Goal: Task Accomplishment & Management: Complete application form

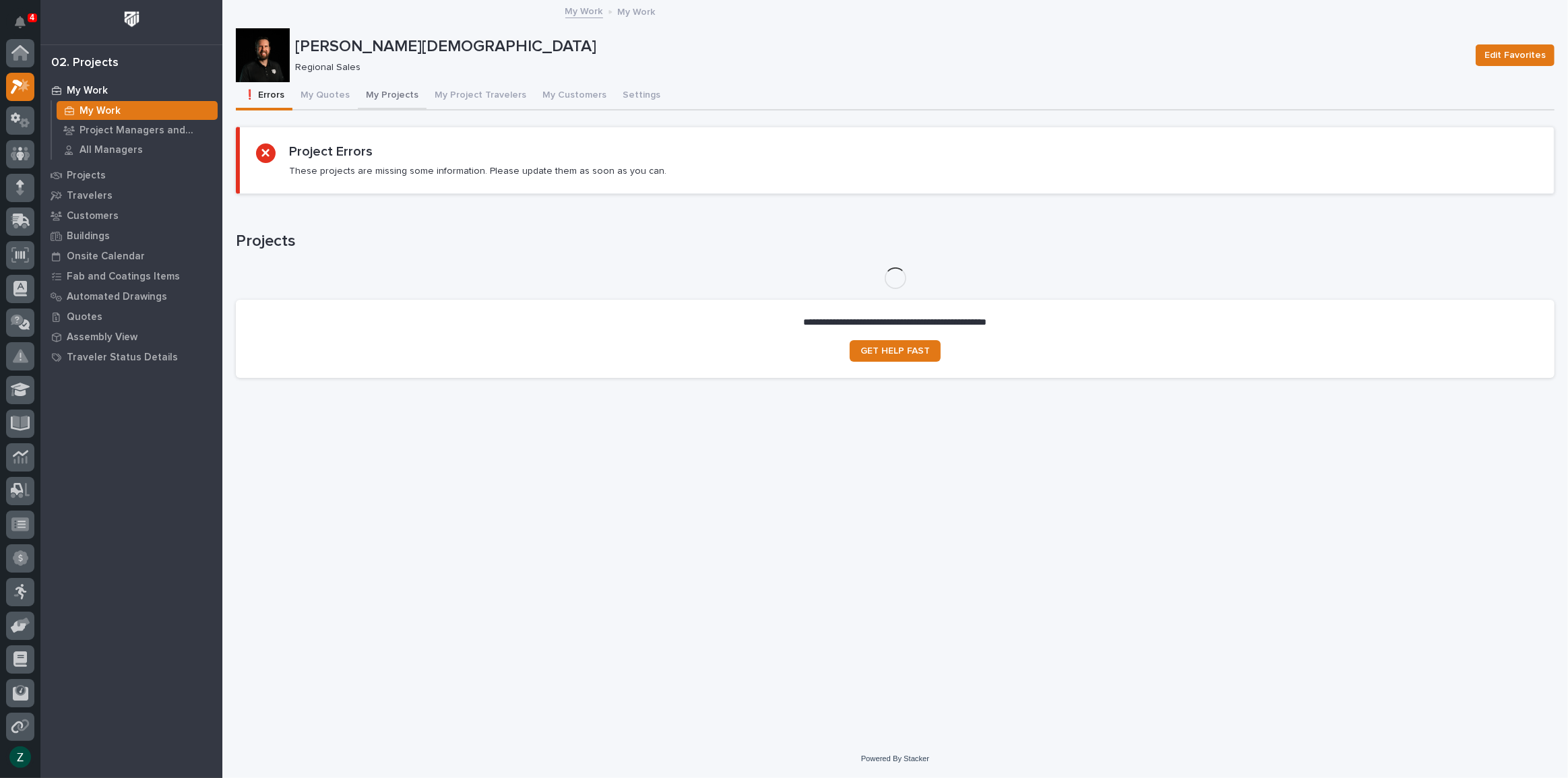
scroll to position [34, 0]
click at [330, 97] on button "My Quotes" at bounding box center [325, 97] width 66 height 29
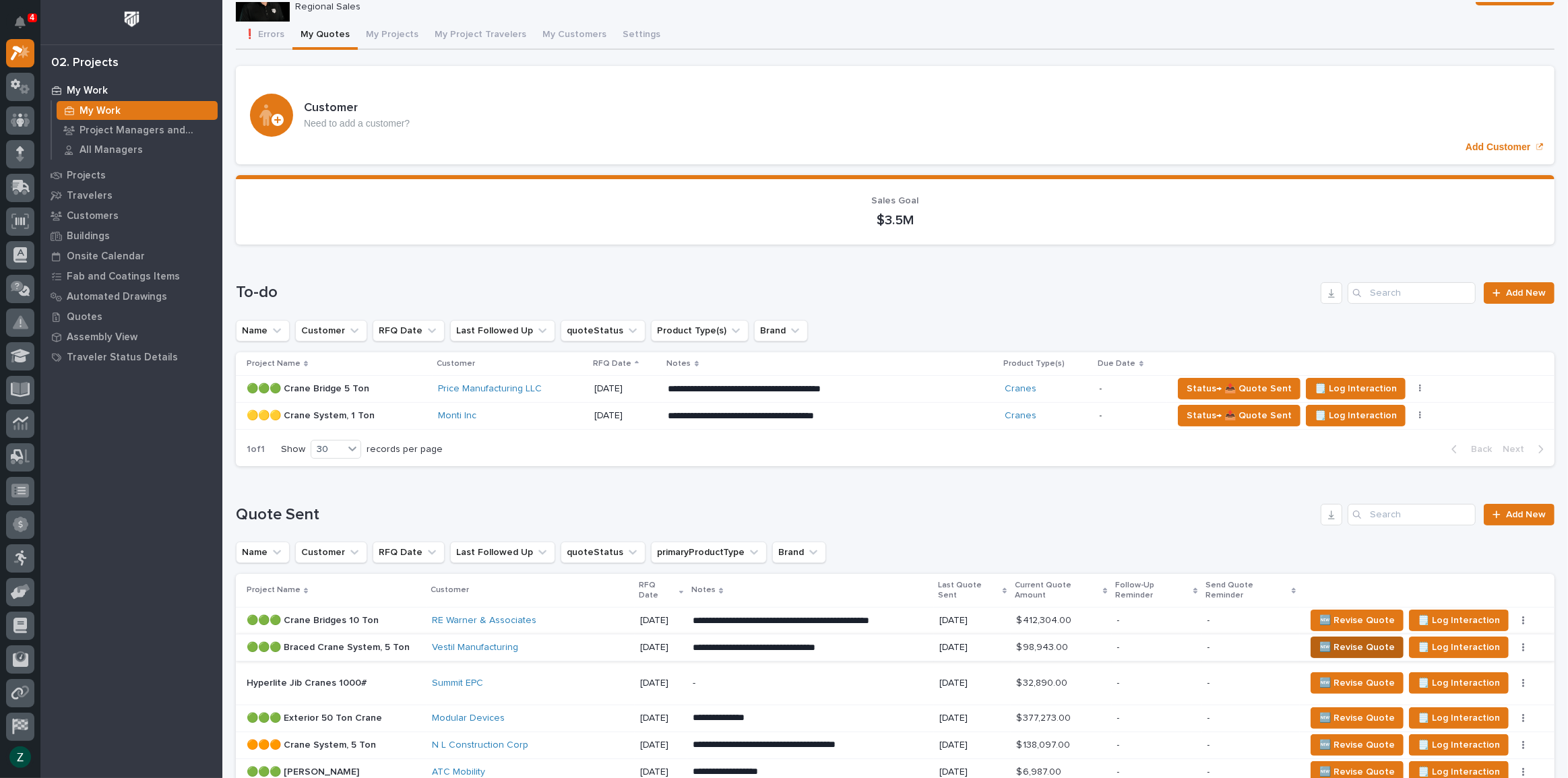
scroll to position [104, 0]
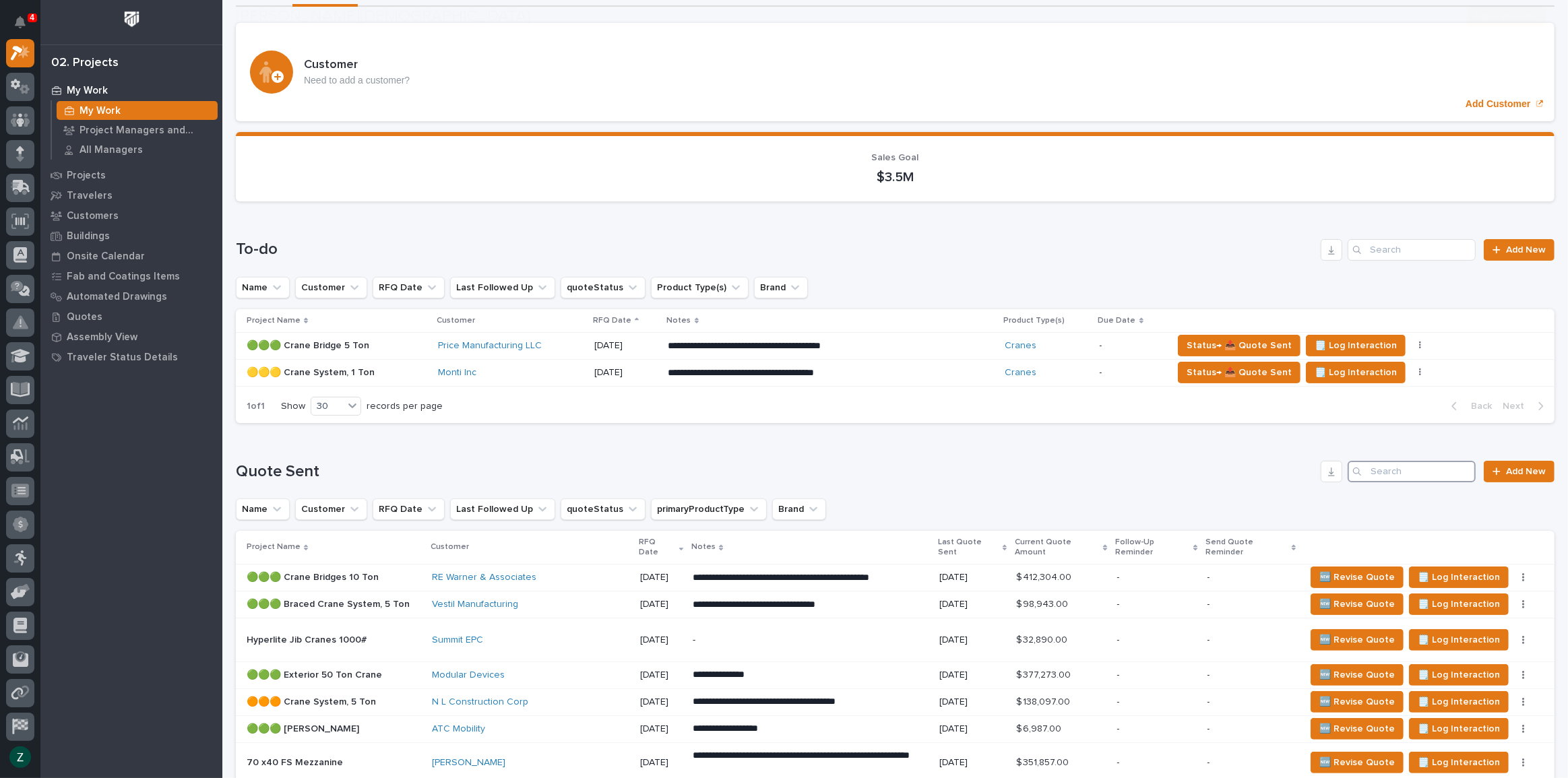
click at [1399, 461] on input "Search" at bounding box center [1412, 472] width 128 height 22
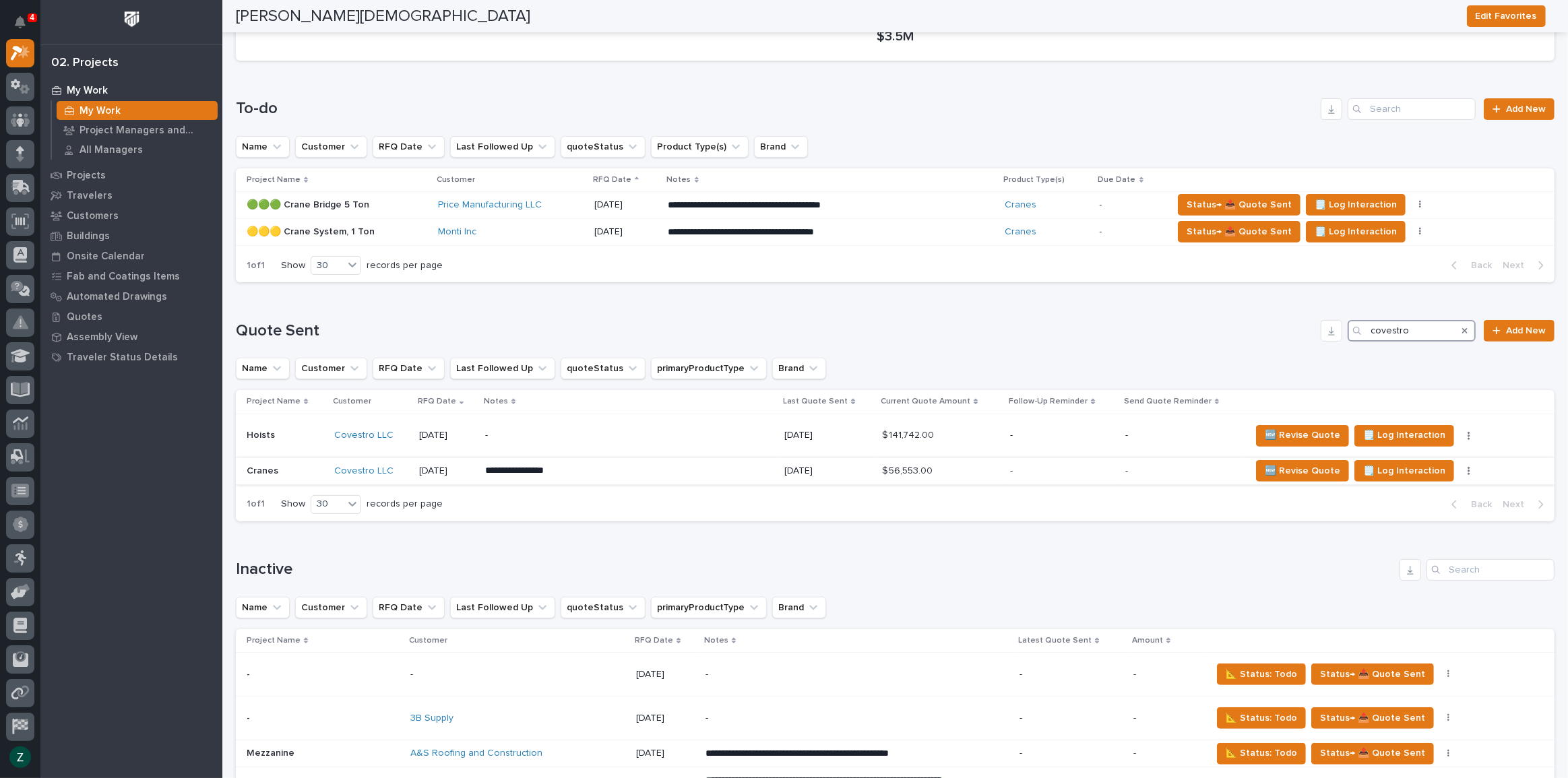
type input "covestro"
click at [1005, 469] on td "-" at bounding box center [1062, 471] width 115 height 27
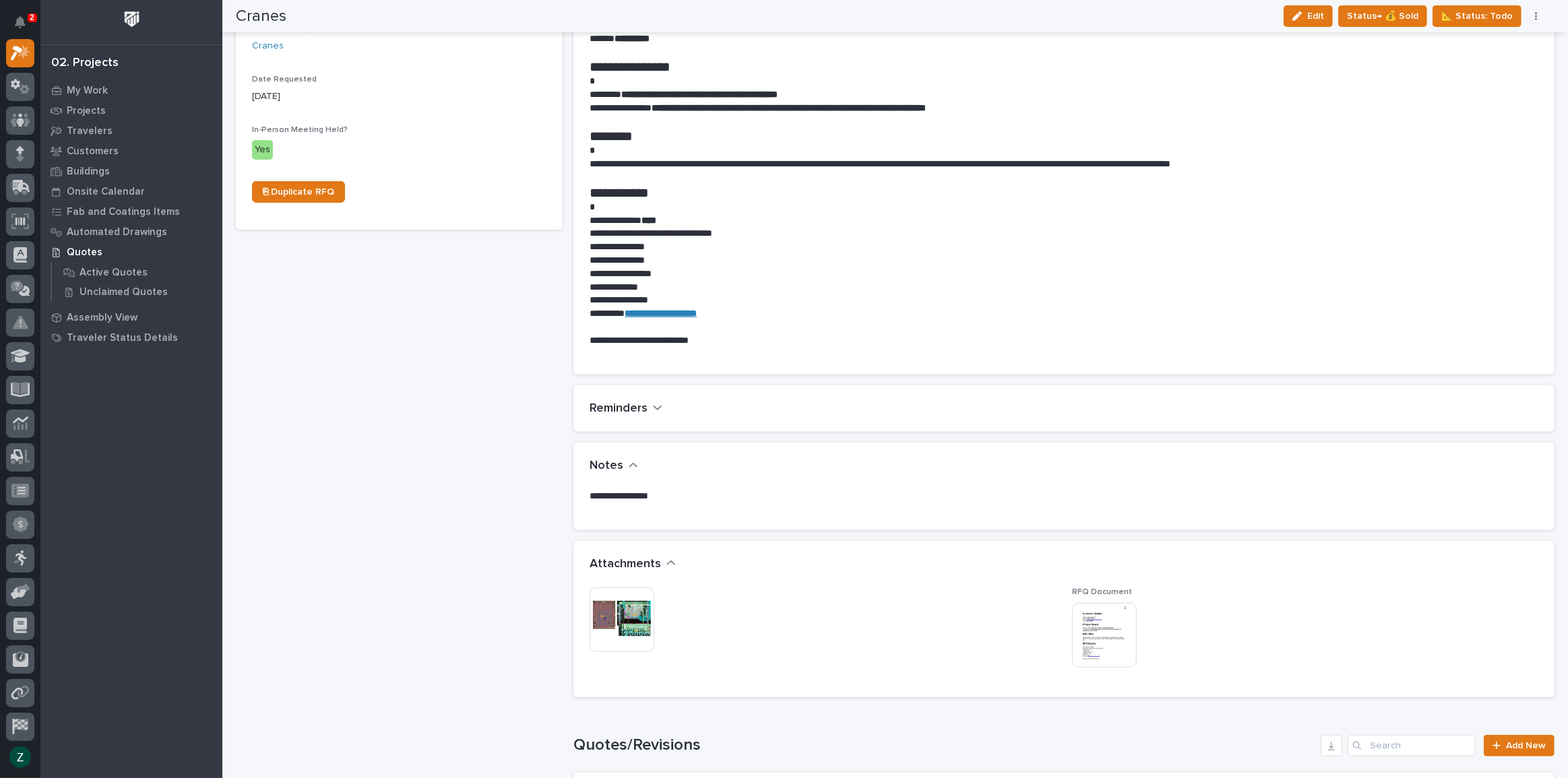
scroll to position [796, 0]
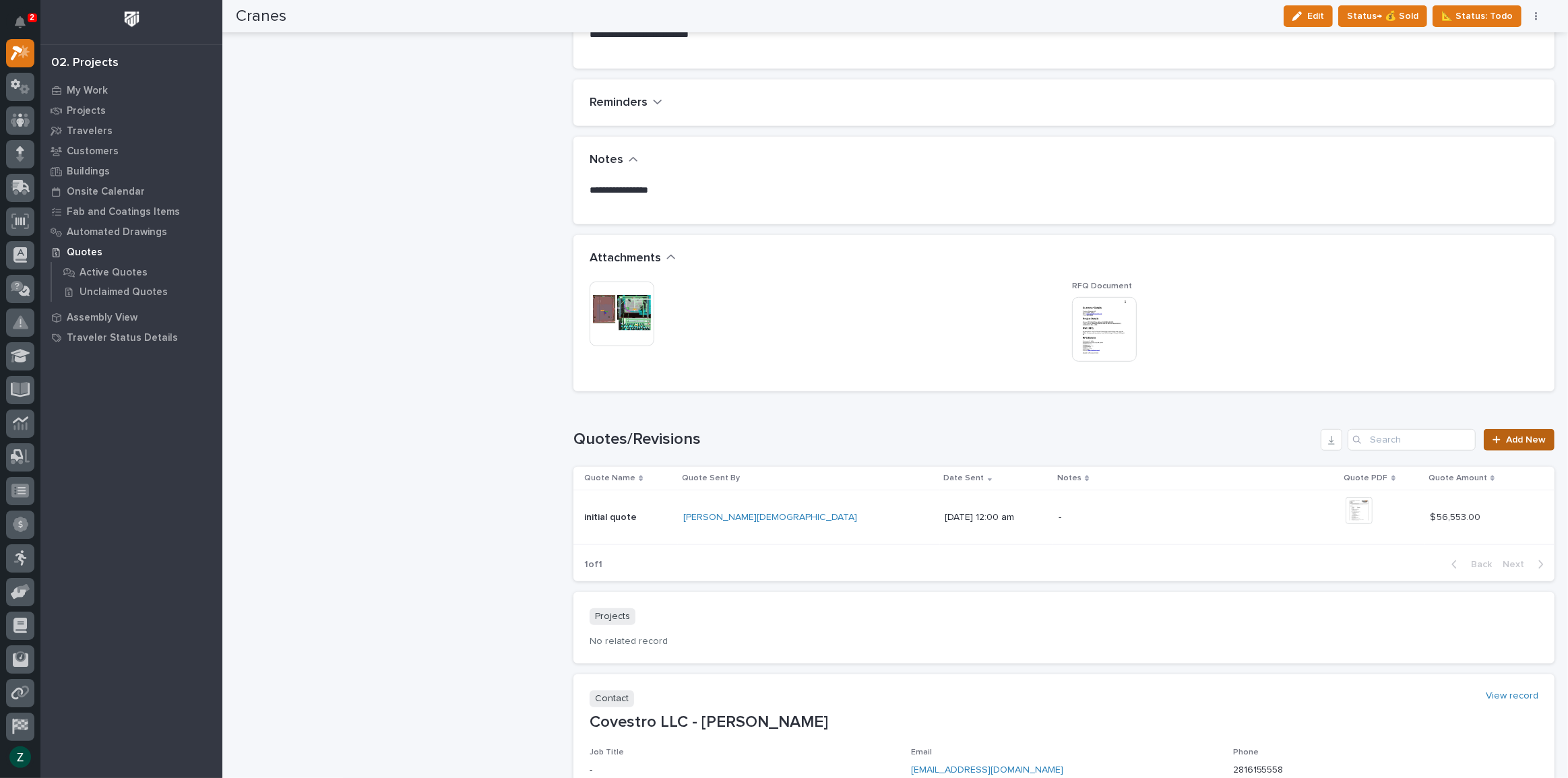
click at [1508, 440] on span "Add New" at bounding box center [1525, 439] width 40 height 9
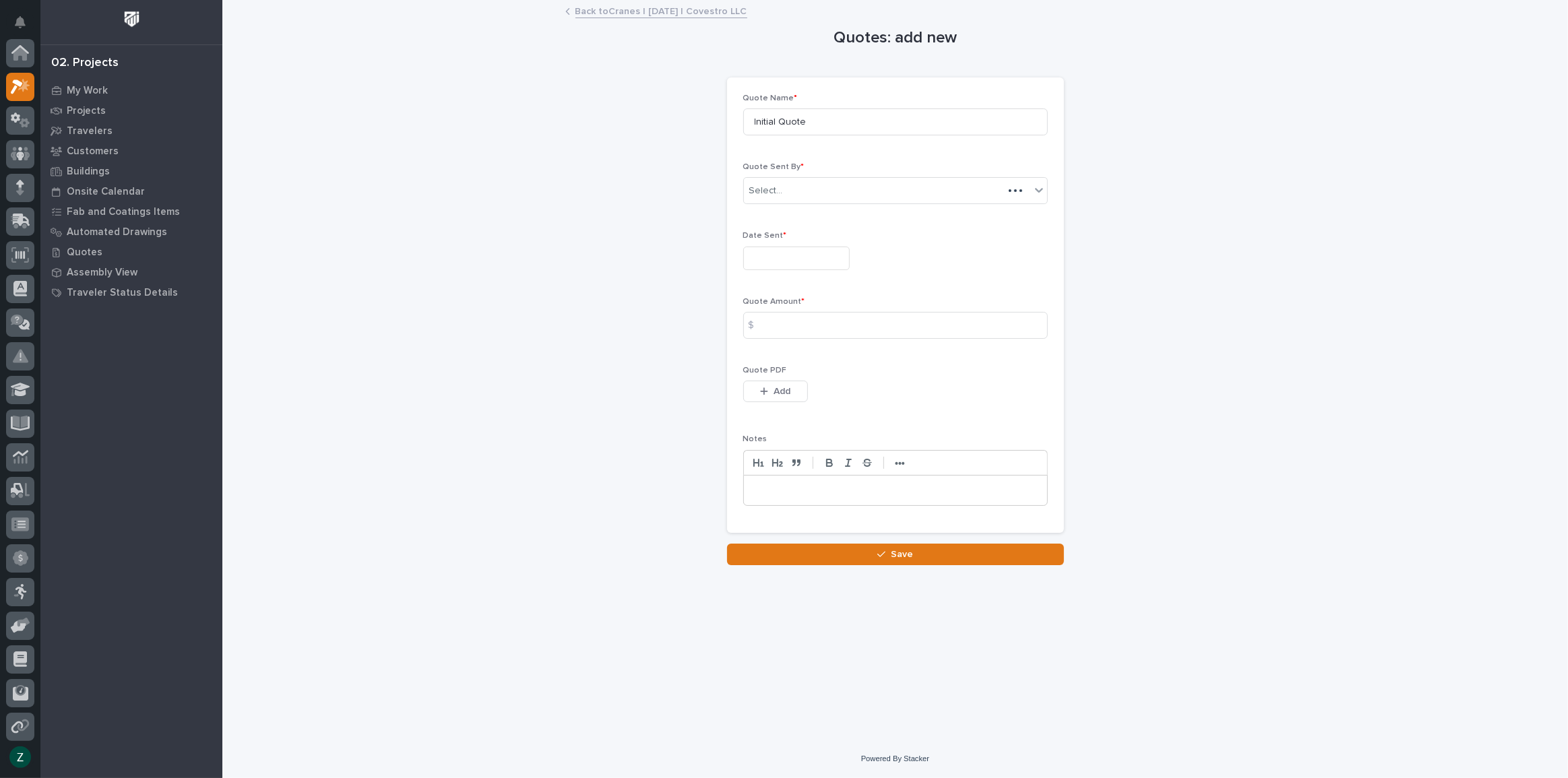
scroll to position [34, 0]
click at [826, 250] on input "text" at bounding box center [797, 259] width 106 height 24
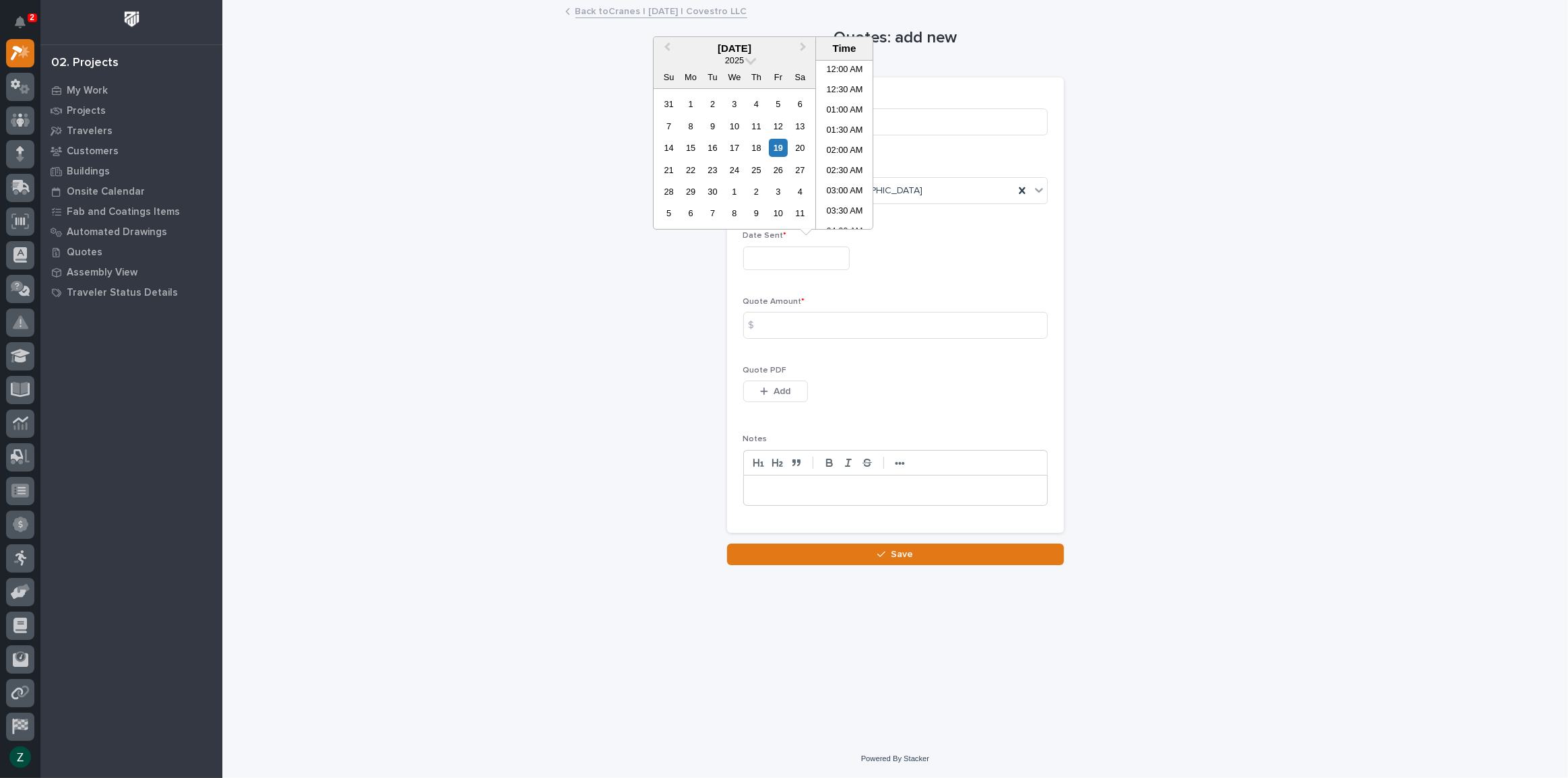
scroll to position [572, 0]
click at [777, 103] on div "5" at bounding box center [778, 105] width 19 height 19
type input "**********"
click at [804, 327] on input at bounding box center [895, 325] width 304 height 27
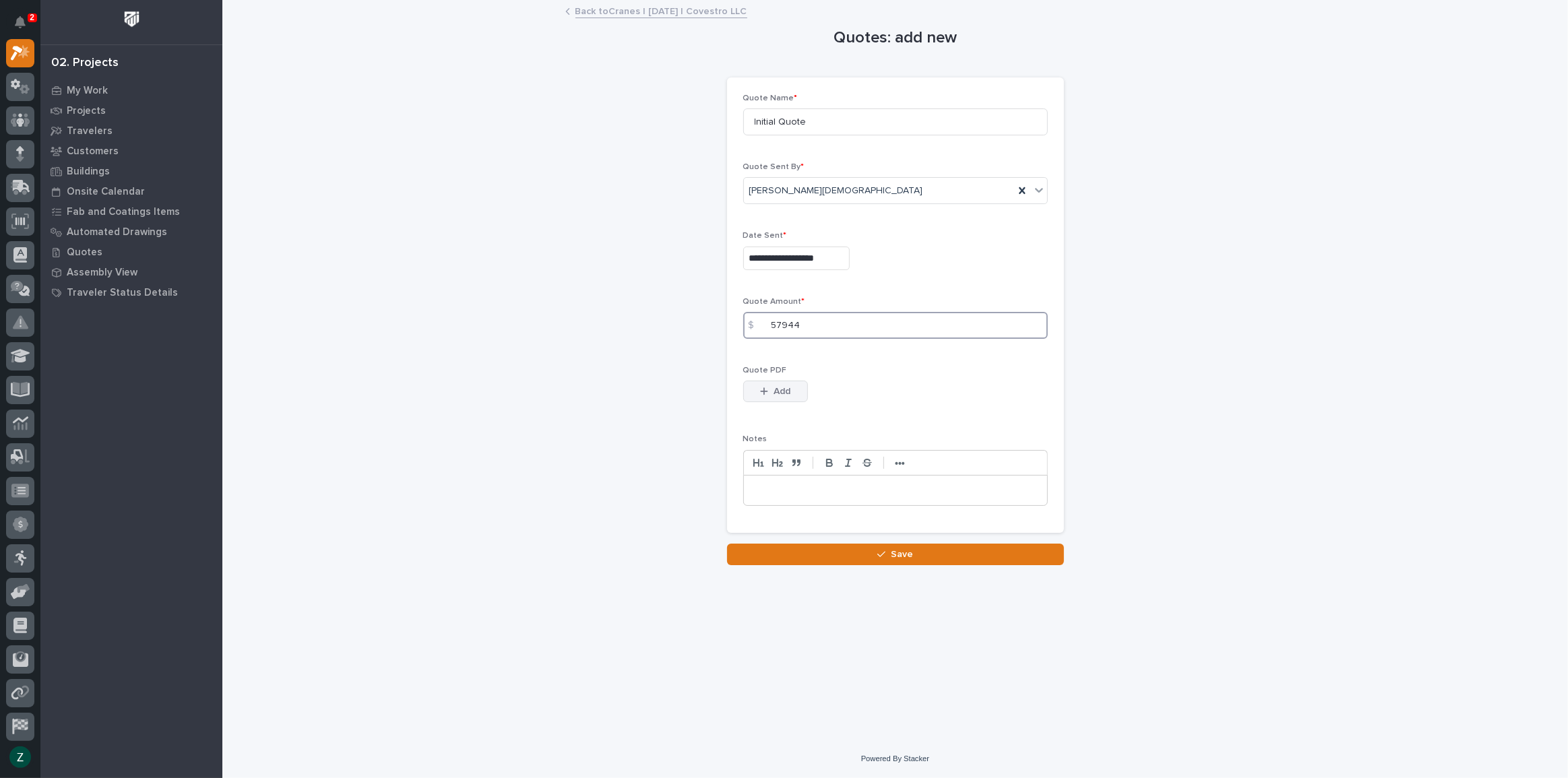
type input "57944"
click at [781, 392] on span "Add" at bounding box center [782, 391] width 17 height 12
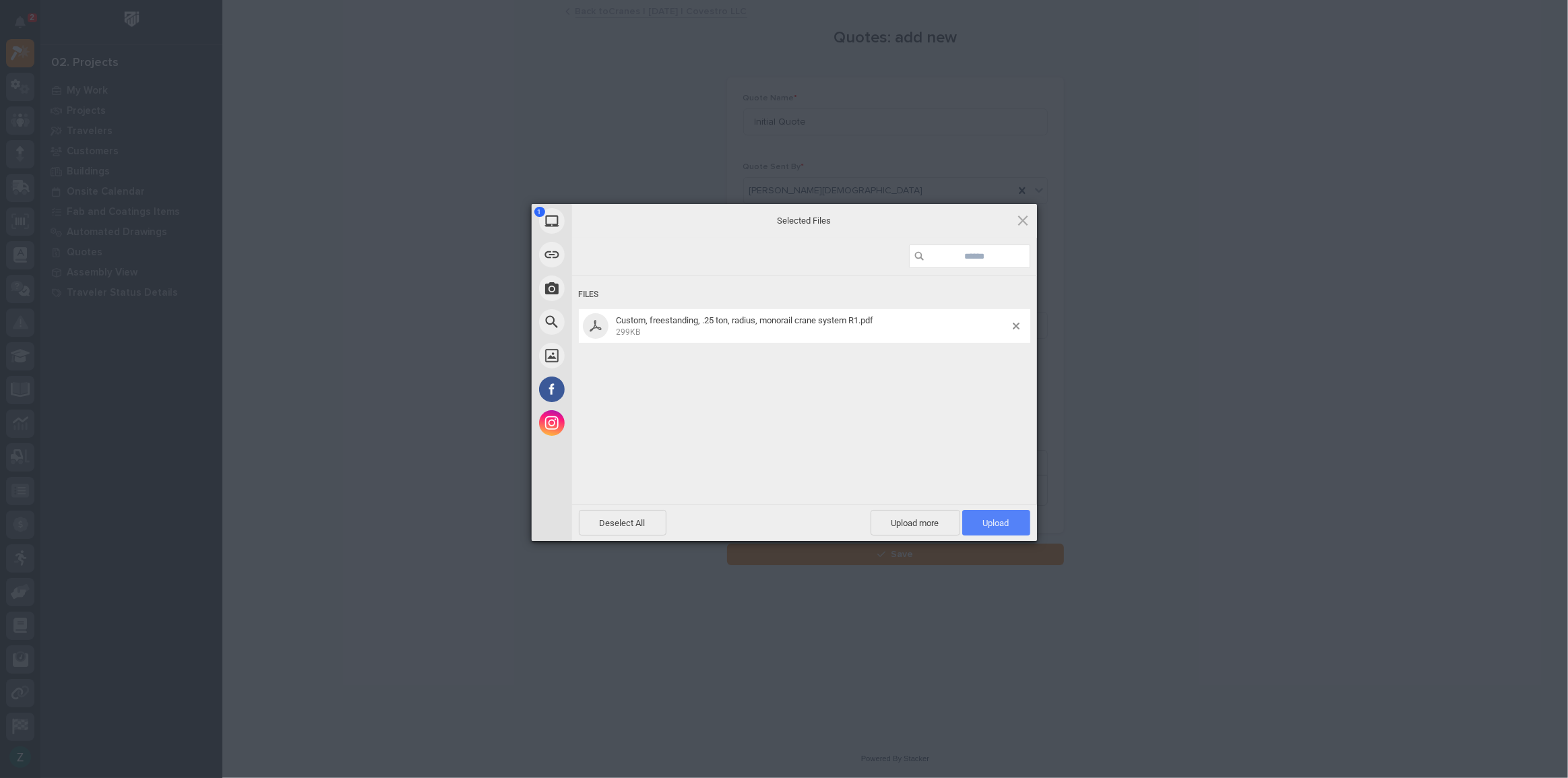
click at [987, 525] on span "Upload 1" at bounding box center [996, 523] width 26 height 10
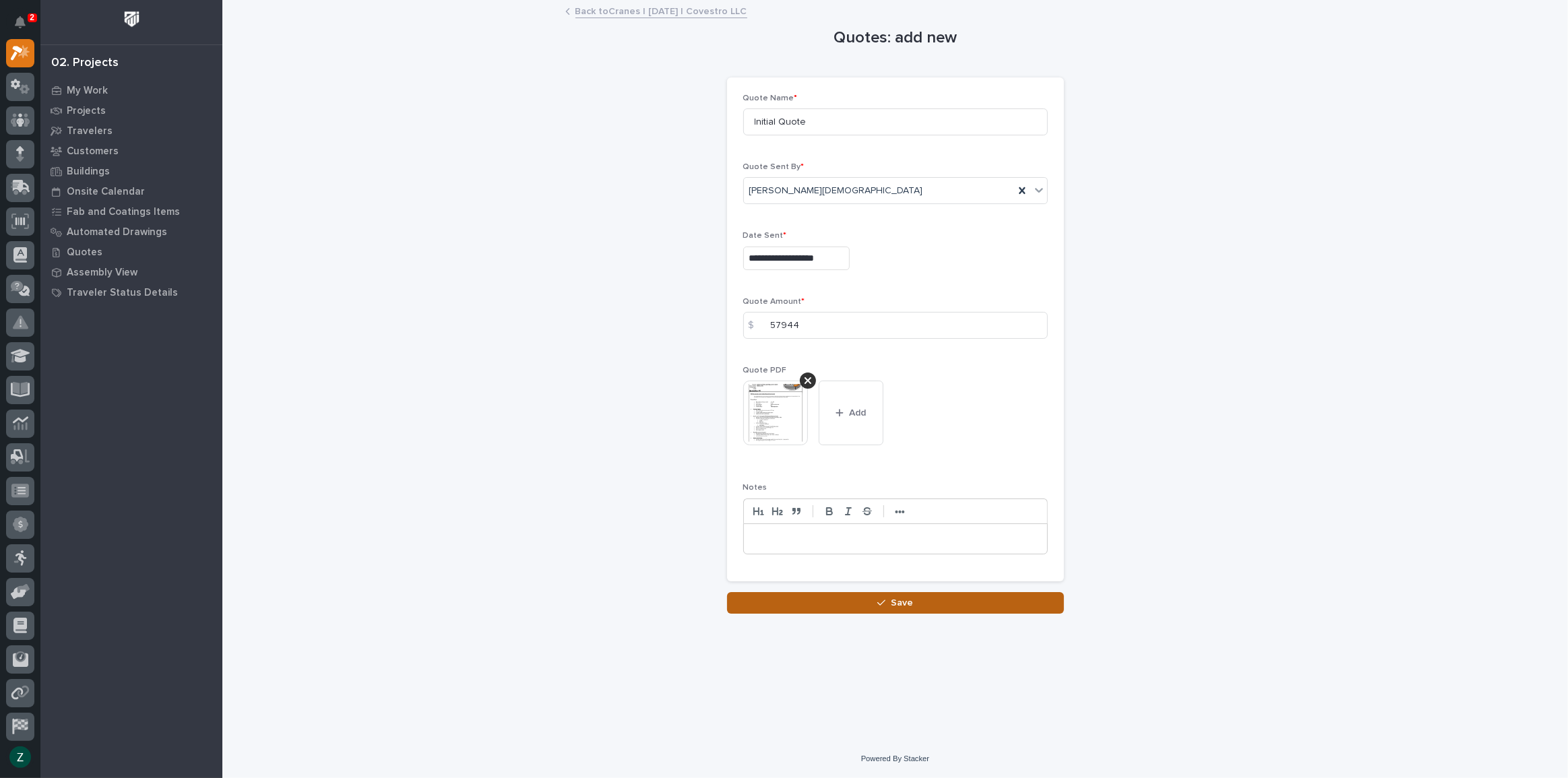
click at [894, 603] on span "Save" at bounding box center [902, 603] width 22 height 12
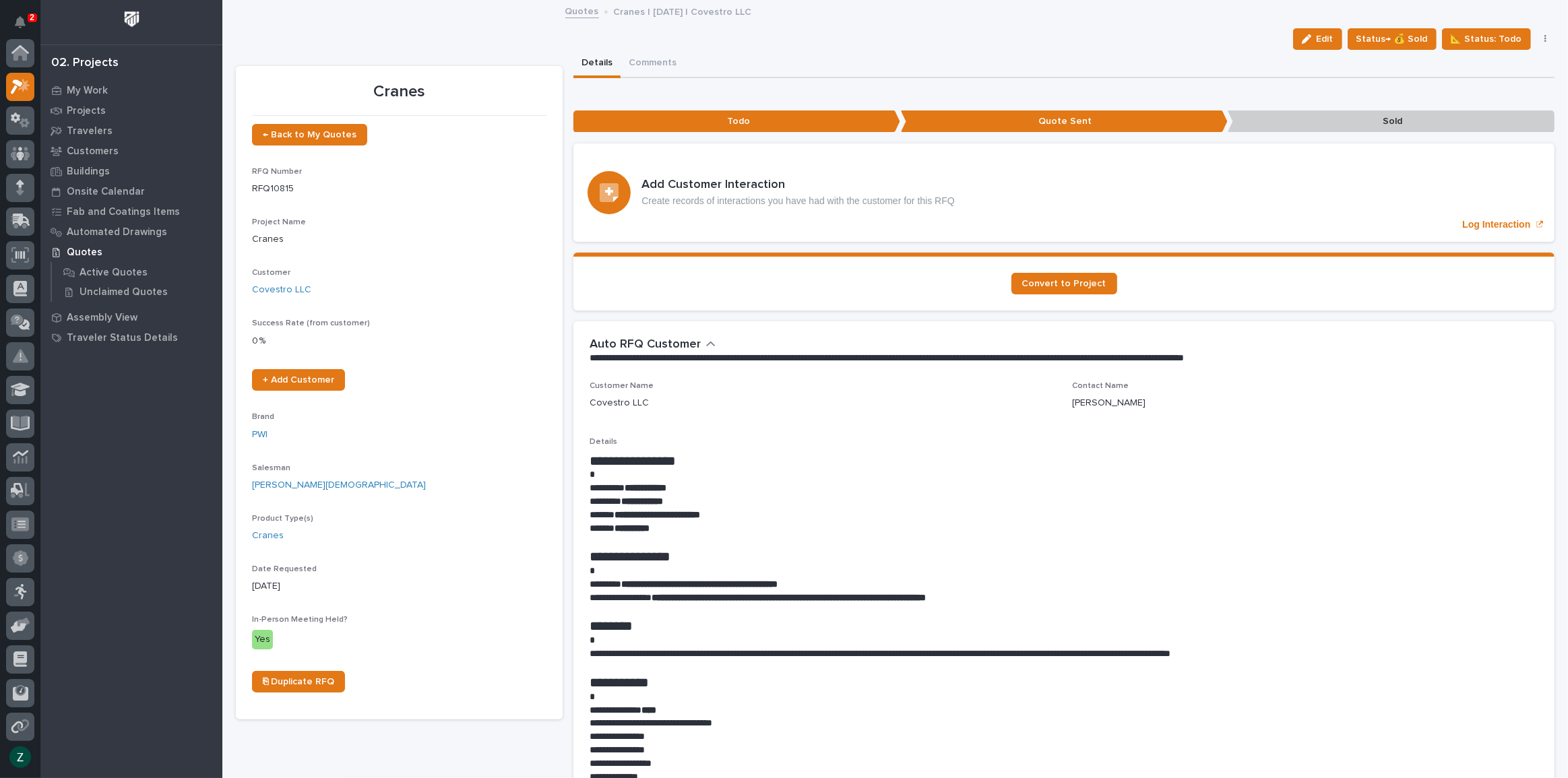
scroll to position [34, 0]
click at [1404, 35] on span "Status→ 💰 Sold" at bounding box center [1392, 39] width 72 height 16
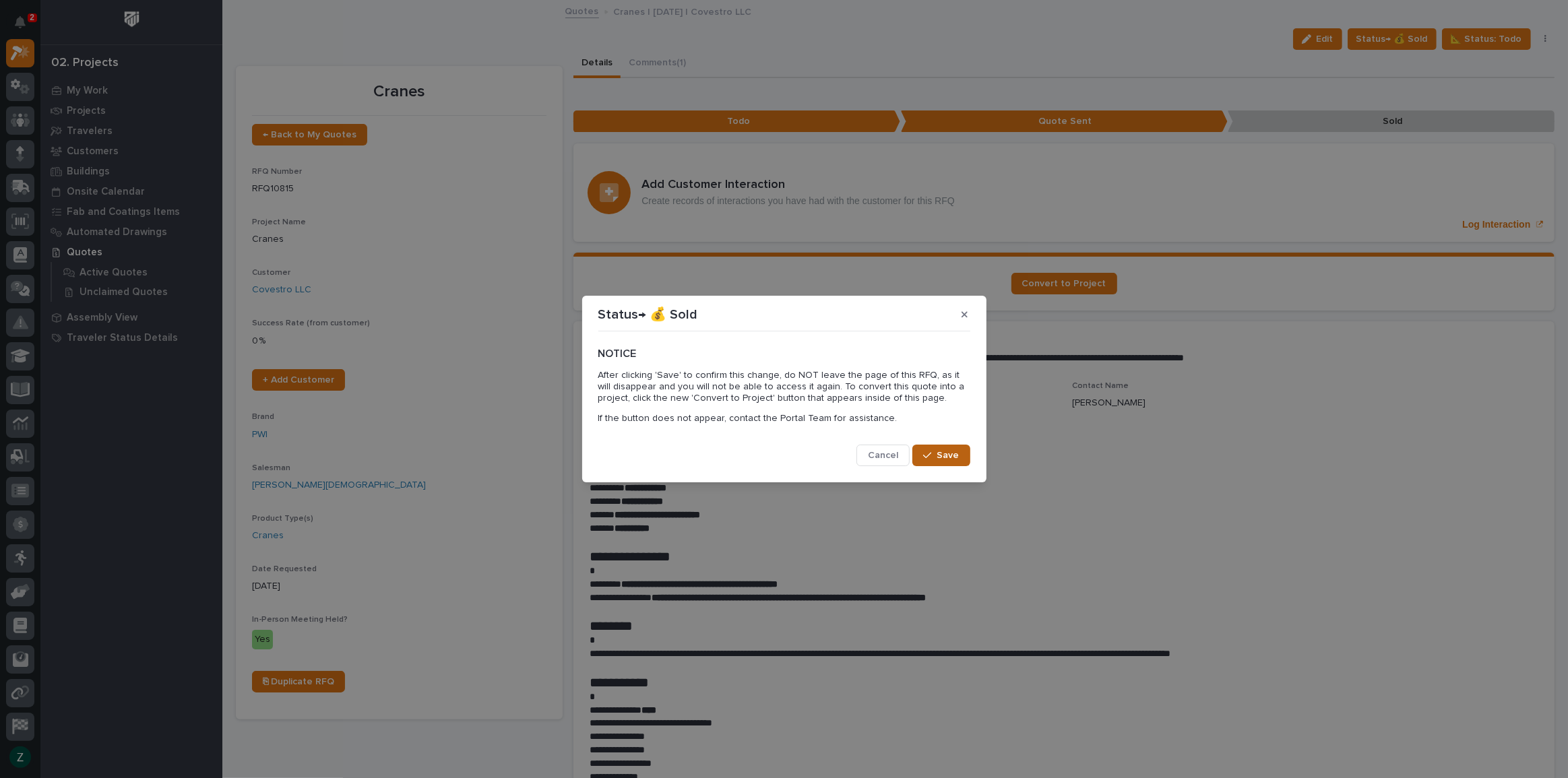
click at [935, 454] on div "button" at bounding box center [930, 455] width 13 height 9
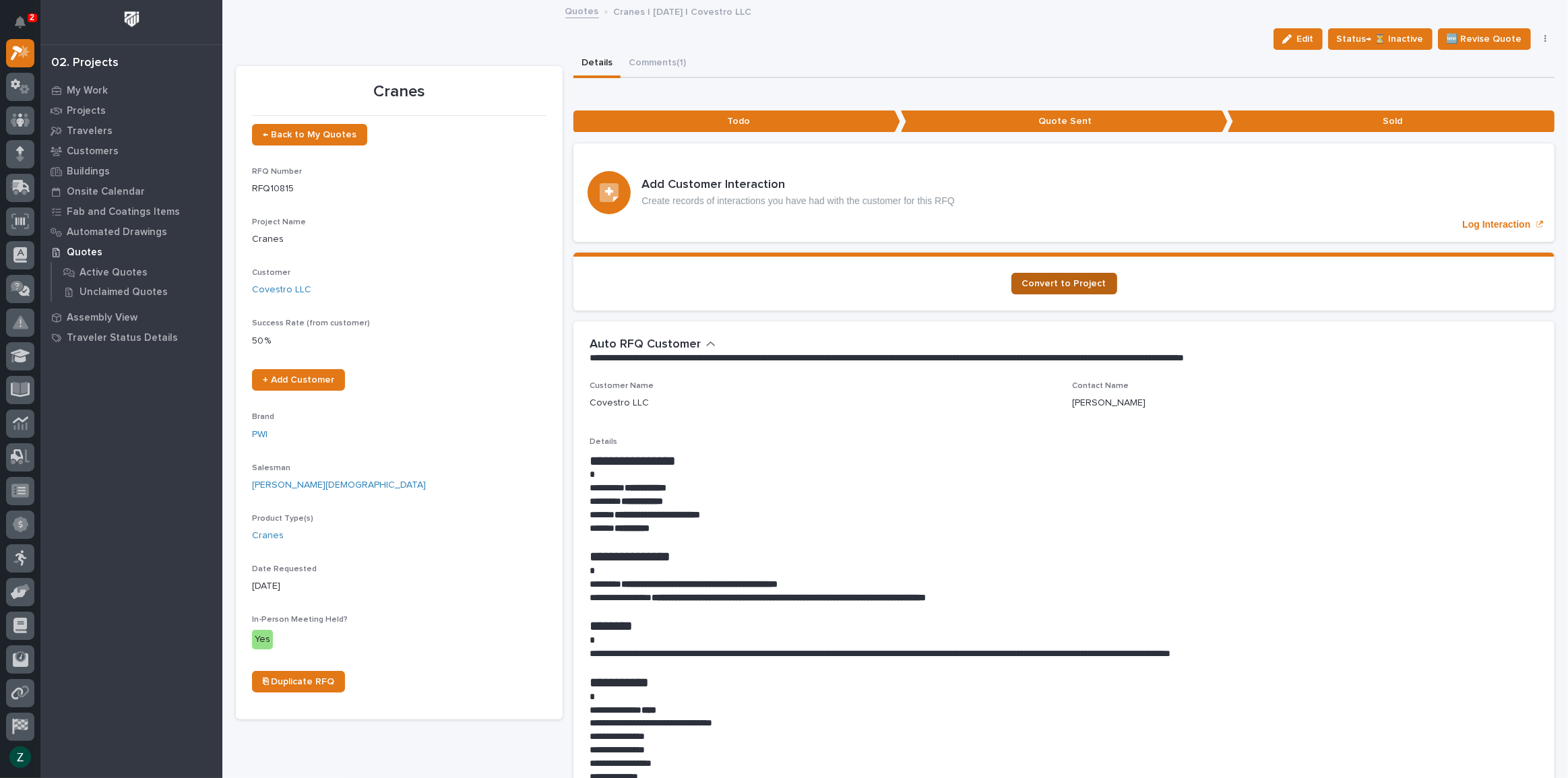
click at [1050, 283] on span "Convert to Project" at bounding box center [1065, 283] width 84 height 9
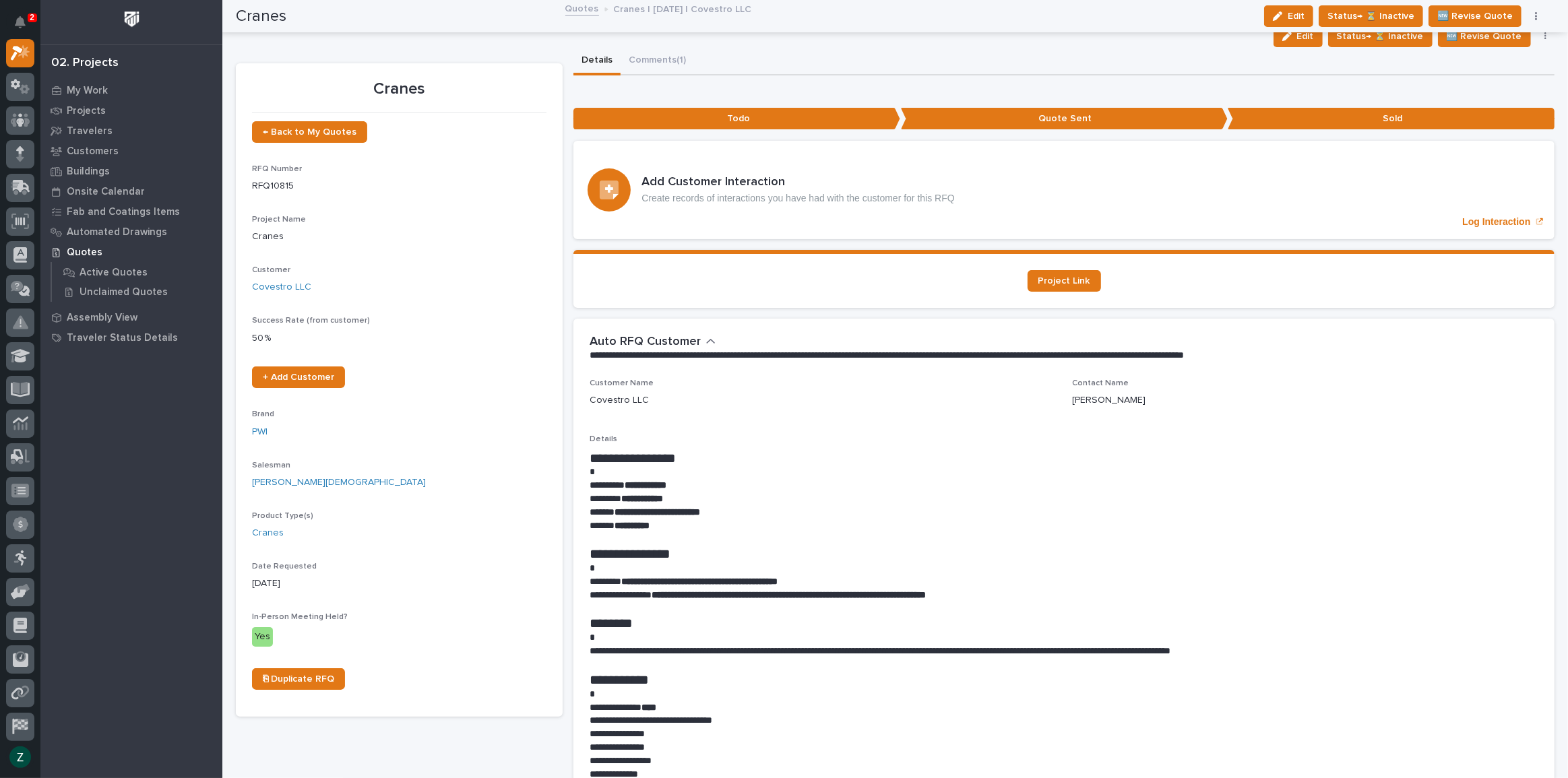
scroll to position [0, 0]
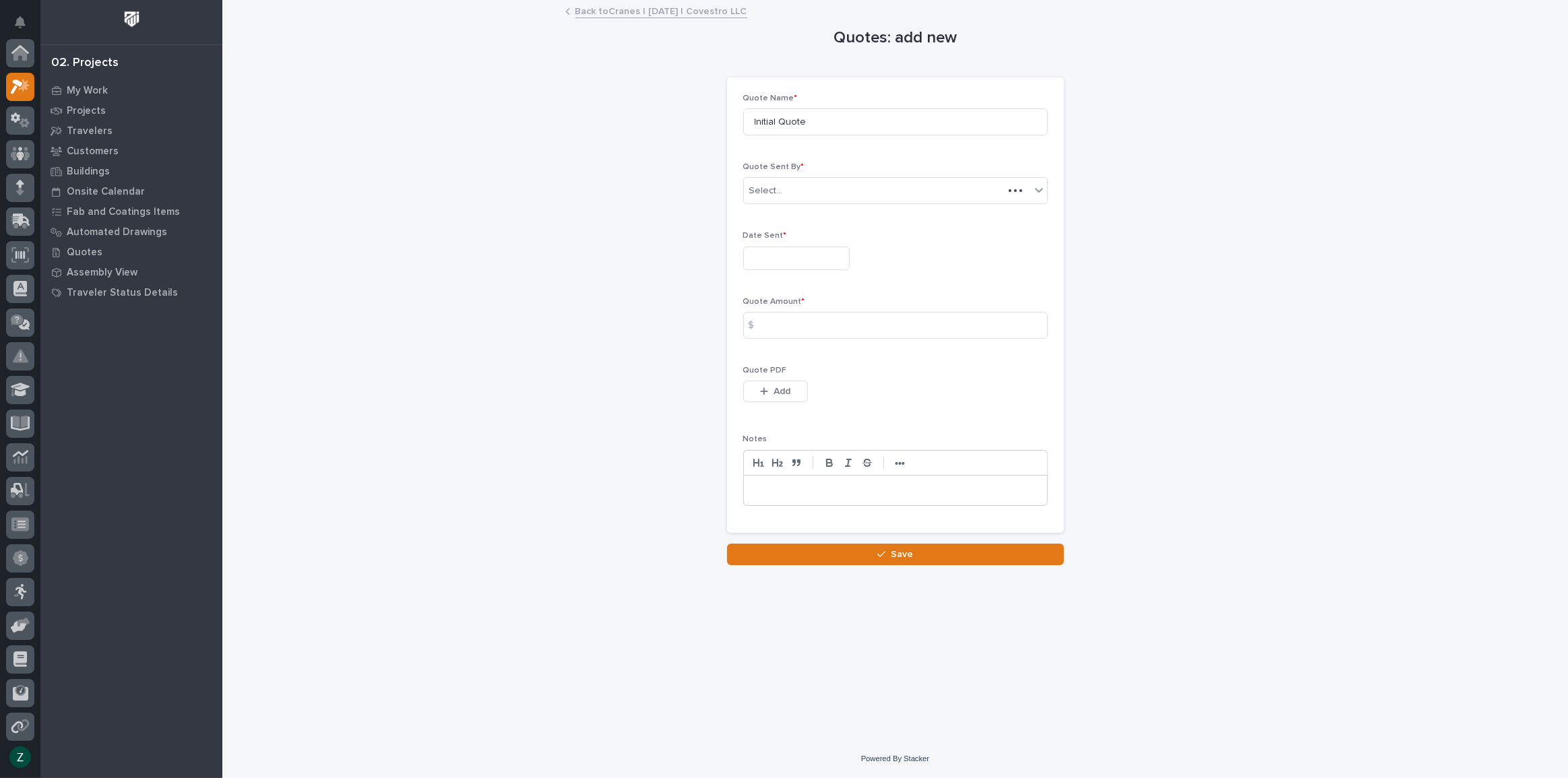
scroll to position [36, 0]
click at [85, 87] on p "My Work" at bounding box center [87, 91] width 41 height 12
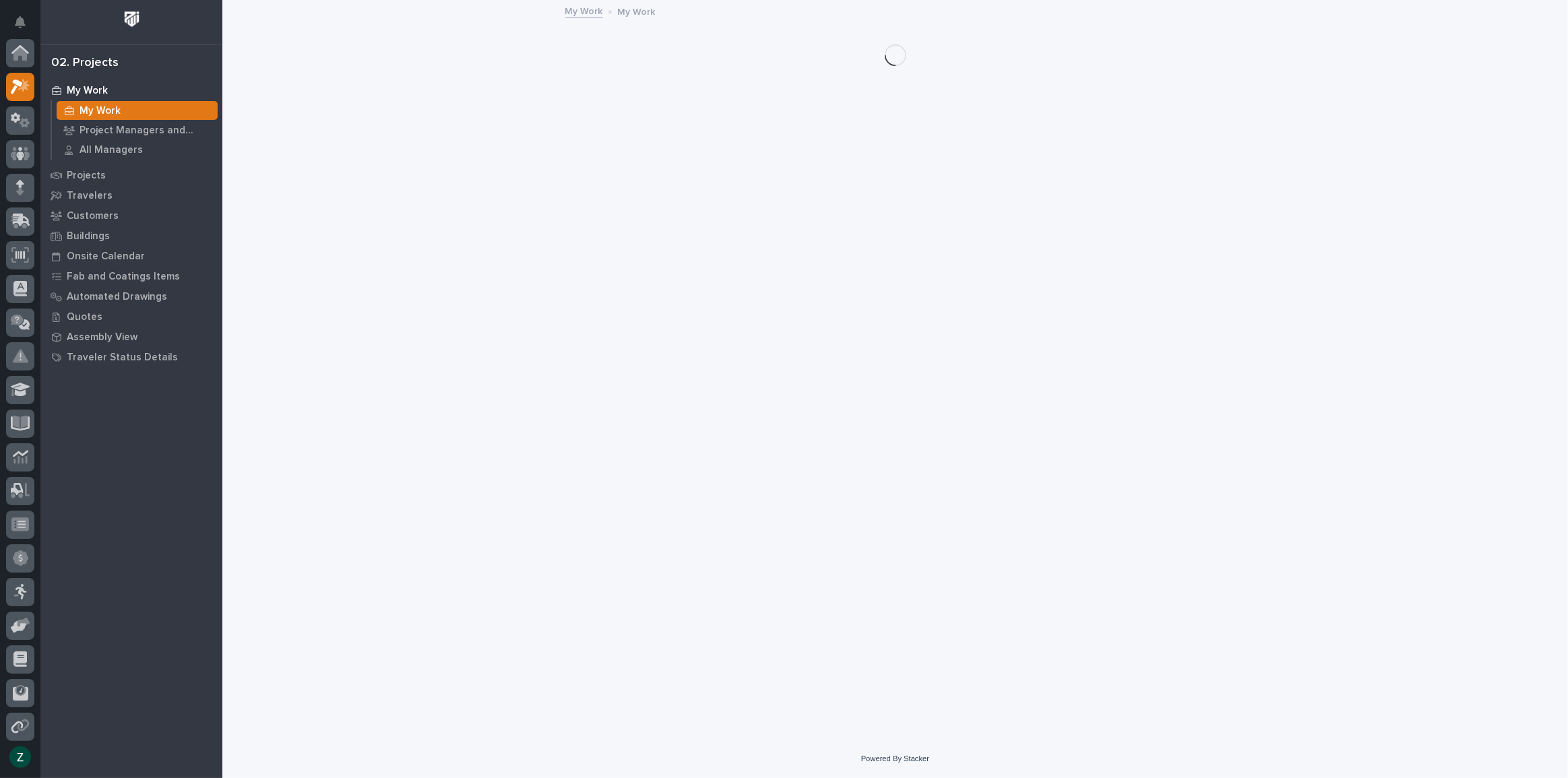
scroll to position [34, 0]
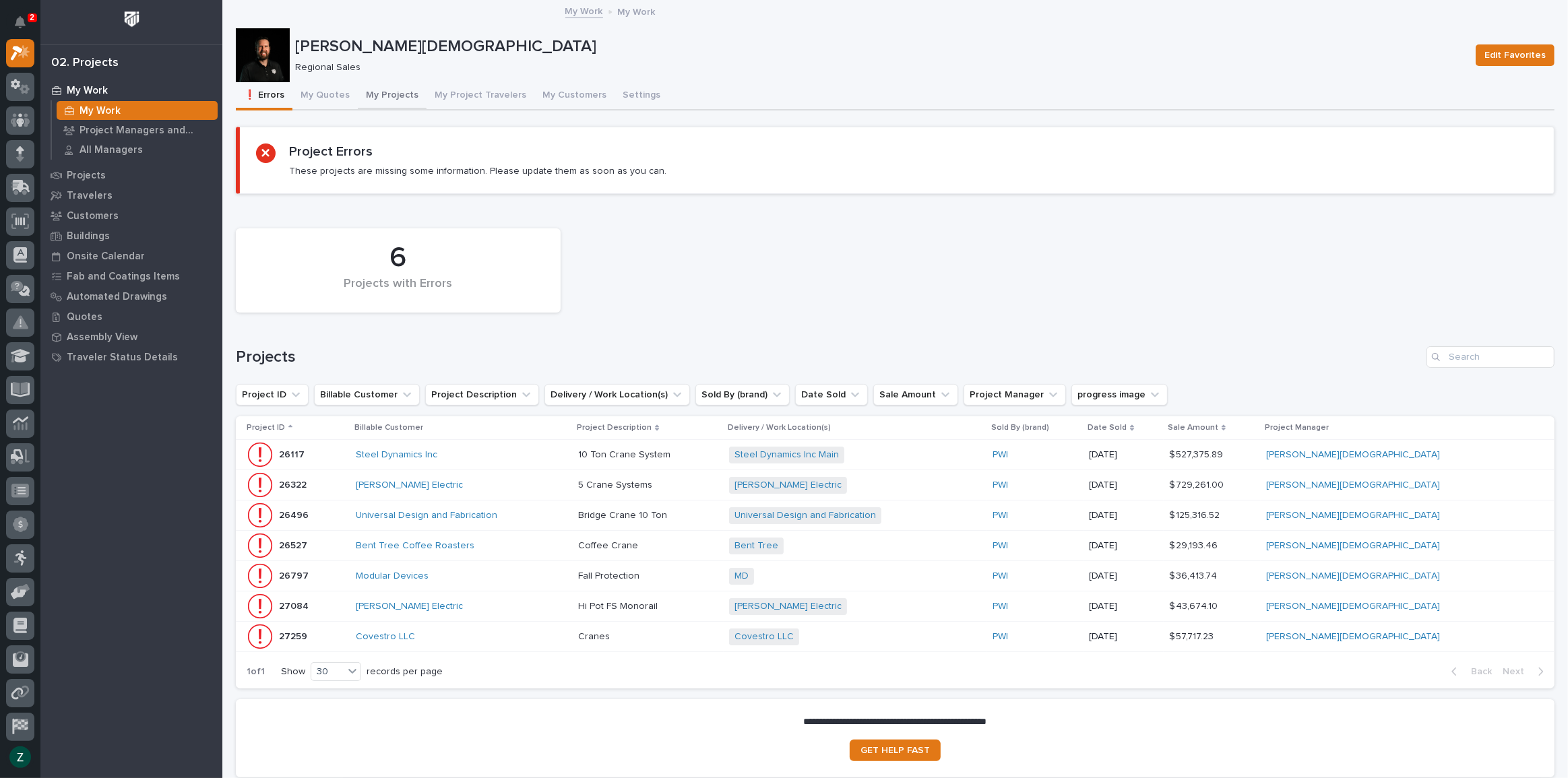
click at [381, 88] on button "My Projects" at bounding box center [392, 97] width 69 height 29
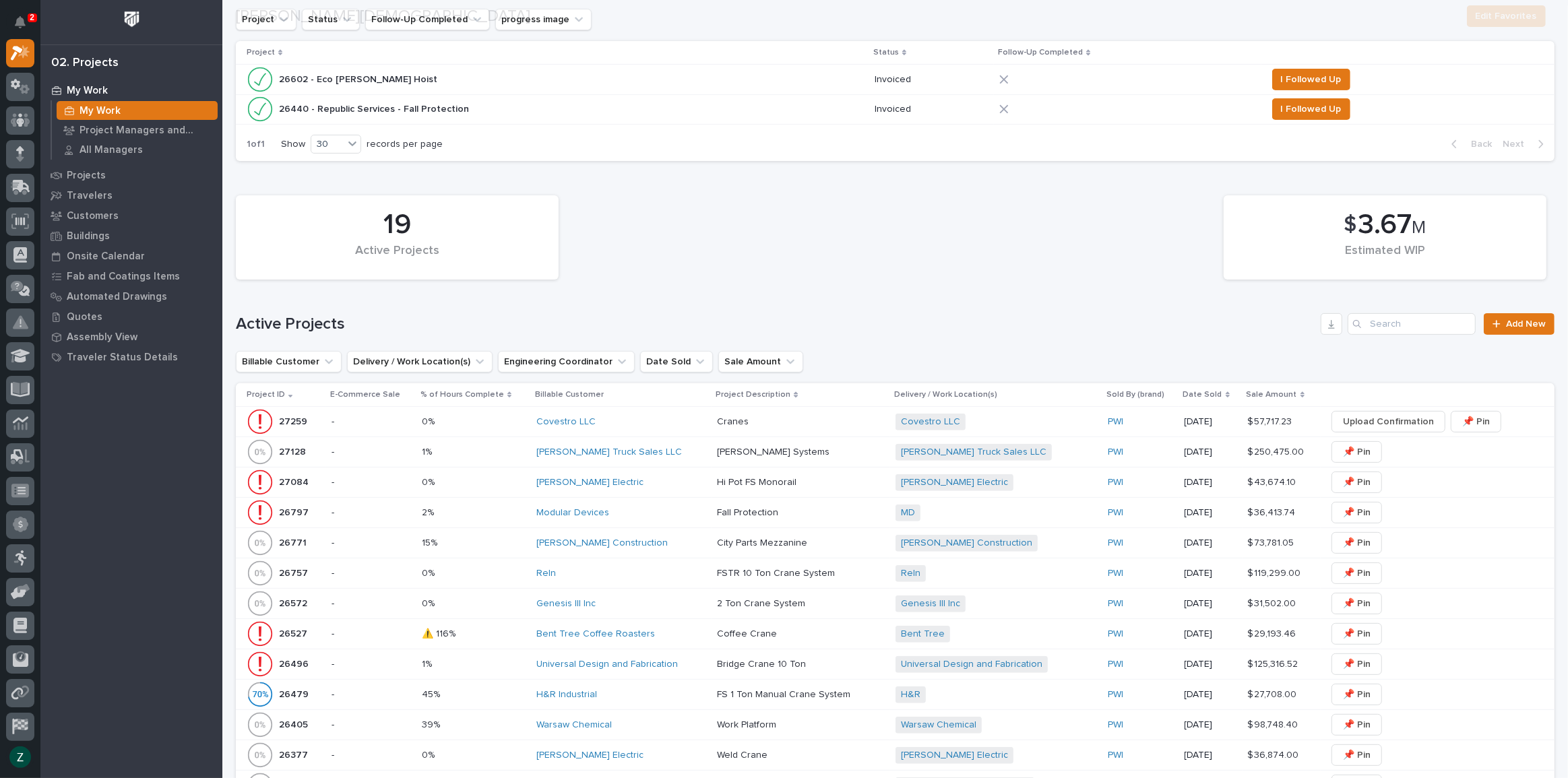
scroll to position [428, 0]
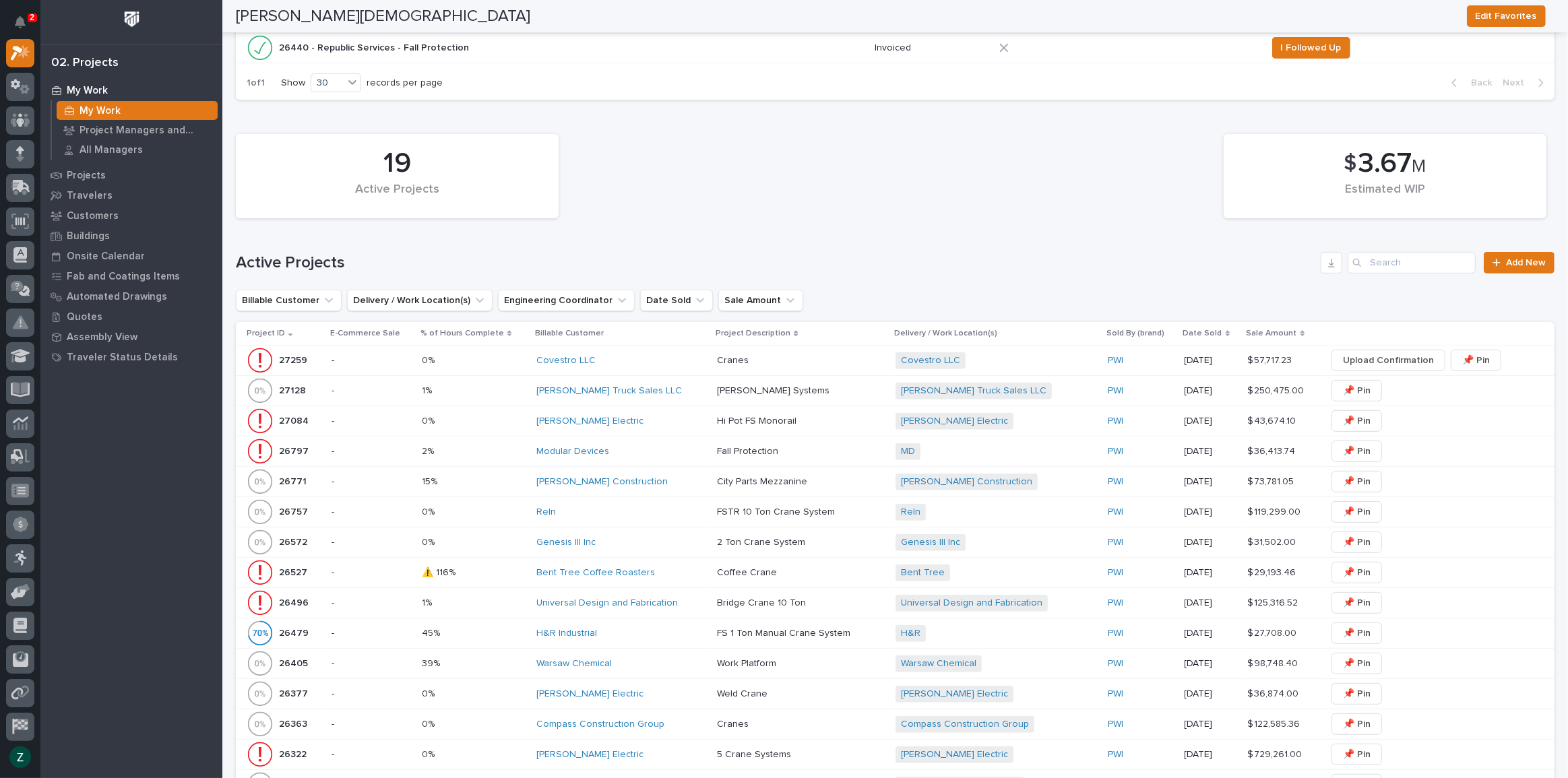
click at [841, 351] on div "Cranes Cranes" at bounding box center [800, 361] width 168 height 22
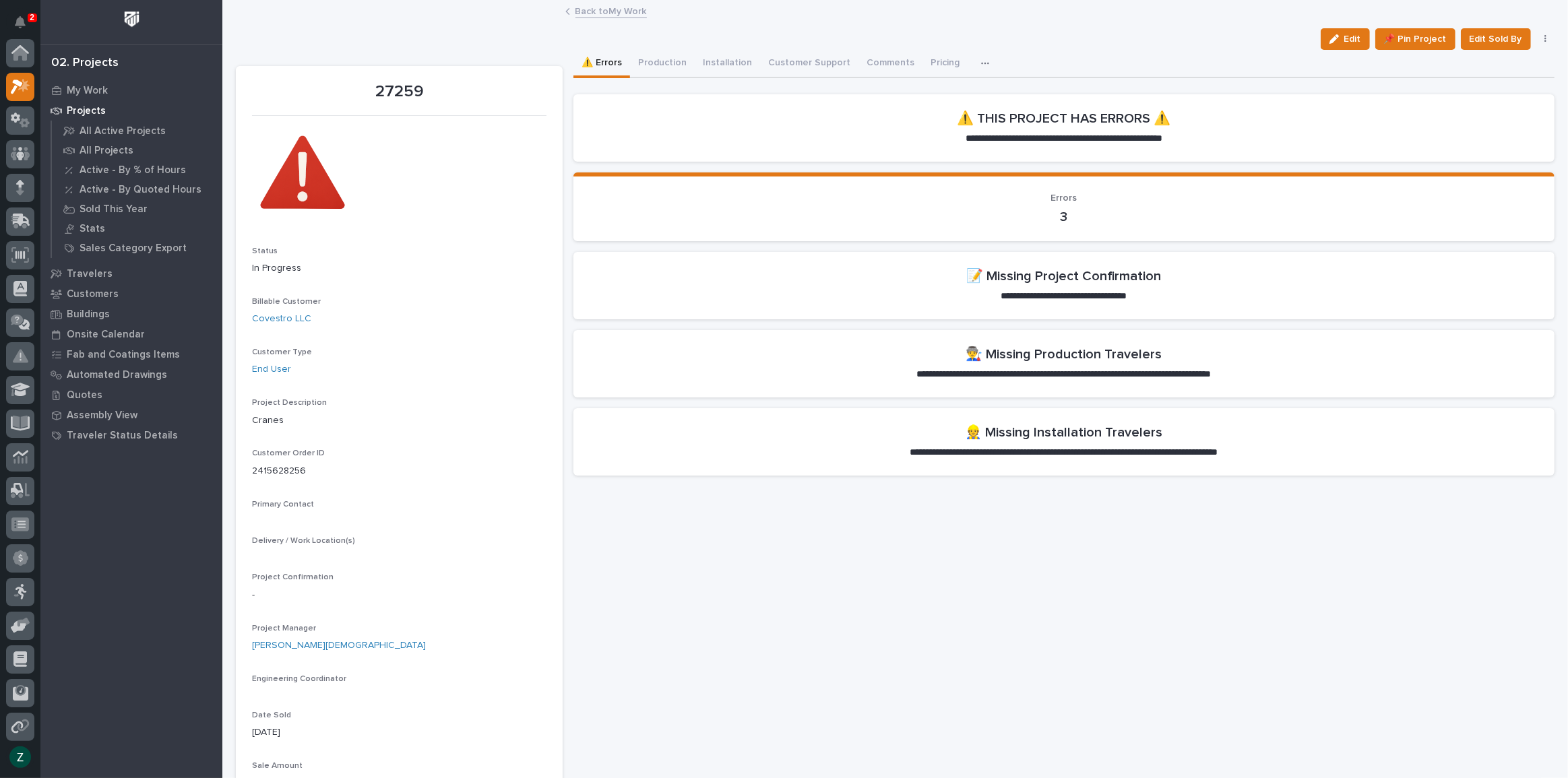
scroll to position [34, 0]
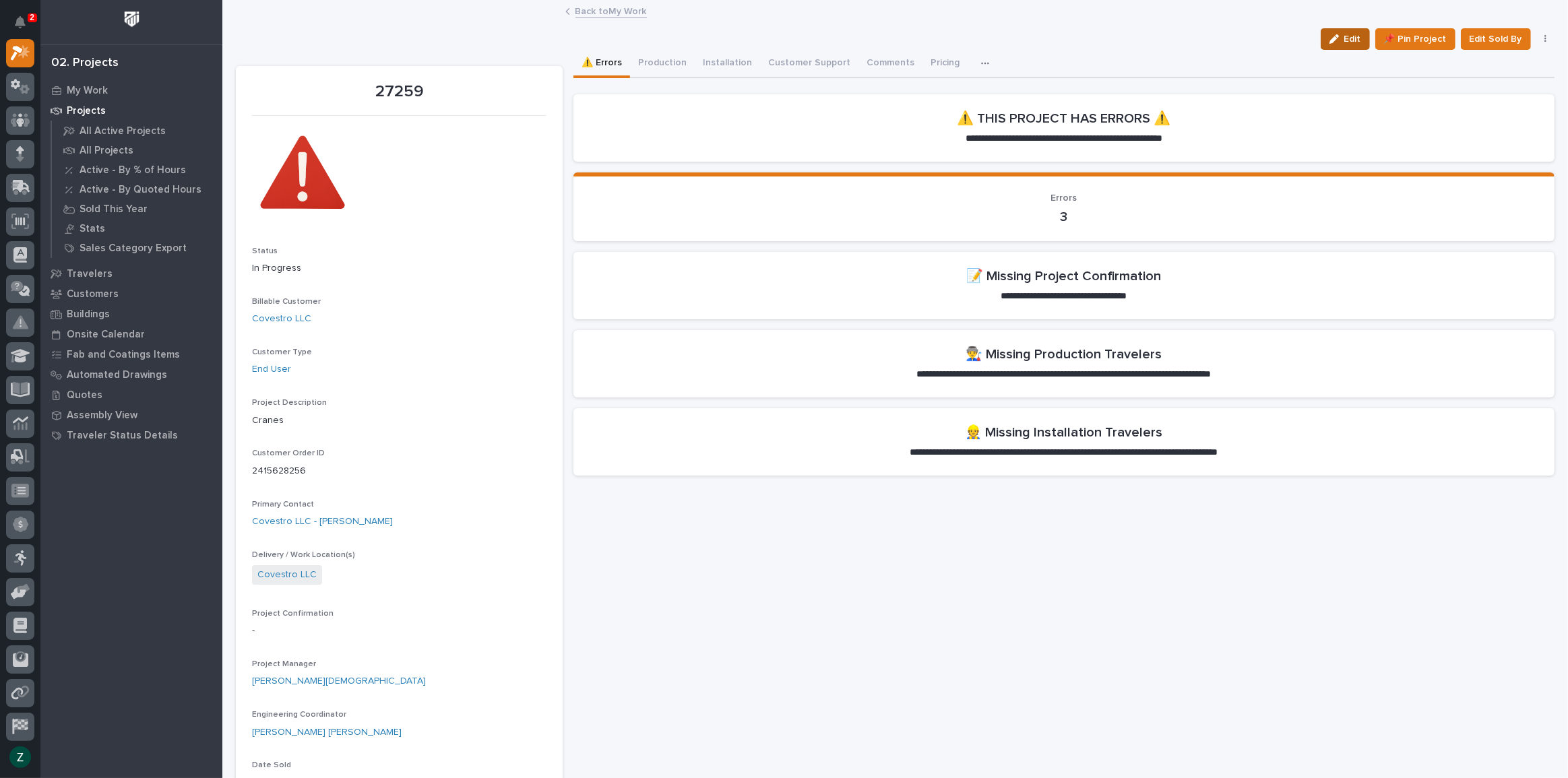
click at [1331, 37] on icon "button" at bounding box center [1334, 39] width 9 height 9
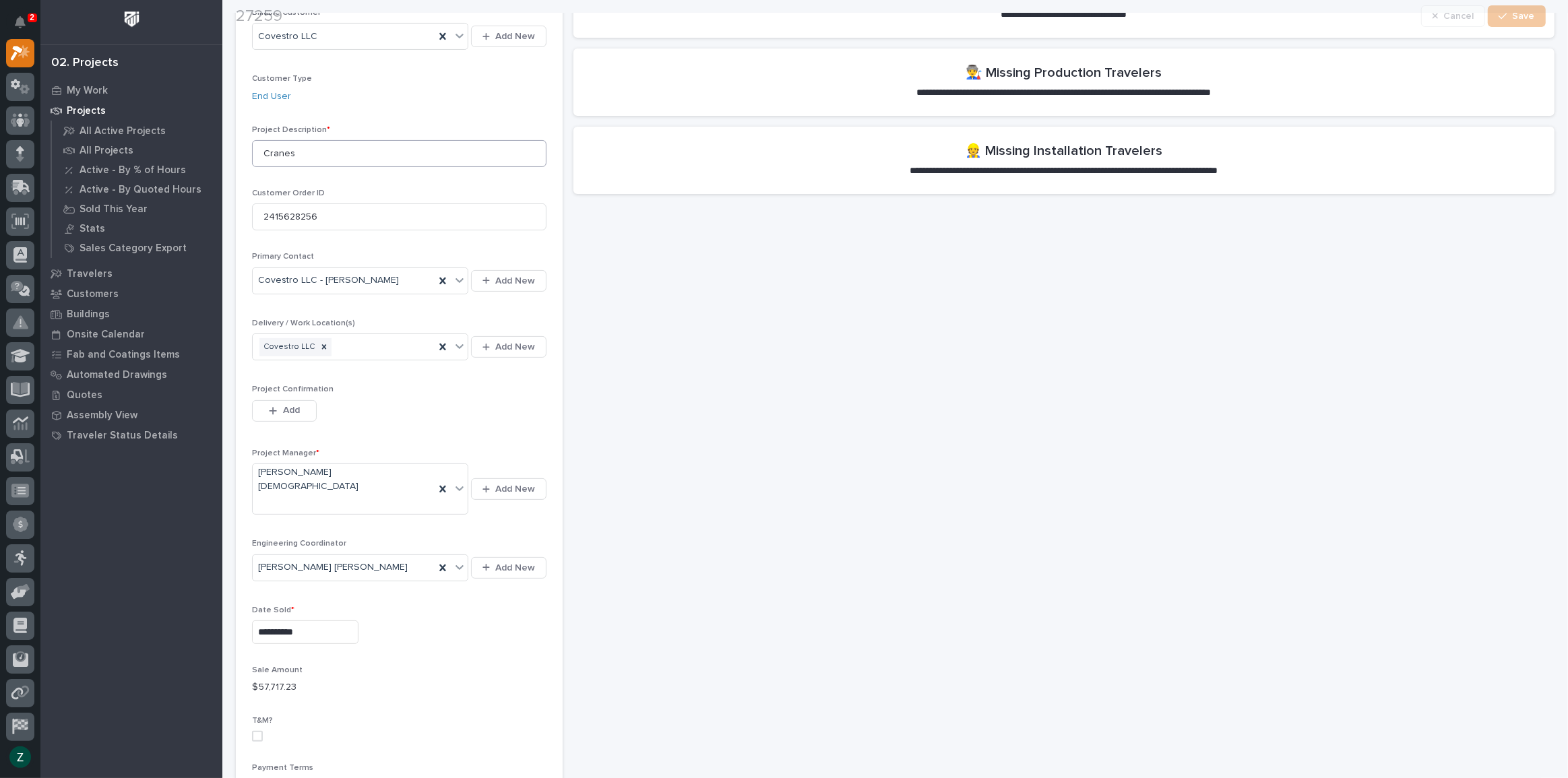
scroll to position [306, 0]
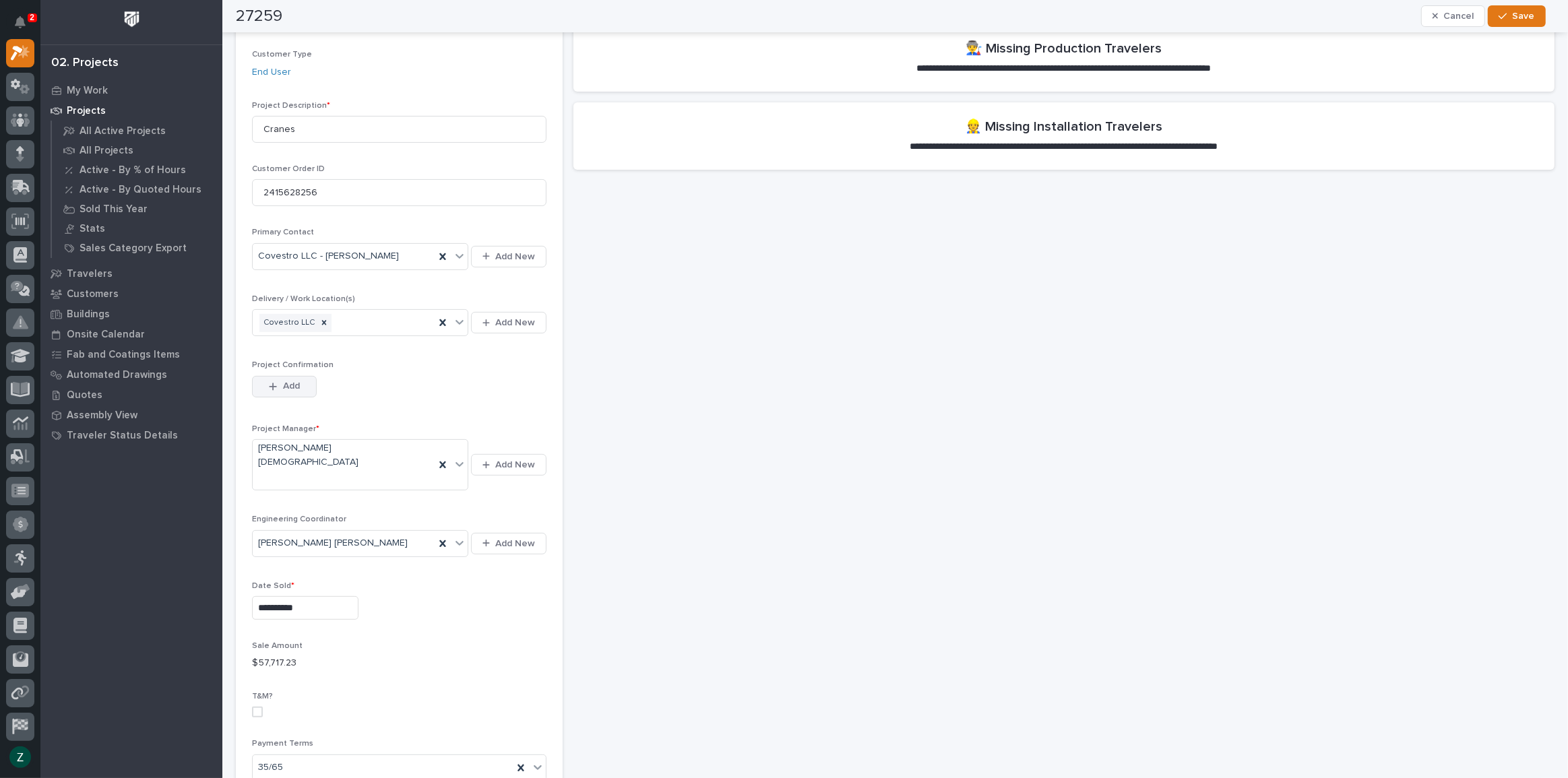
click at [303, 382] on button "Add" at bounding box center [284, 387] width 65 height 22
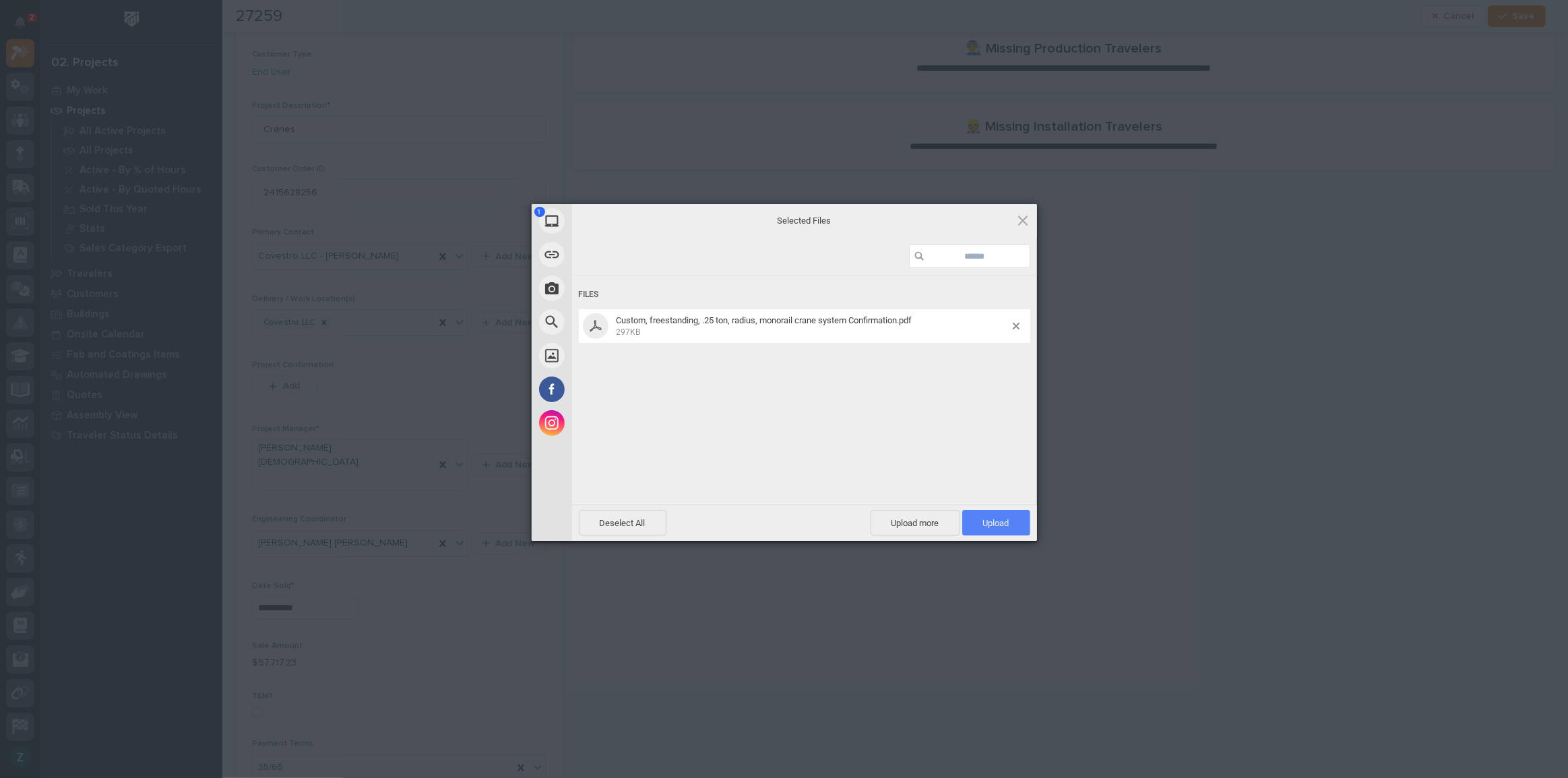
click at [990, 523] on span "Upload 1" at bounding box center [996, 523] width 26 height 10
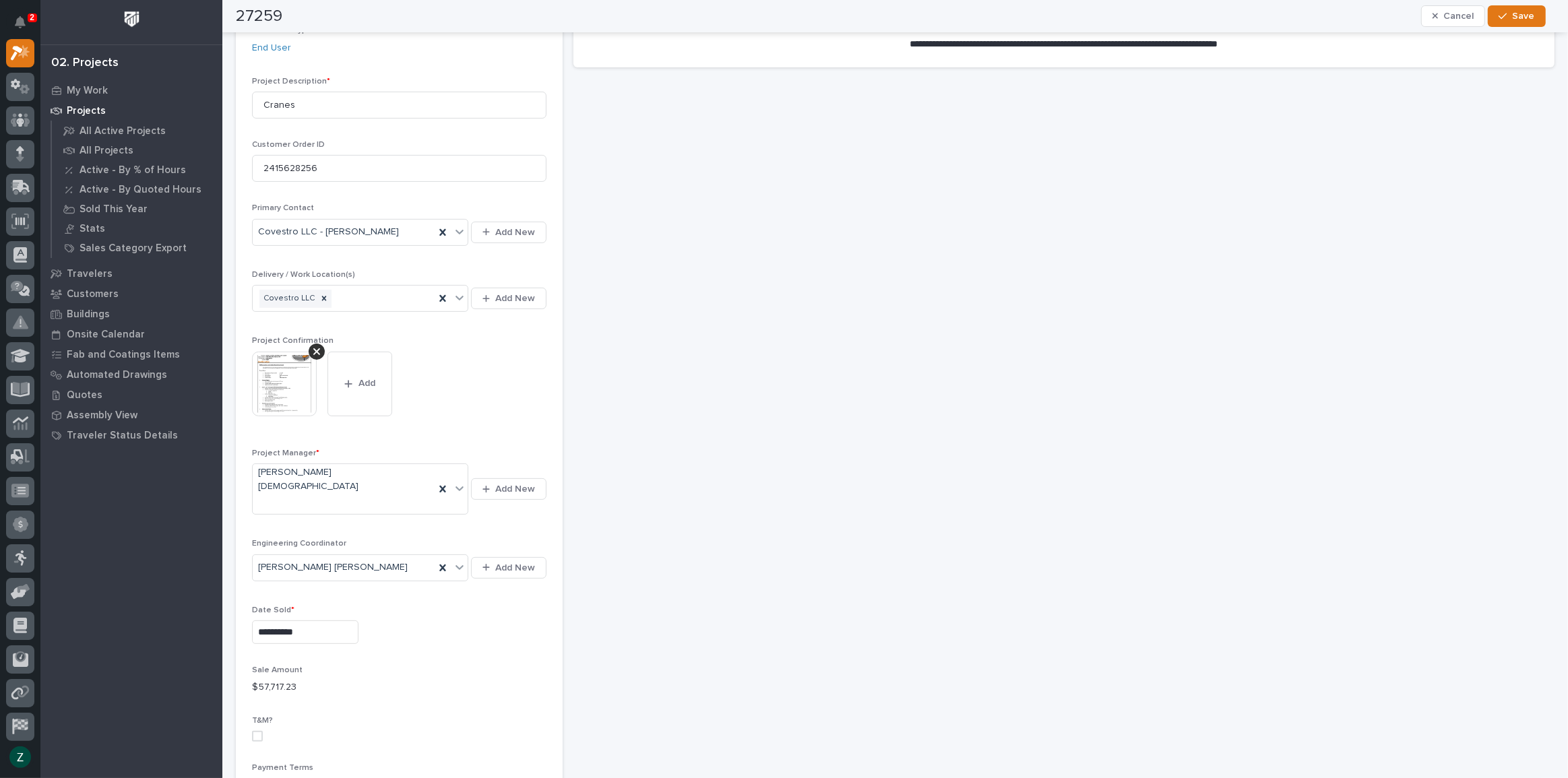
scroll to position [24, 0]
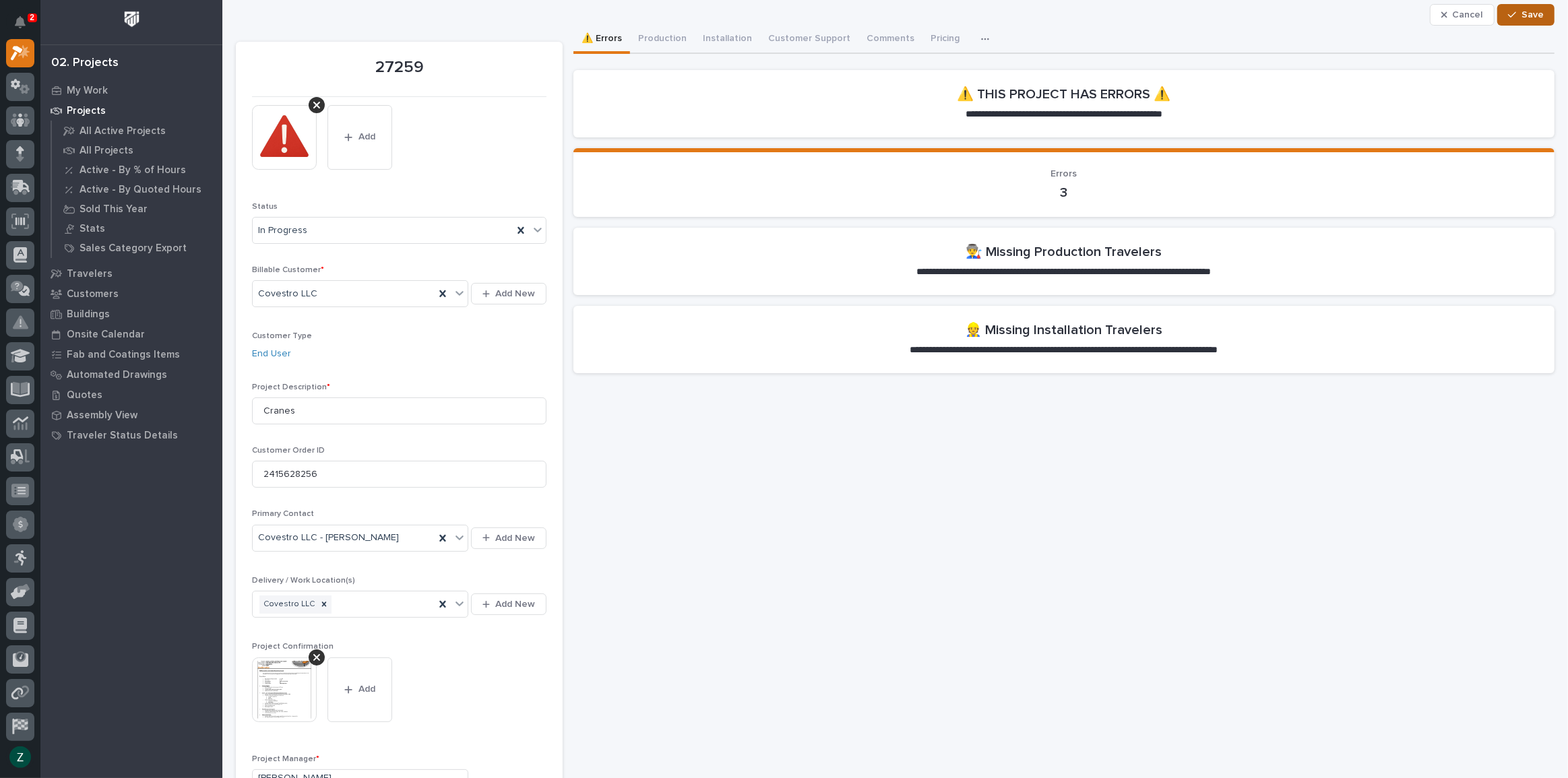
click at [1527, 15] on span "Save" at bounding box center [1533, 14] width 22 height 12
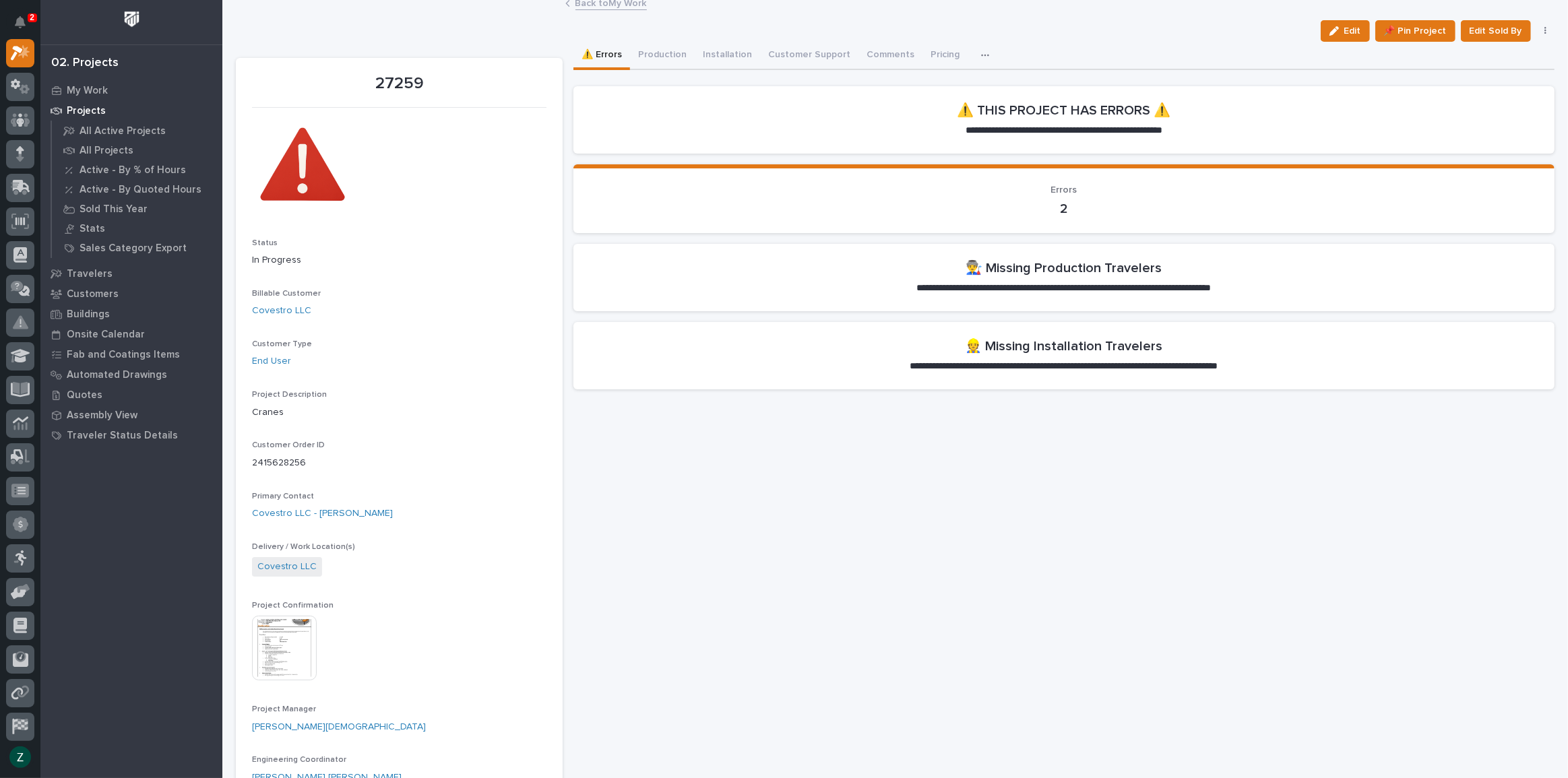
scroll to position [0, 0]
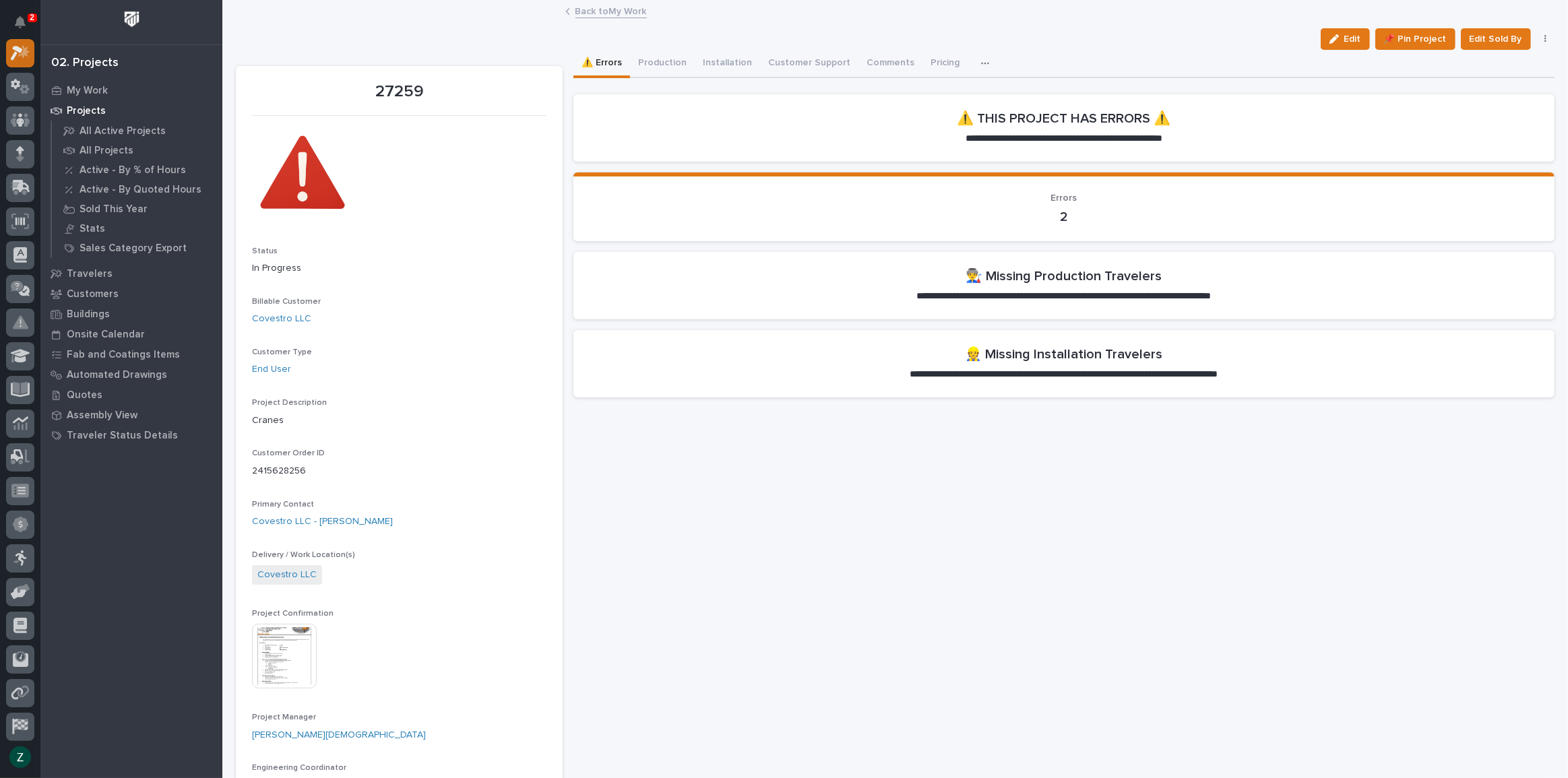
click at [15, 46] on icon at bounding box center [20, 53] width 19 height 15
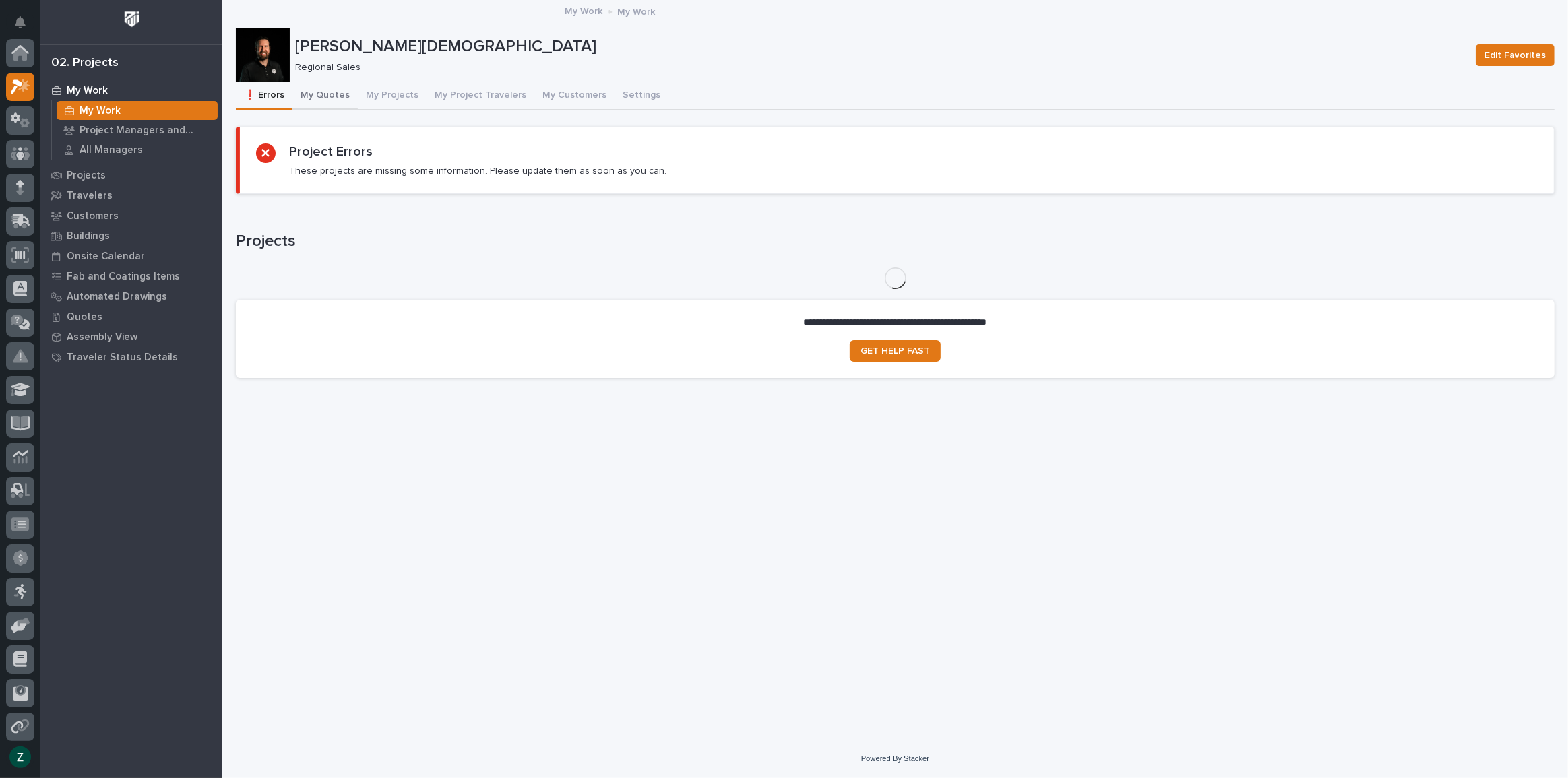
scroll to position [34, 0]
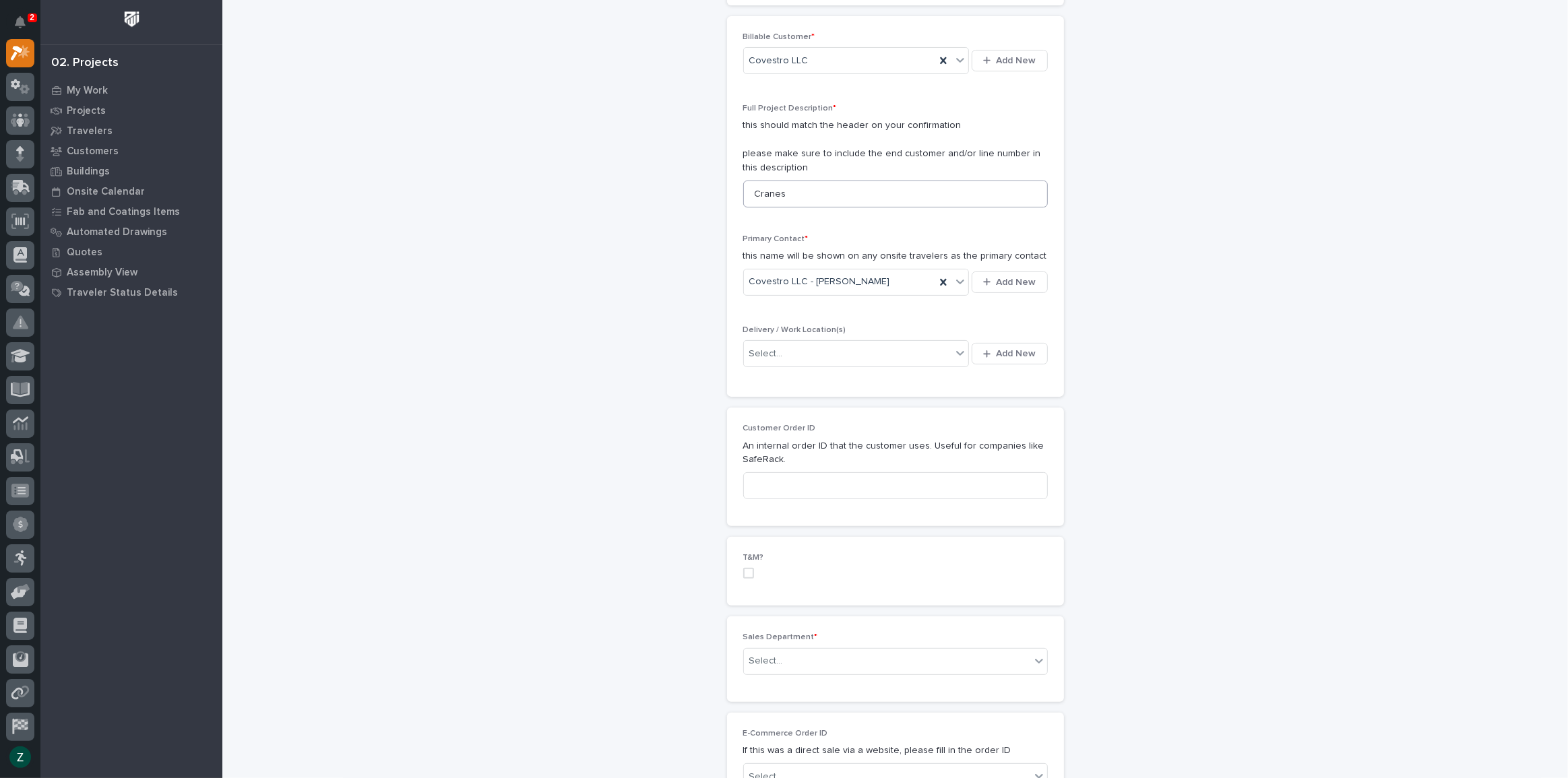
scroll to position [306, 0]
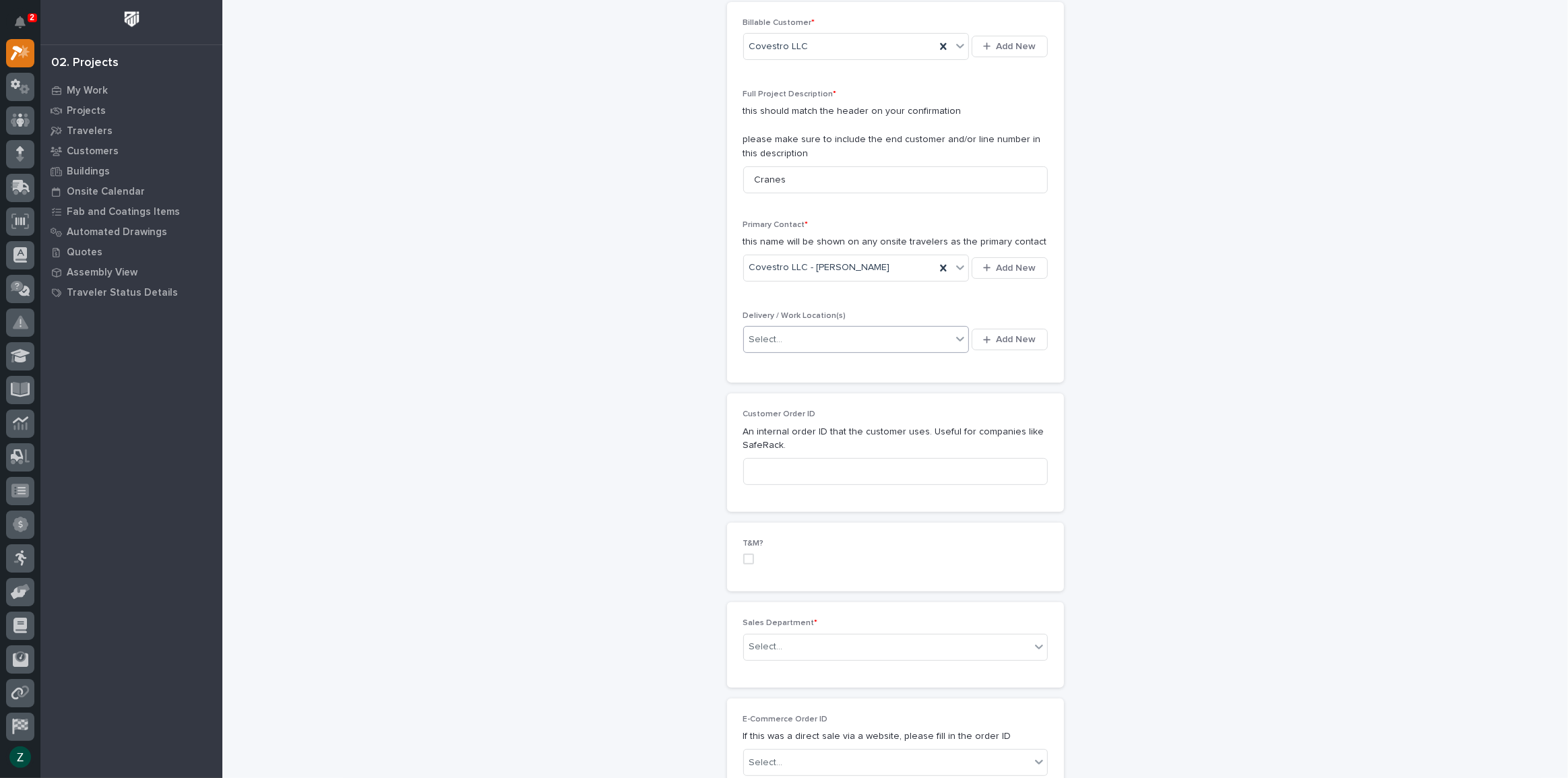
click at [953, 336] on icon at bounding box center [960, 339] width 13 height 13
click at [1012, 336] on span "Add New" at bounding box center [1016, 340] width 40 height 12
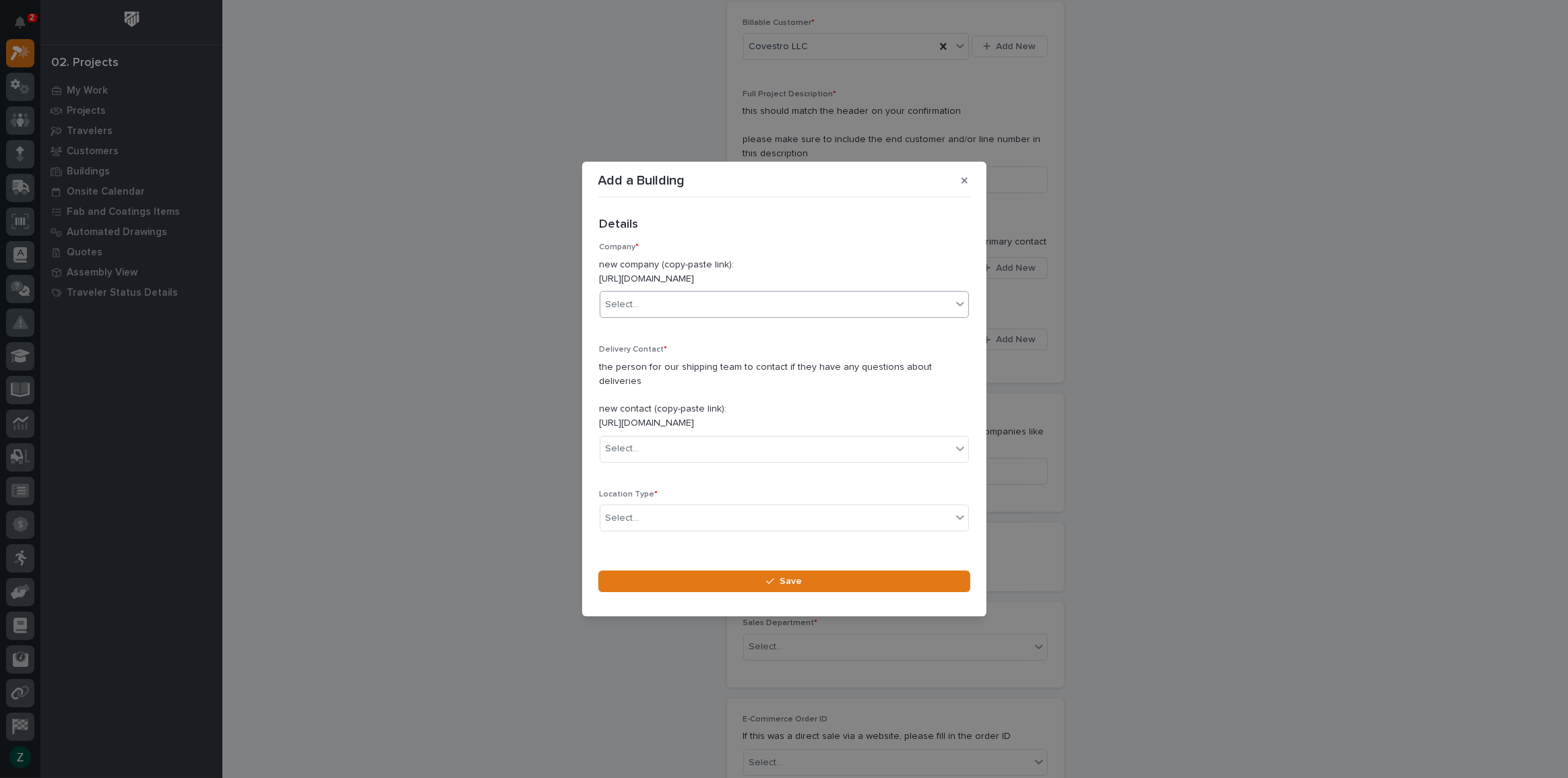
click at [651, 305] on div "Select..." at bounding box center [776, 304] width 351 height 22
click at [837, 249] on p "Company *" at bounding box center [784, 247] width 369 height 9
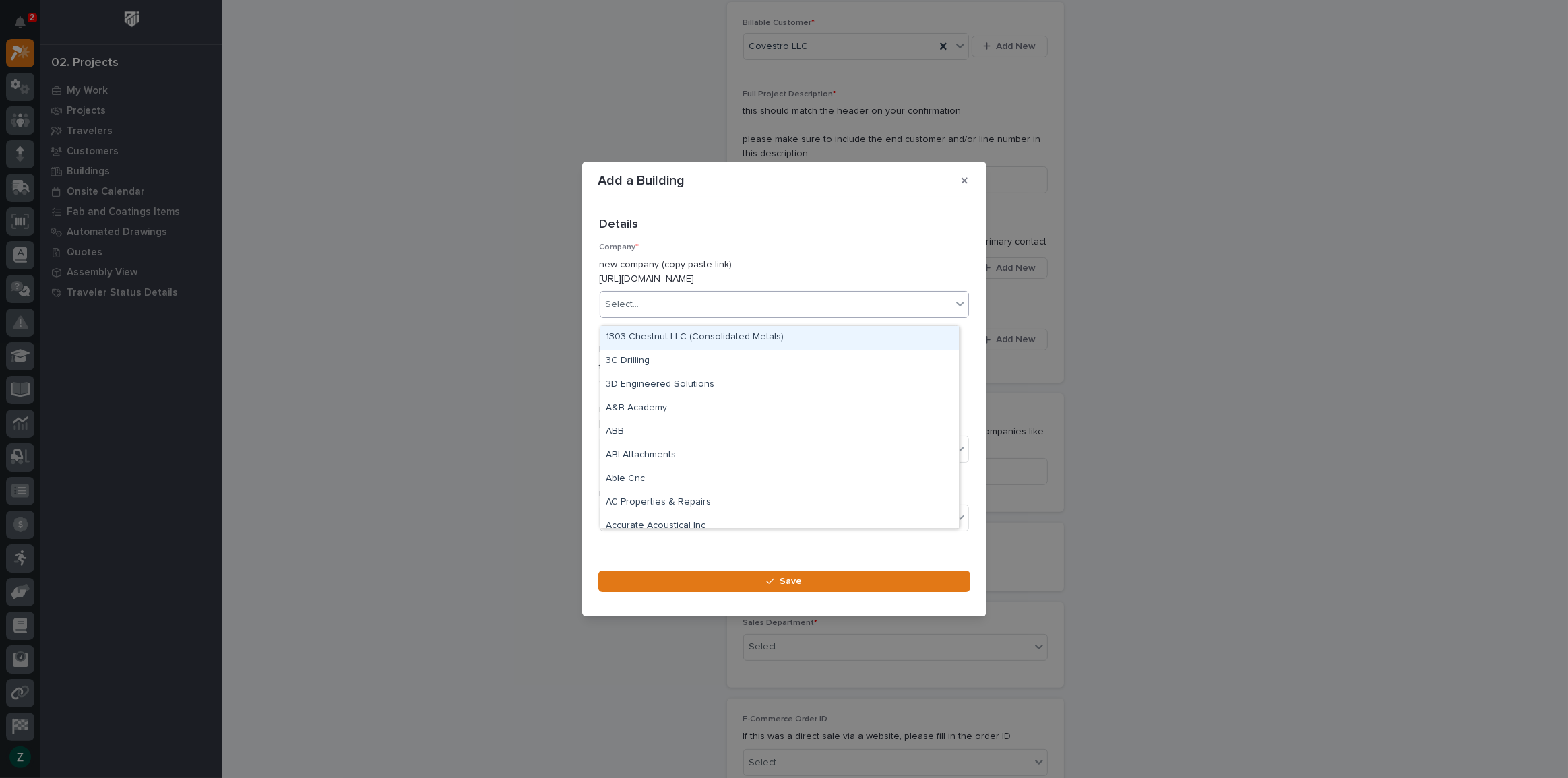
click at [801, 311] on div "Select..." at bounding box center [776, 304] width 351 height 22
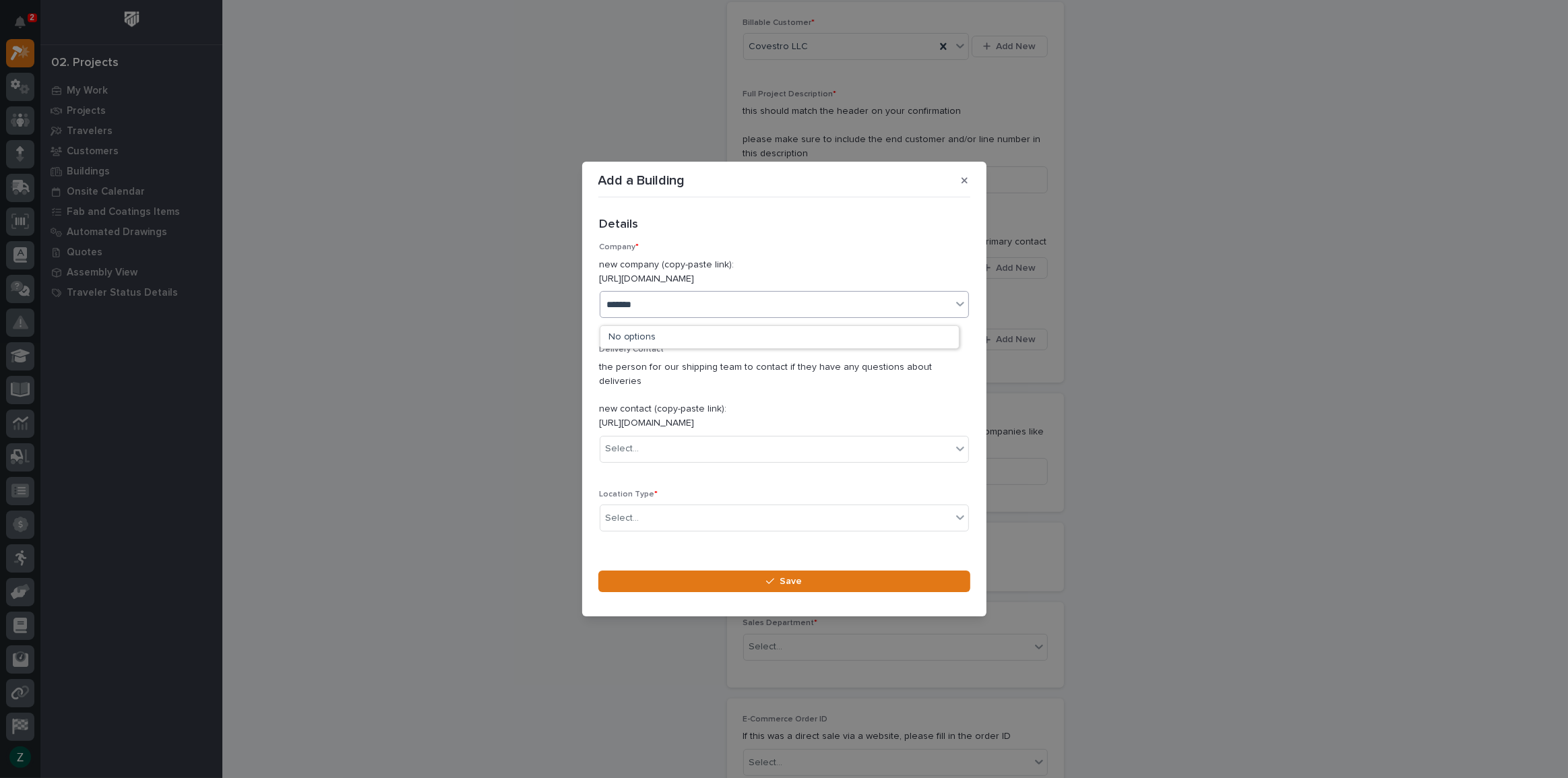
type input "********"
click at [799, 337] on div "Covestro LLC" at bounding box center [779, 338] width 358 height 24
click at [823, 442] on div "Select..." at bounding box center [776, 449] width 351 height 22
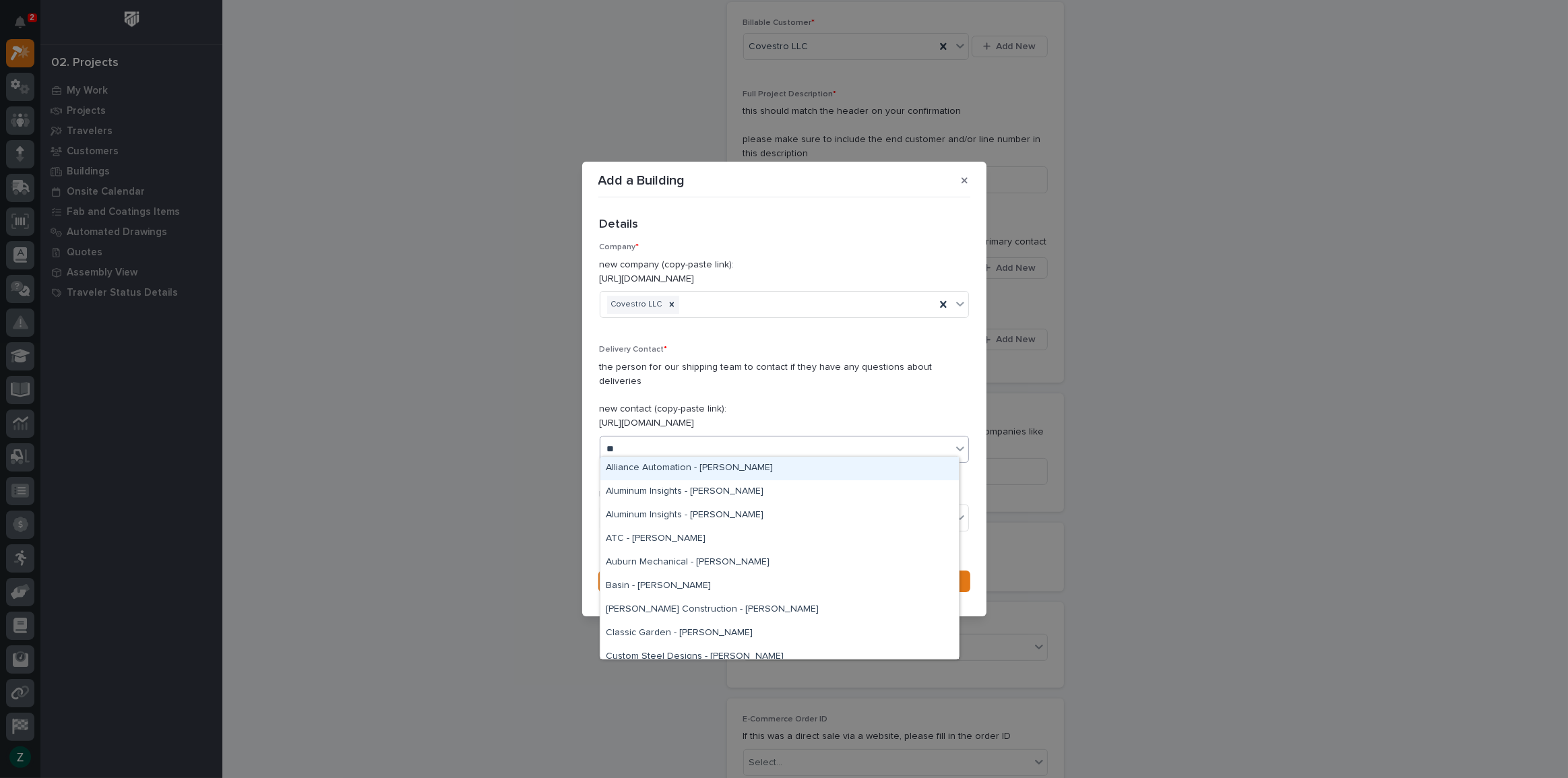
type input "***"
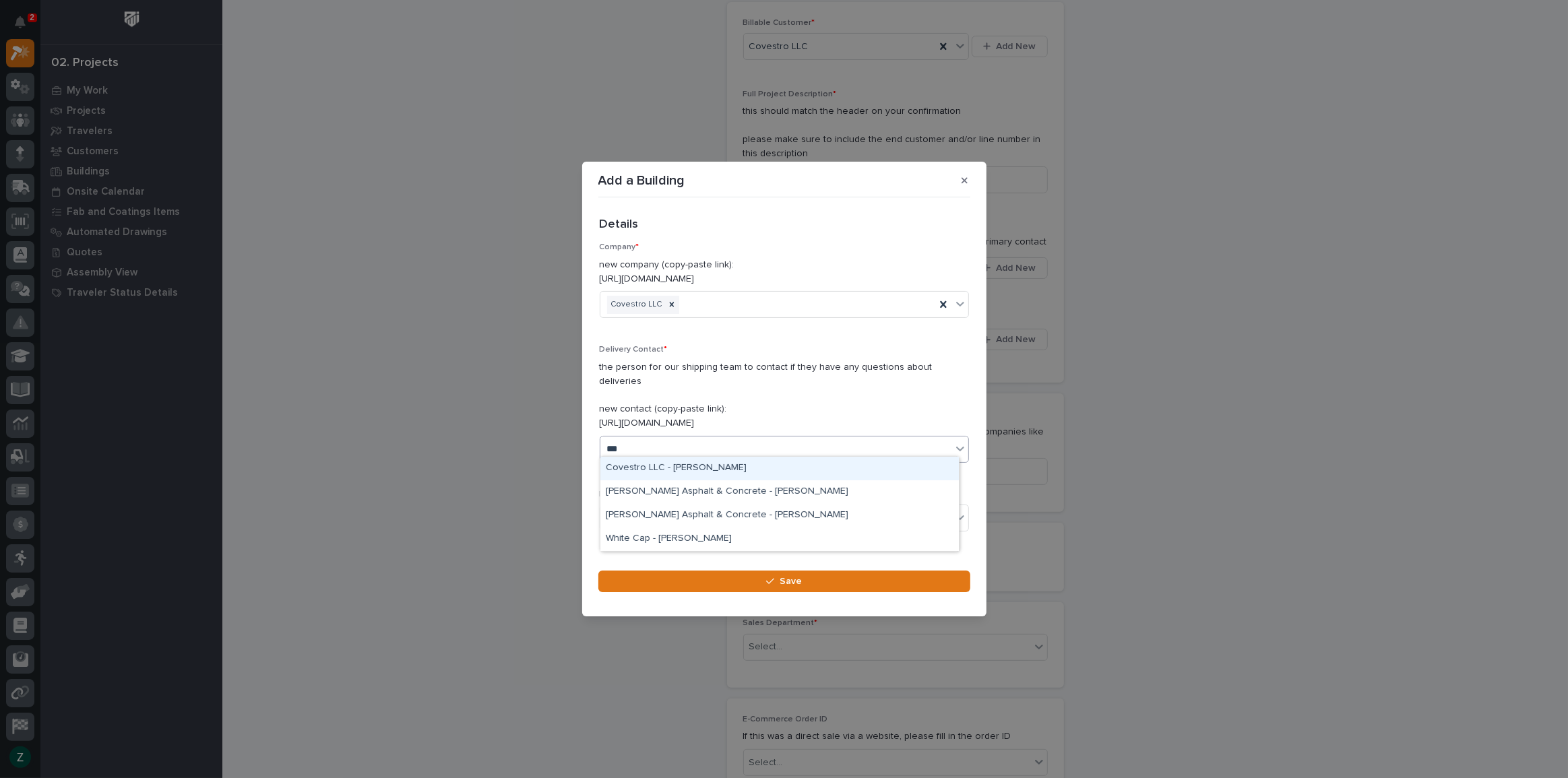
click at [818, 464] on div "Covestro LLC - [PERSON_NAME]" at bounding box center [779, 469] width 358 height 24
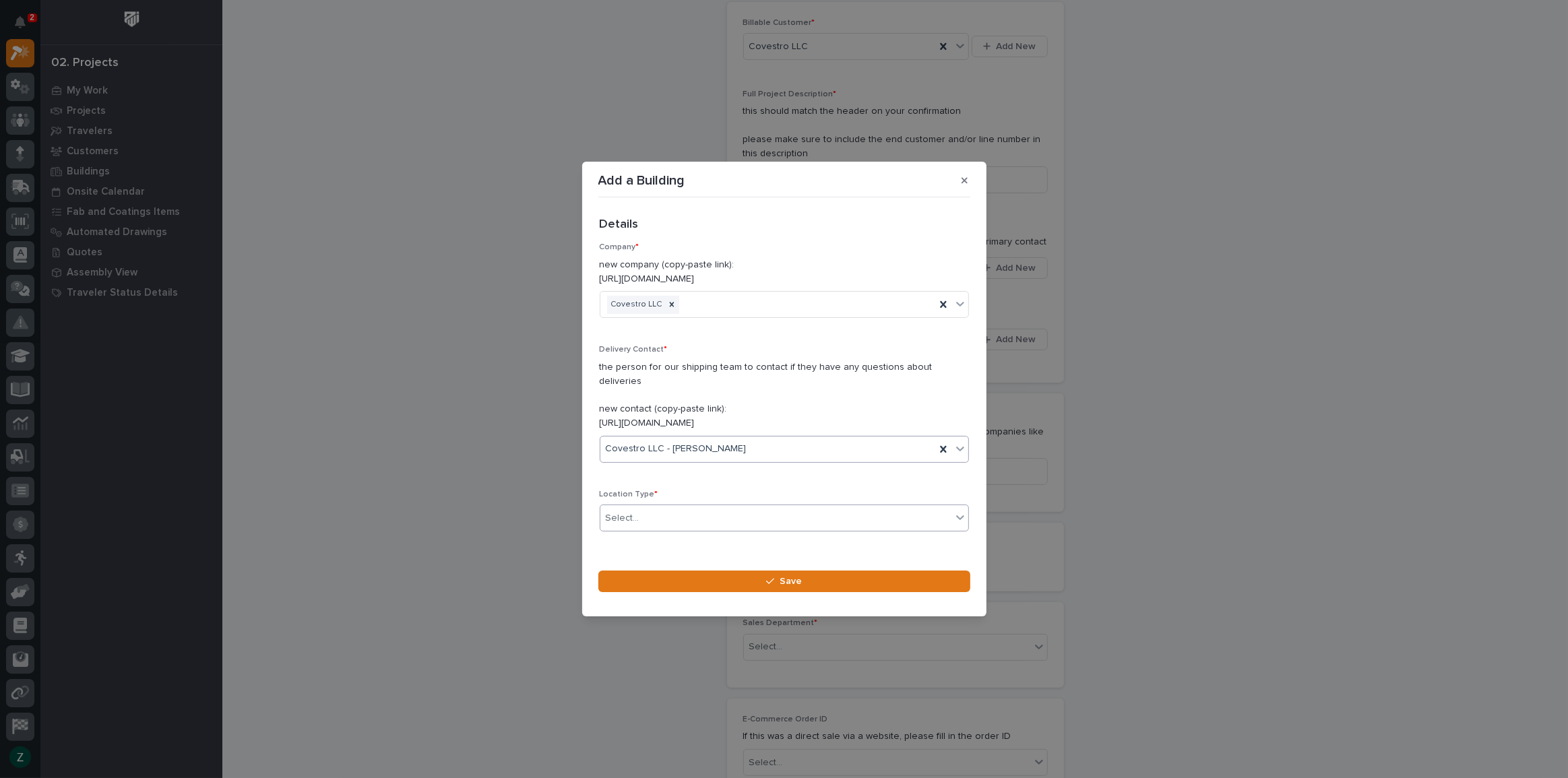
click at [799, 507] on div "Select..." at bounding box center [776, 518] width 351 height 22
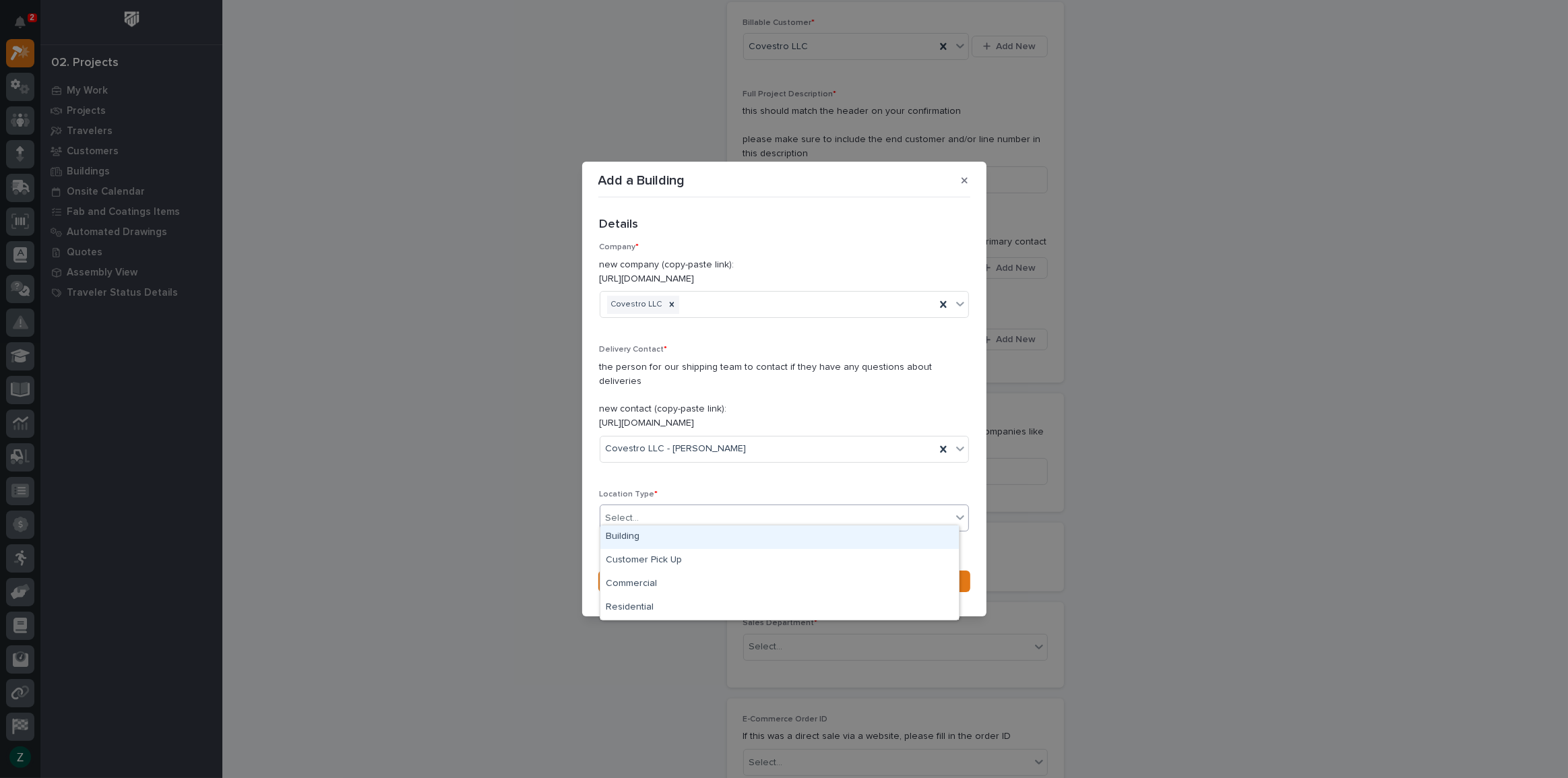
click at [790, 539] on div "Building" at bounding box center [779, 537] width 358 height 24
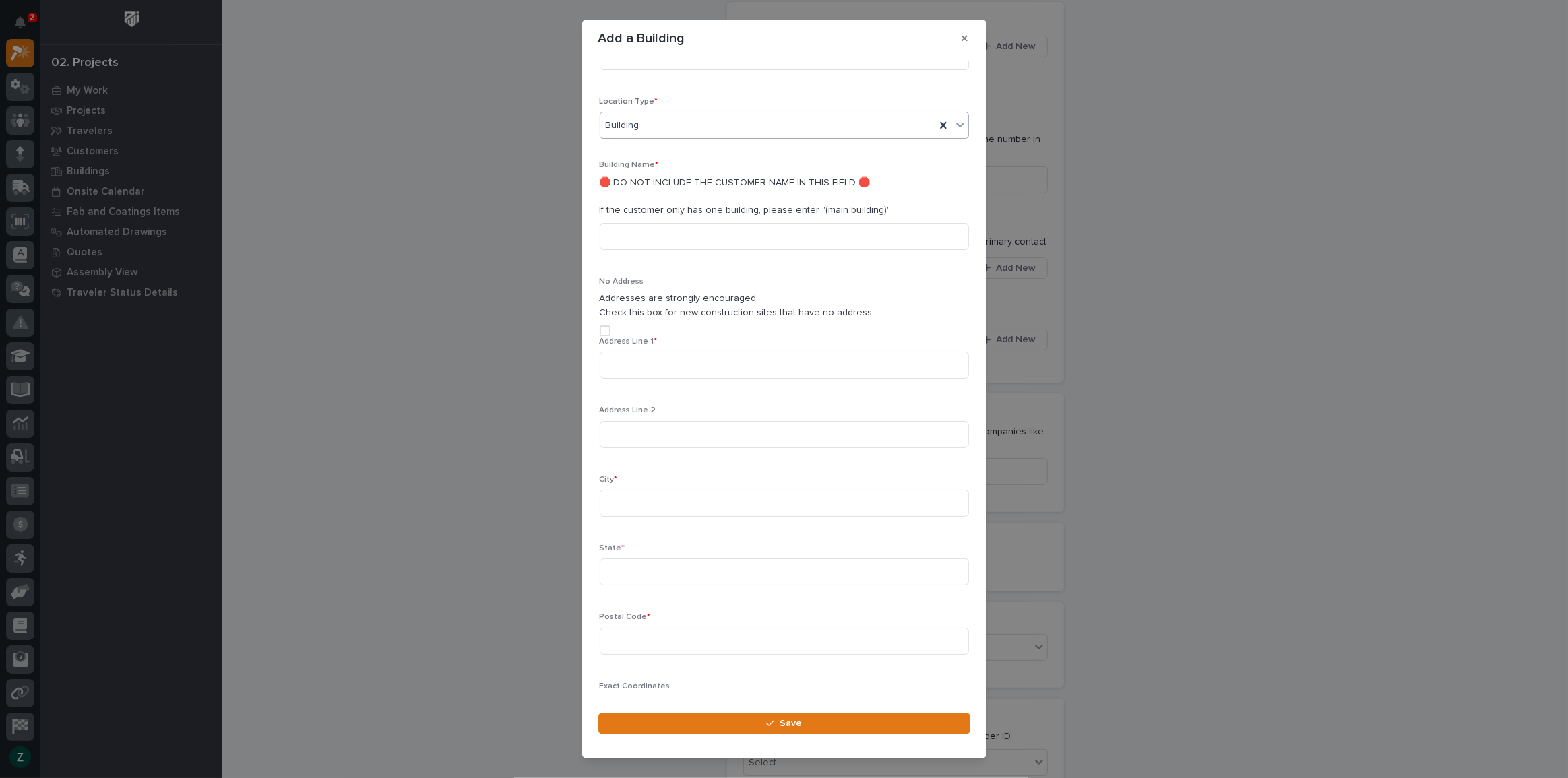
scroll to position [362, 0]
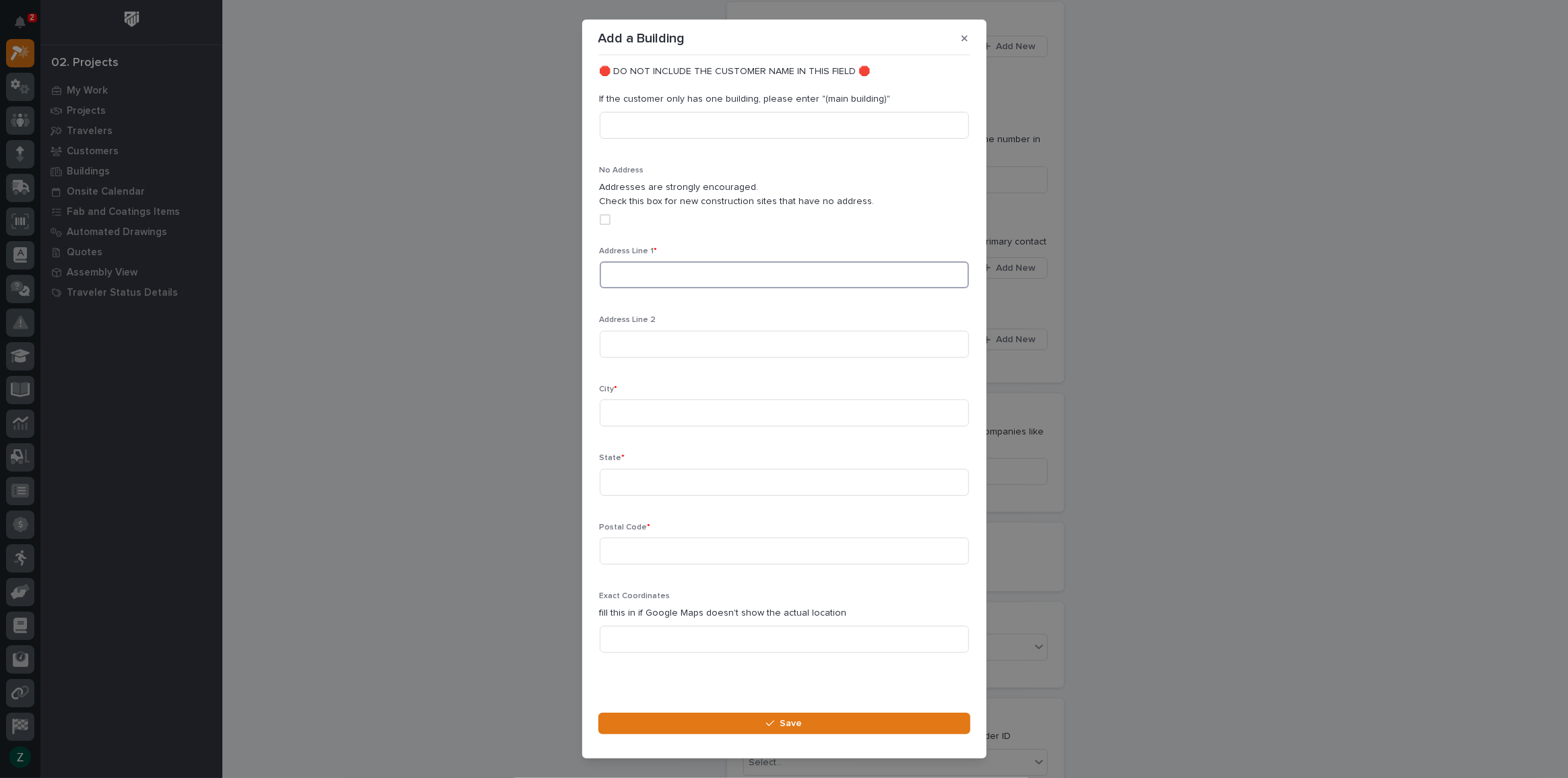
click at [717, 261] on input at bounding box center [784, 275] width 369 height 27
type input "1111"
type input "O'Neil Drive"
type input "OH"
drag, startPoint x: 701, startPoint y: 398, endPoint x: 601, endPoint y: 395, distance: 100.0
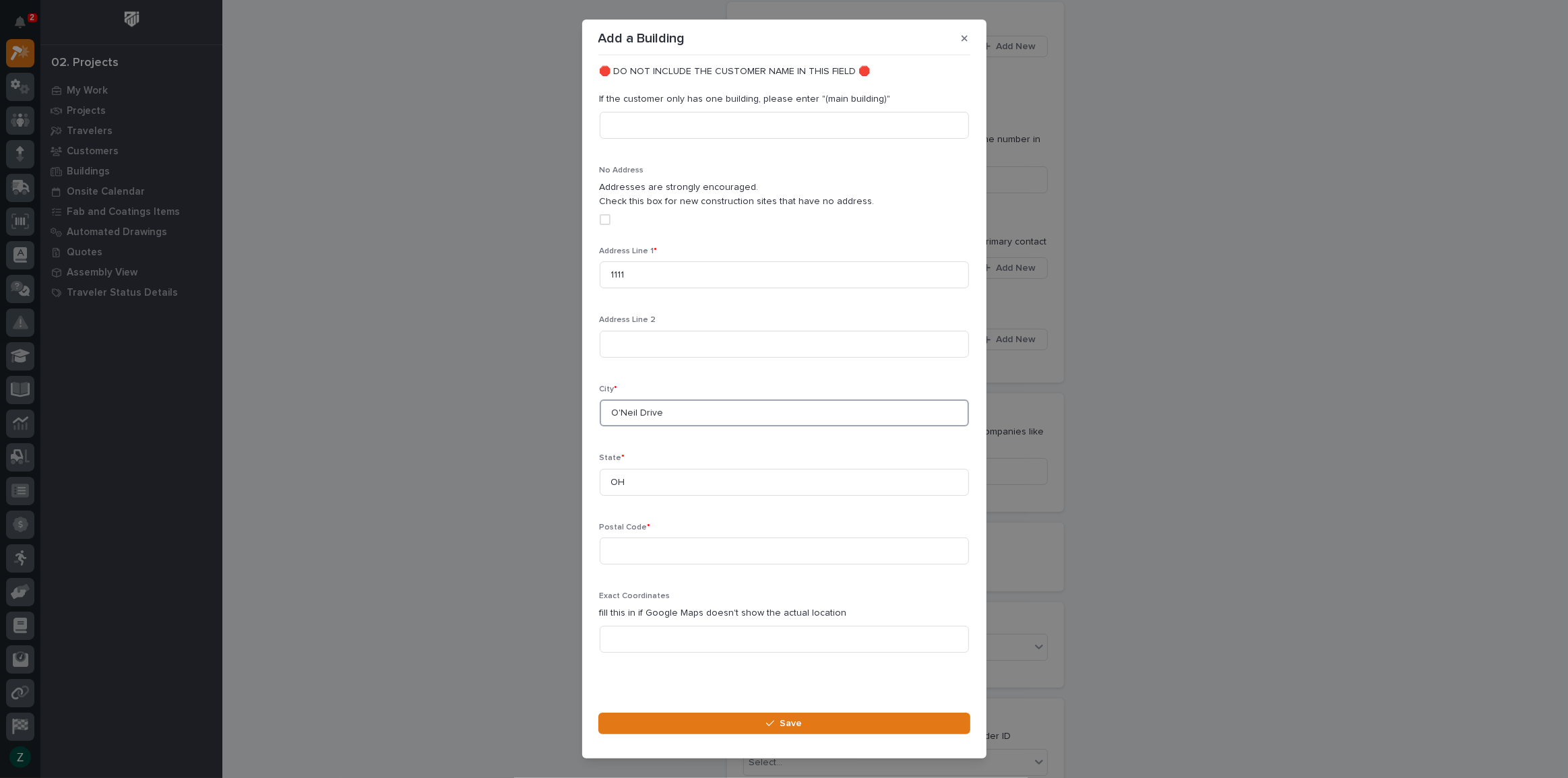
click at [601, 400] on input "O'Neil Drive" at bounding box center [784, 413] width 369 height 27
click at [721, 261] on input "1111" at bounding box center [784, 275] width 369 height 27
paste input "O'Neil Drive"
type input "1111 O'Neil Drive"
click at [674, 400] on input at bounding box center [784, 413] width 369 height 27
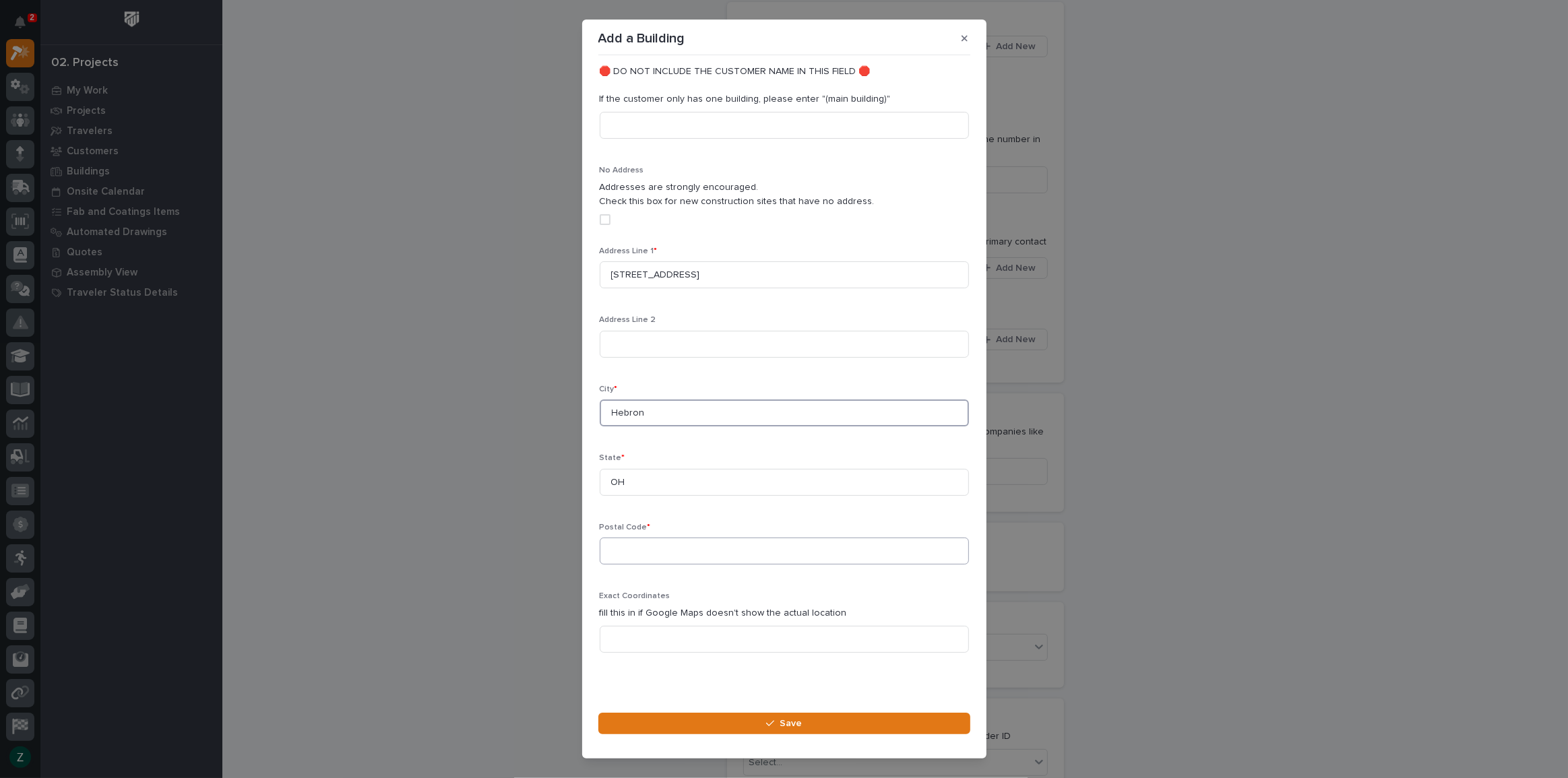
type input "Hebron"
click at [669, 539] on input at bounding box center [784, 551] width 369 height 27
type input "43025"
click at [787, 725] on span "Save" at bounding box center [791, 723] width 22 height 12
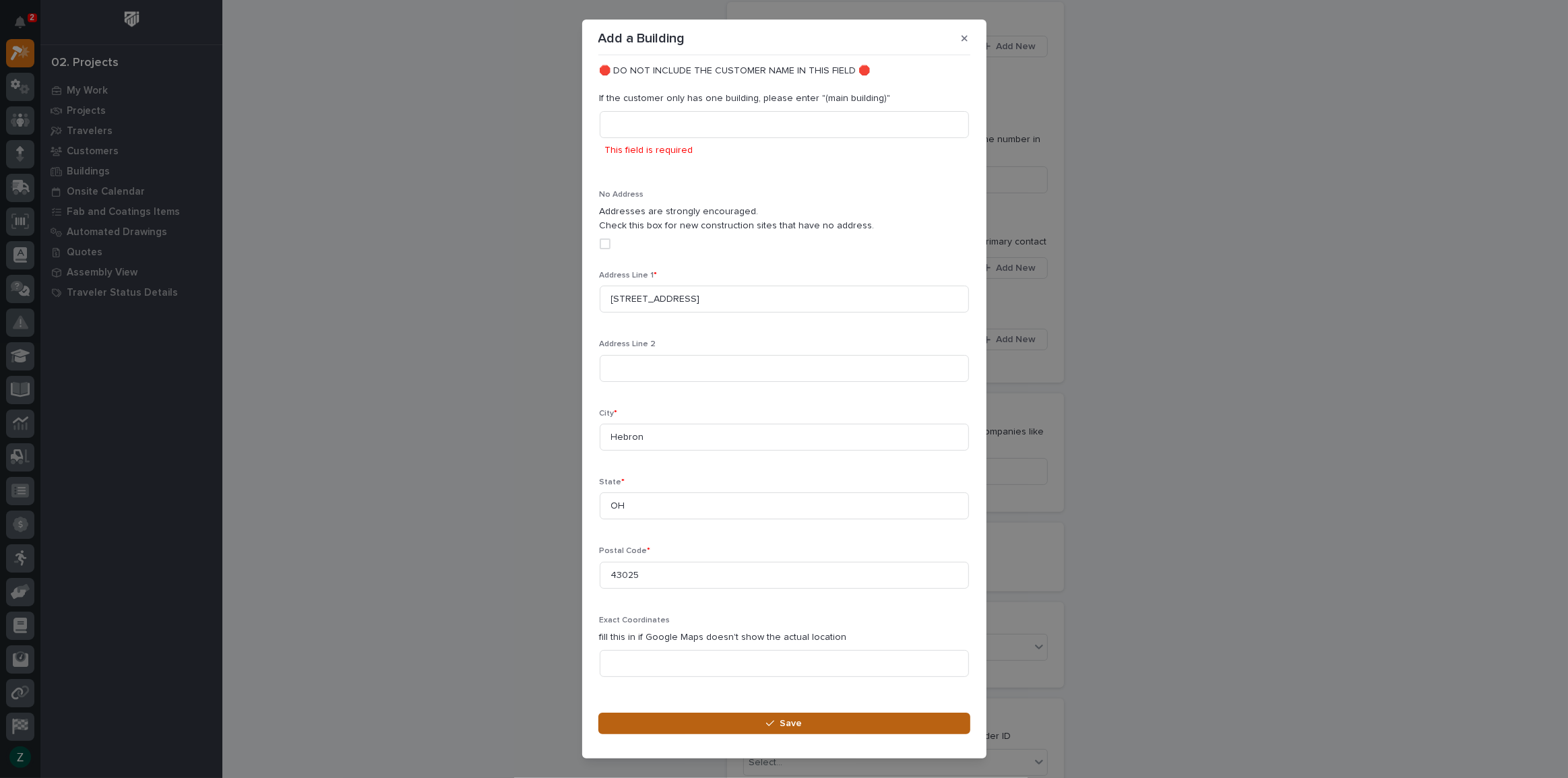
scroll to position [20, 0]
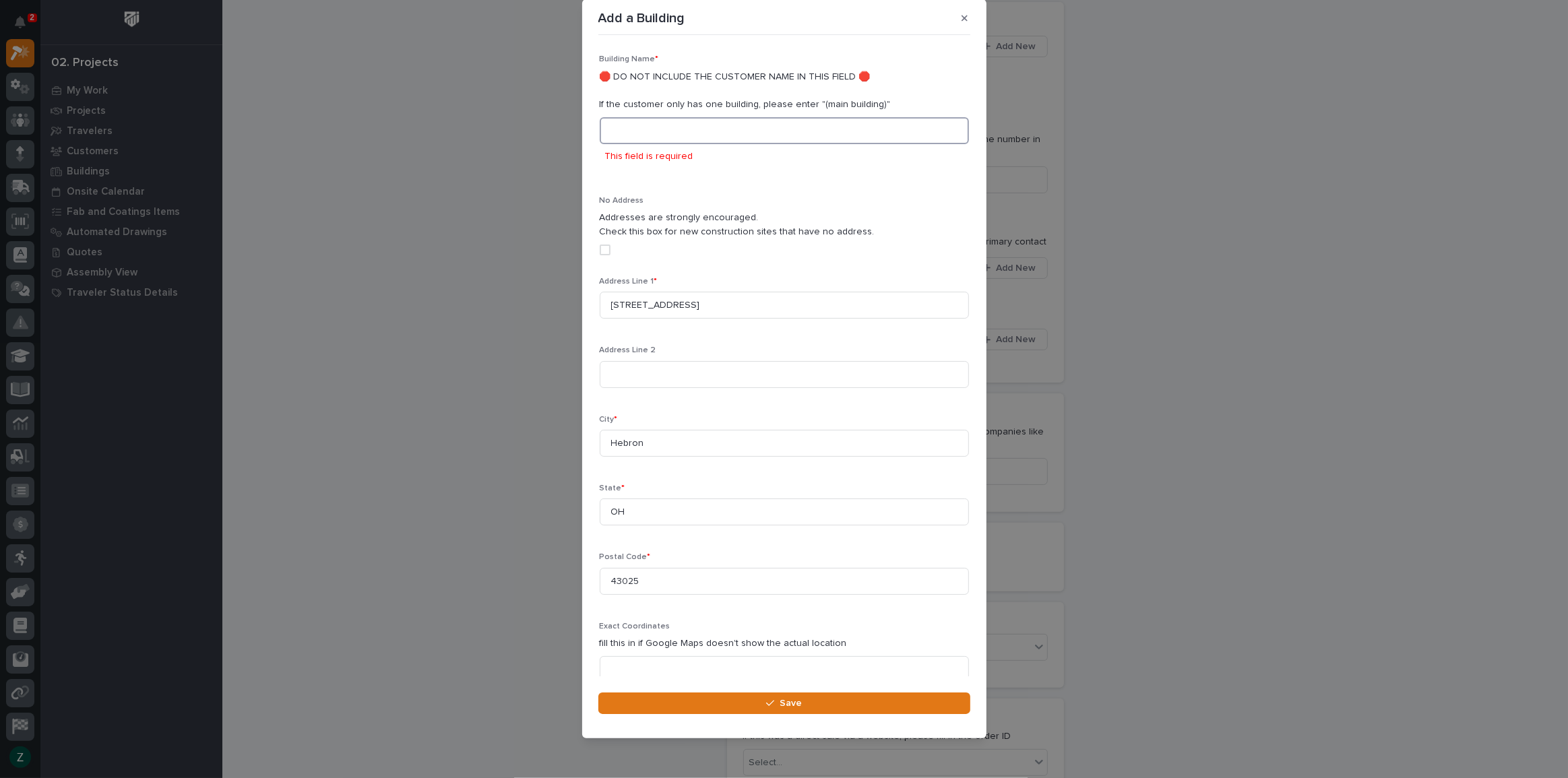
click at [747, 117] on input at bounding box center [784, 131] width 369 height 27
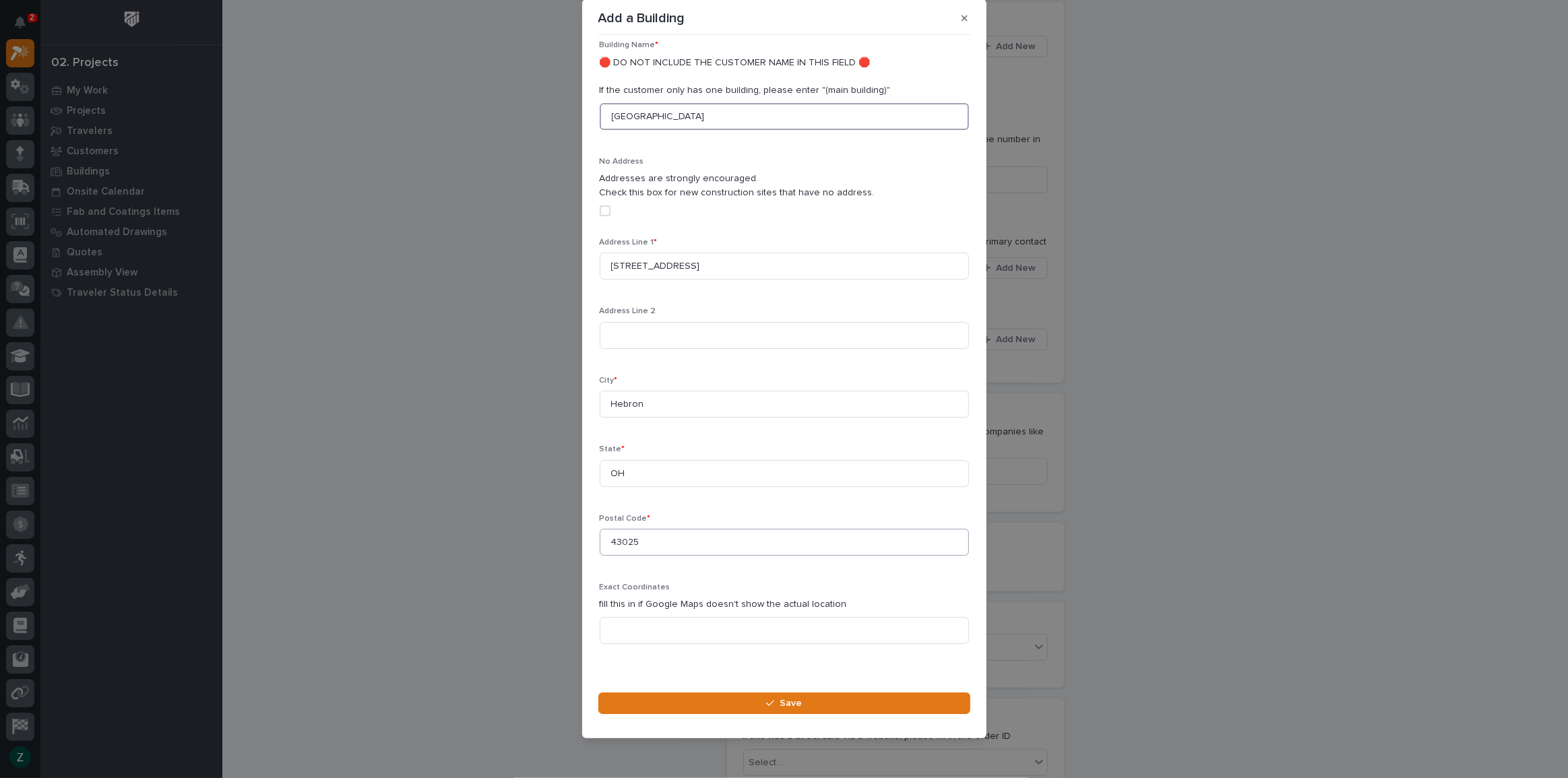
scroll to position [362, 0]
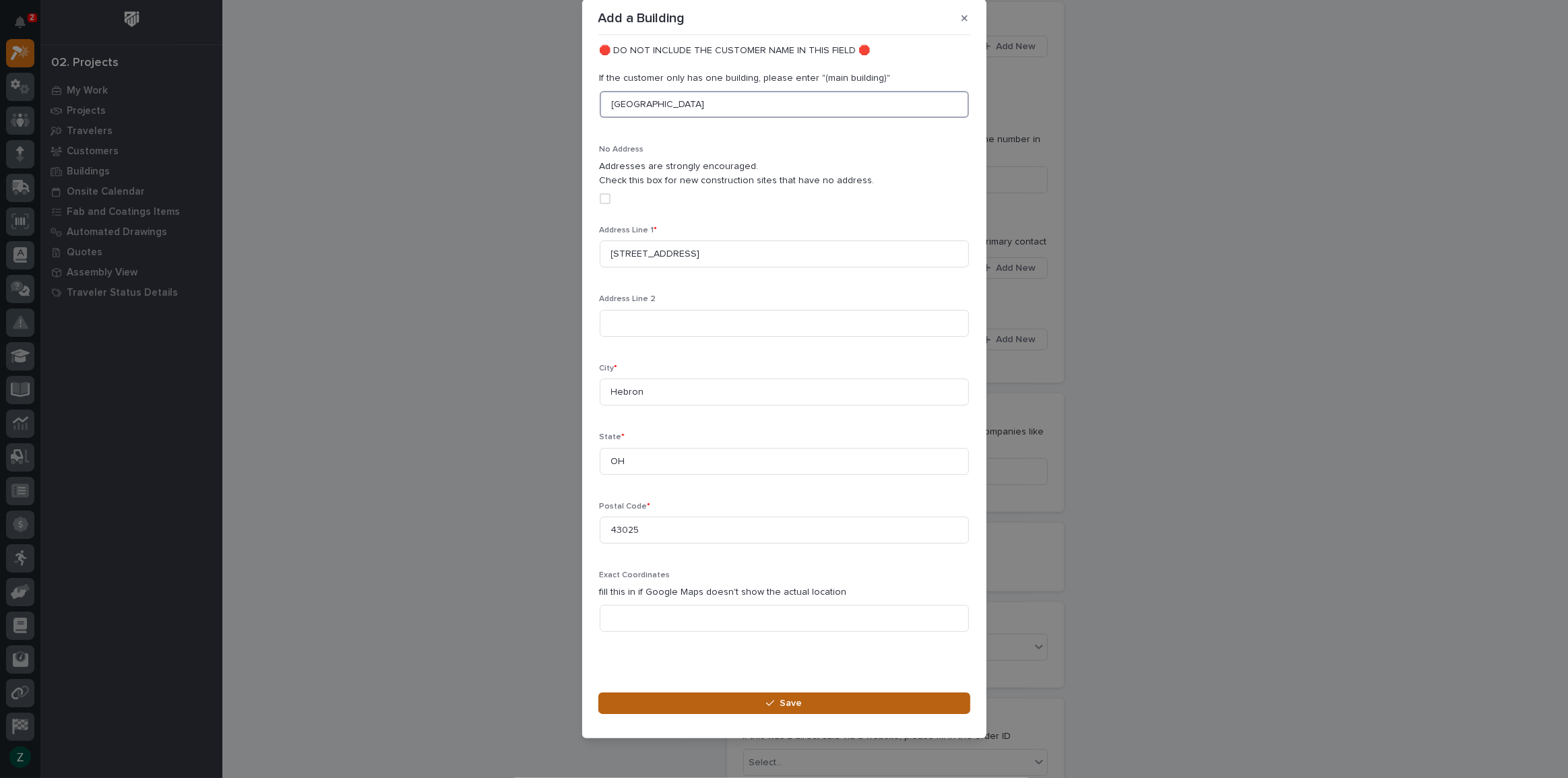
type input "Main Building"
click at [852, 696] on button "Save" at bounding box center [784, 704] width 372 height 22
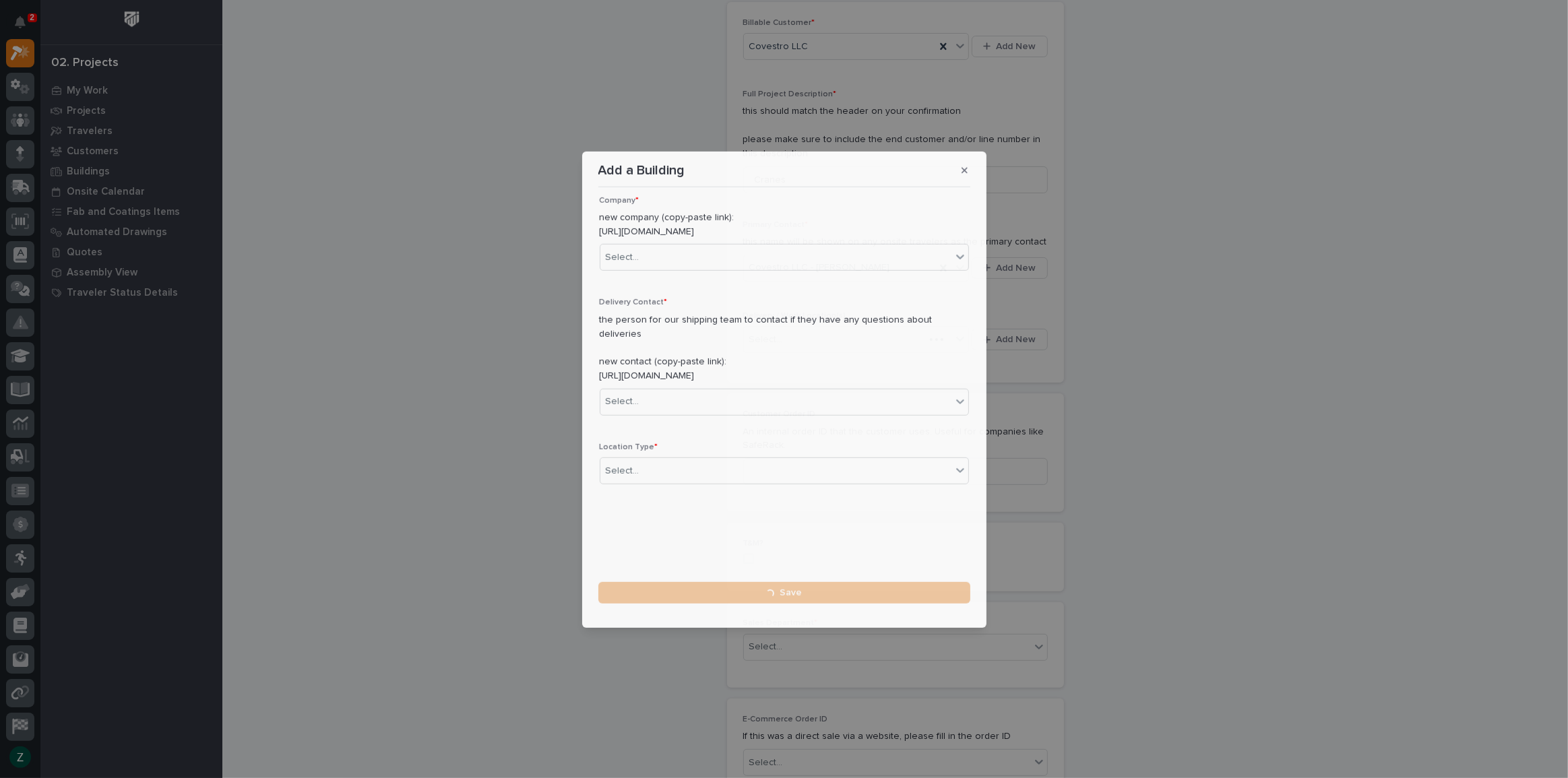
scroll to position [0, 0]
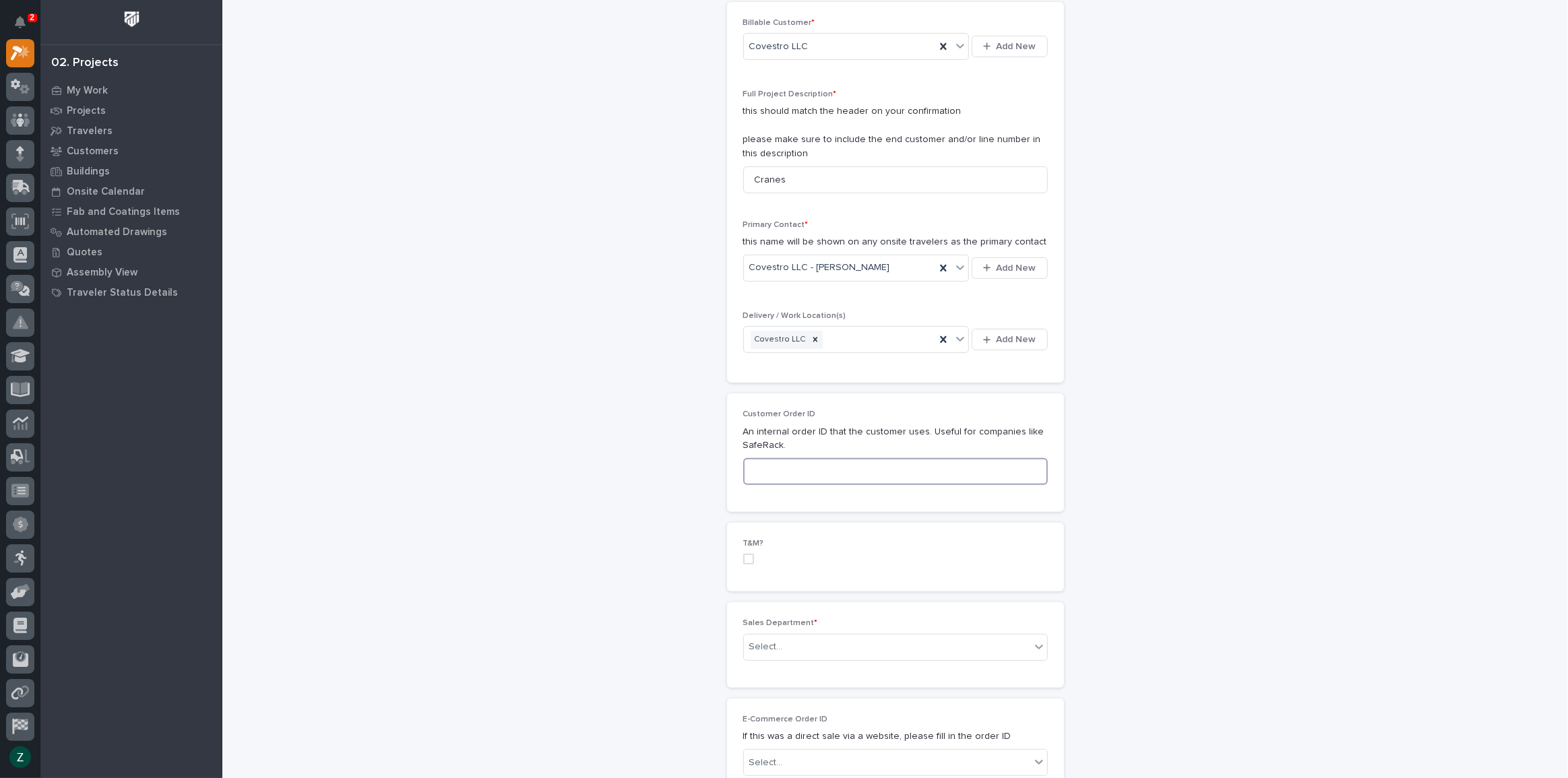
click at [862, 470] on input at bounding box center [895, 472] width 304 height 27
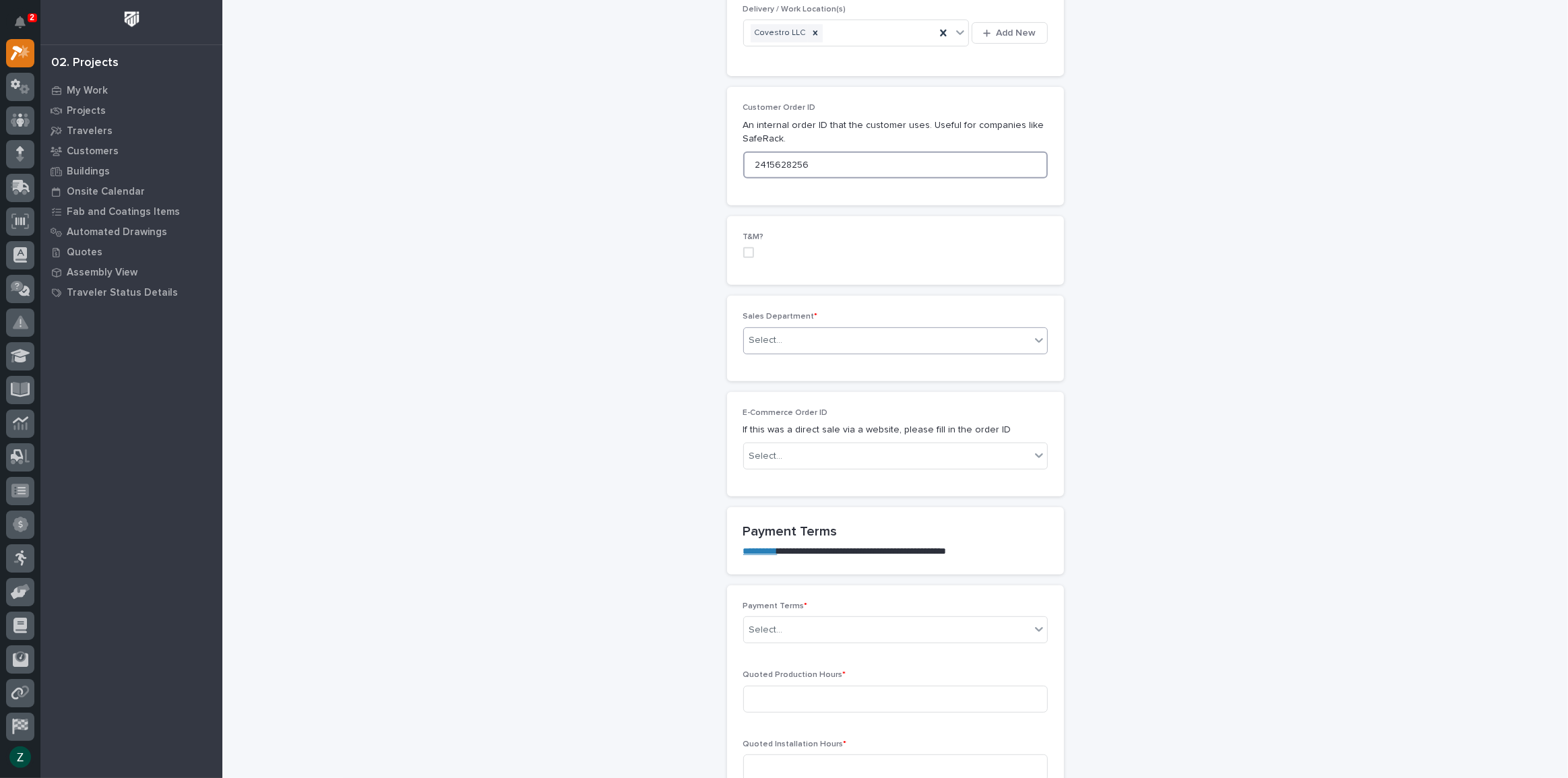
type input "2415628256"
click at [842, 335] on div "Select..." at bounding box center [887, 341] width 287 height 22
click at [845, 460] on div "Select..." at bounding box center [887, 456] width 287 height 22
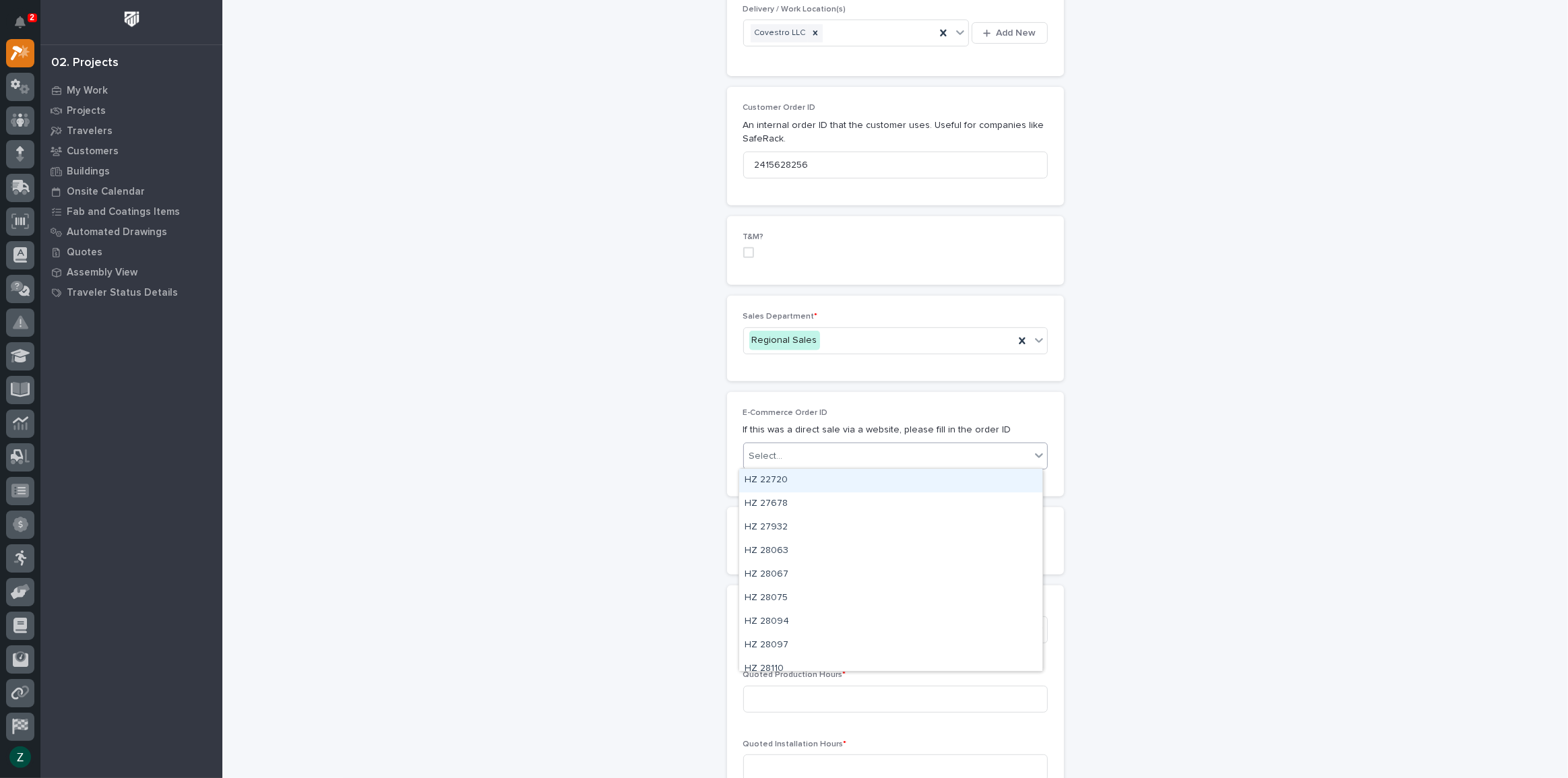
click at [846, 455] on div "Select..." at bounding box center [887, 456] width 287 height 22
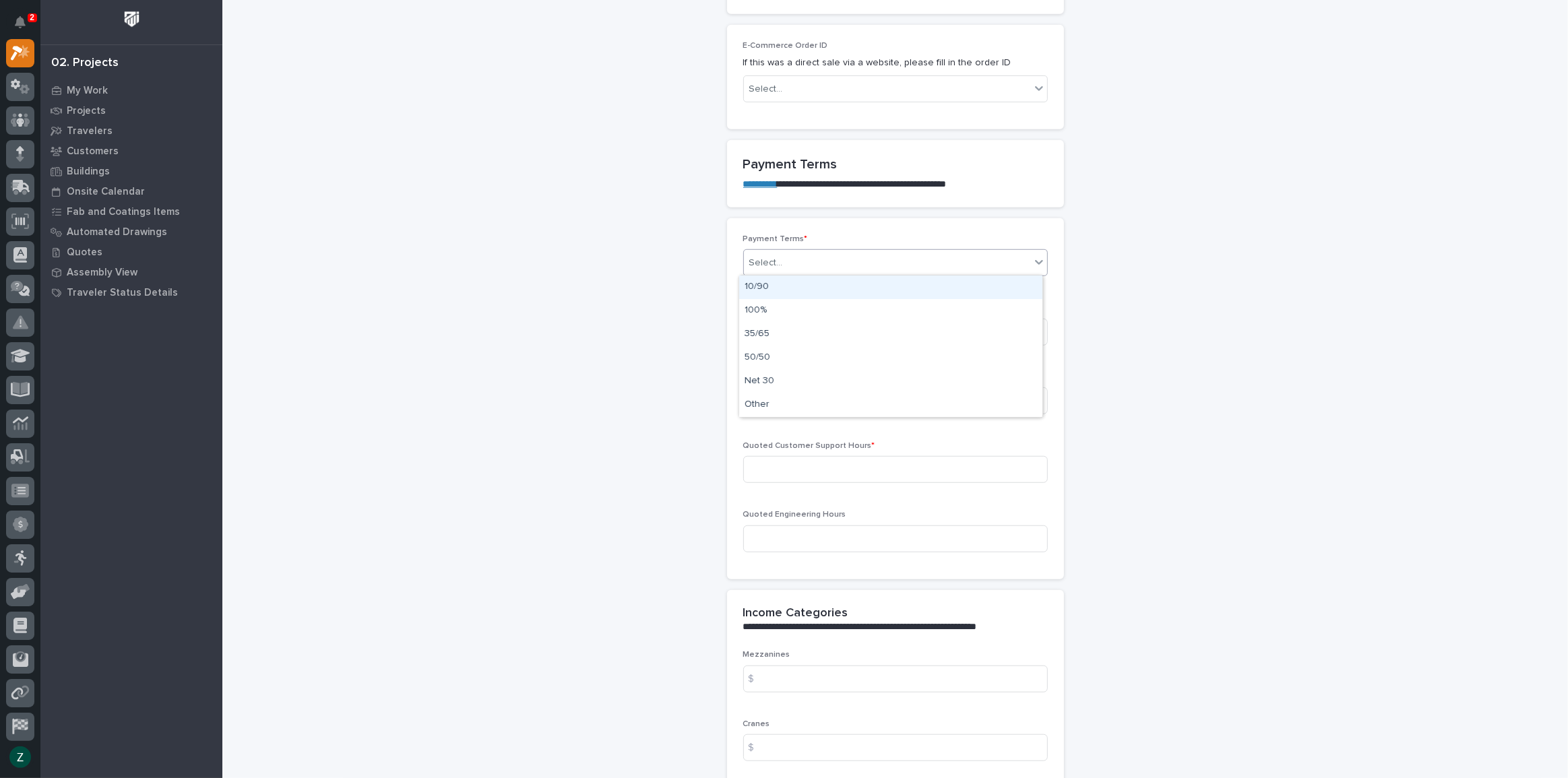
click at [848, 254] on div "Select..." at bounding box center [887, 263] width 287 height 22
click at [808, 327] on div "35/65" at bounding box center [891, 335] width 303 height 24
click at [828, 330] on input at bounding box center [895, 332] width 304 height 27
click at [878, 327] on input at bounding box center [895, 332] width 304 height 27
type input "65"
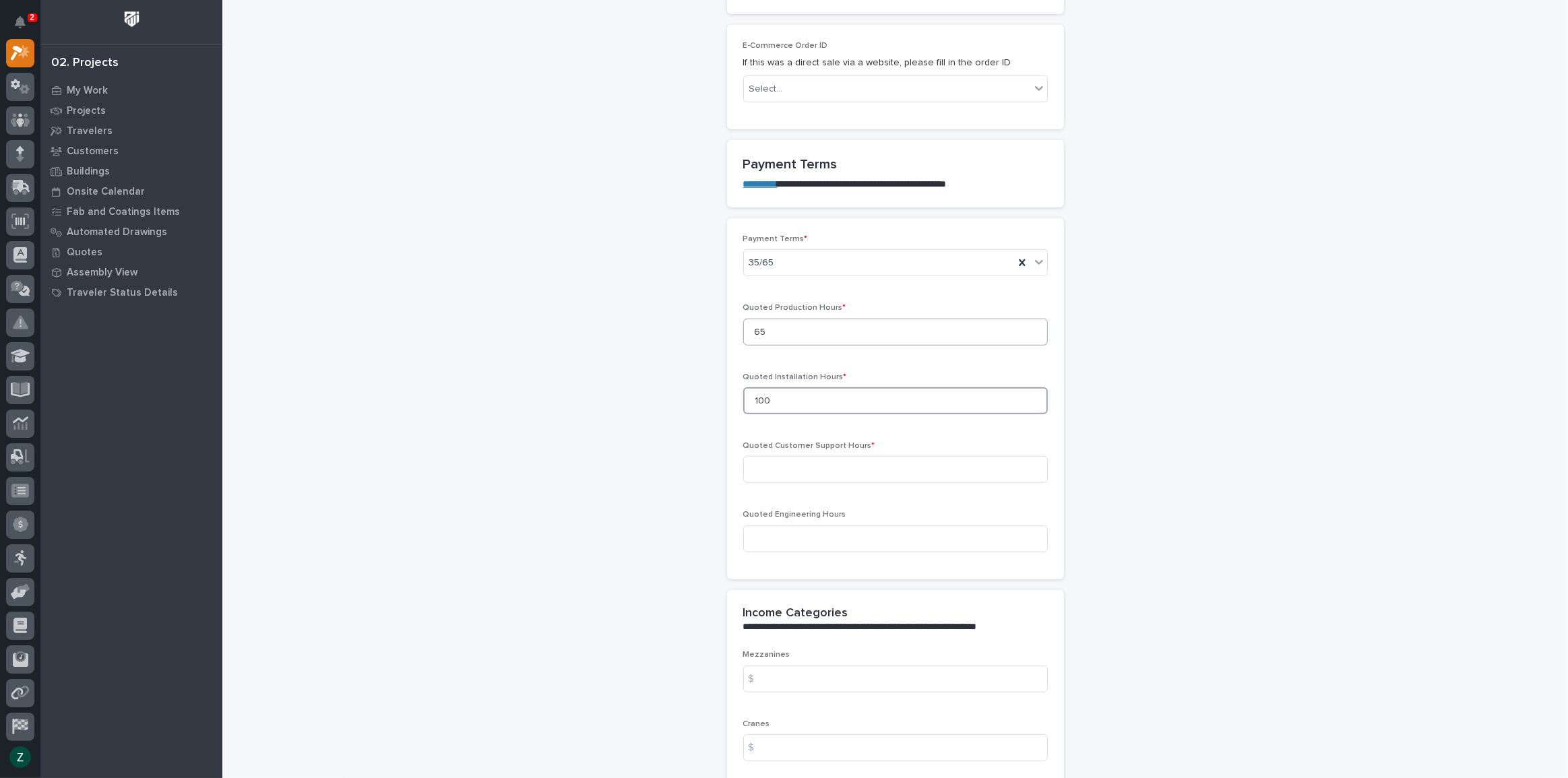
type input "100"
type input "12"
type input "65"
type input "37670.23"
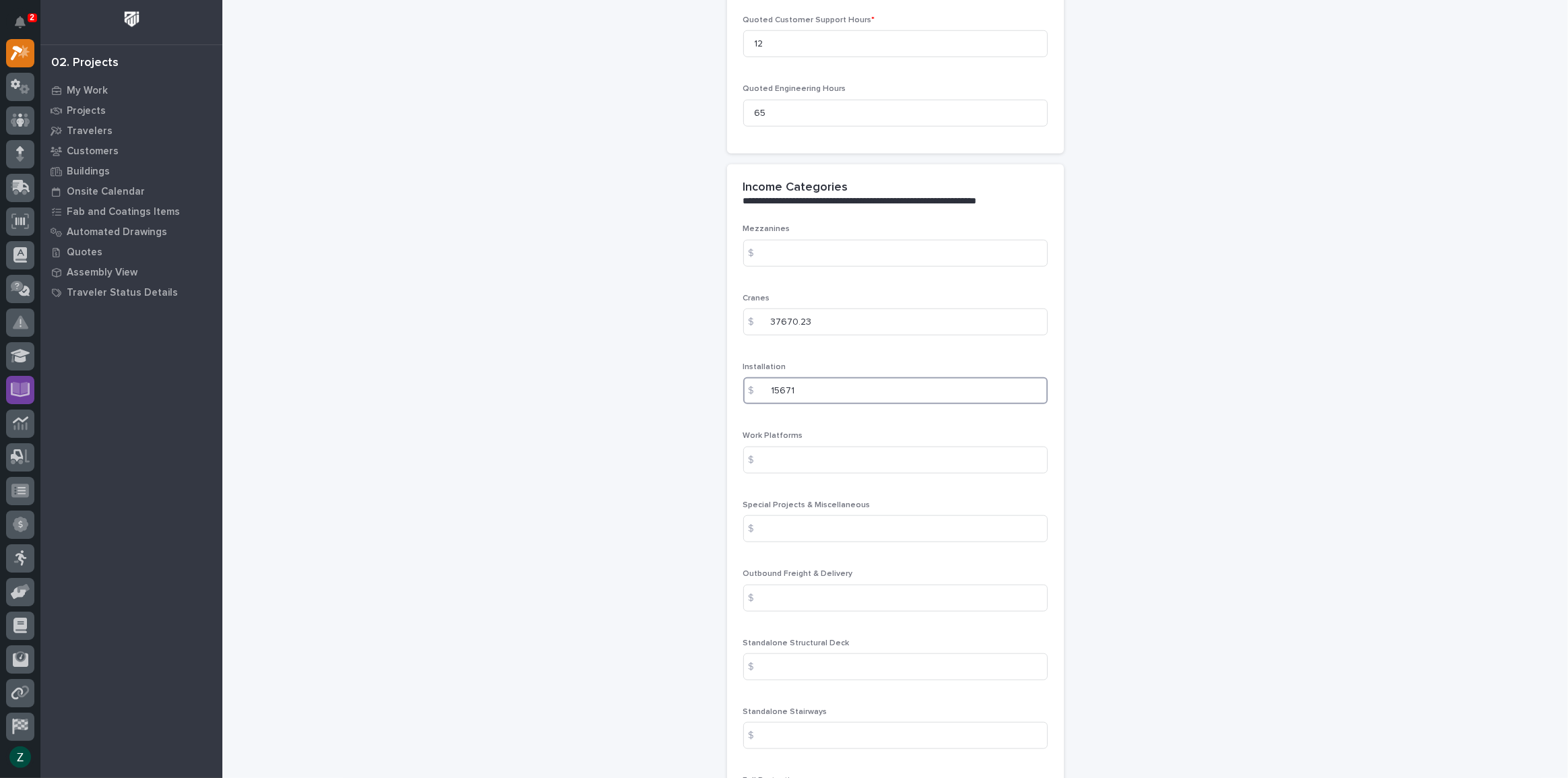
type input "15671"
type input "1986"
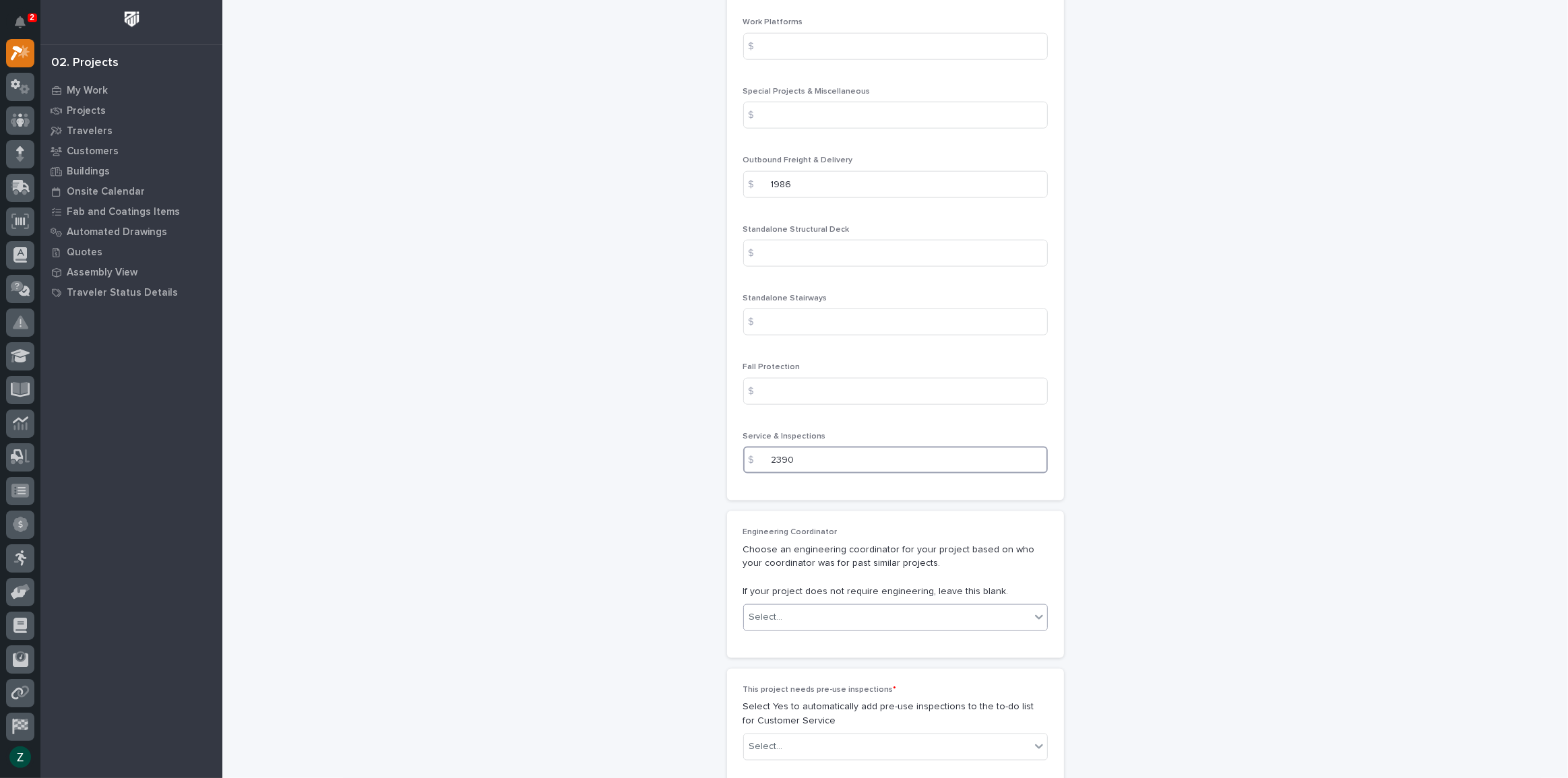
type input "2390"
click at [952, 616] on div "Select..." at bounding box center [887, 617] width 287 height 22
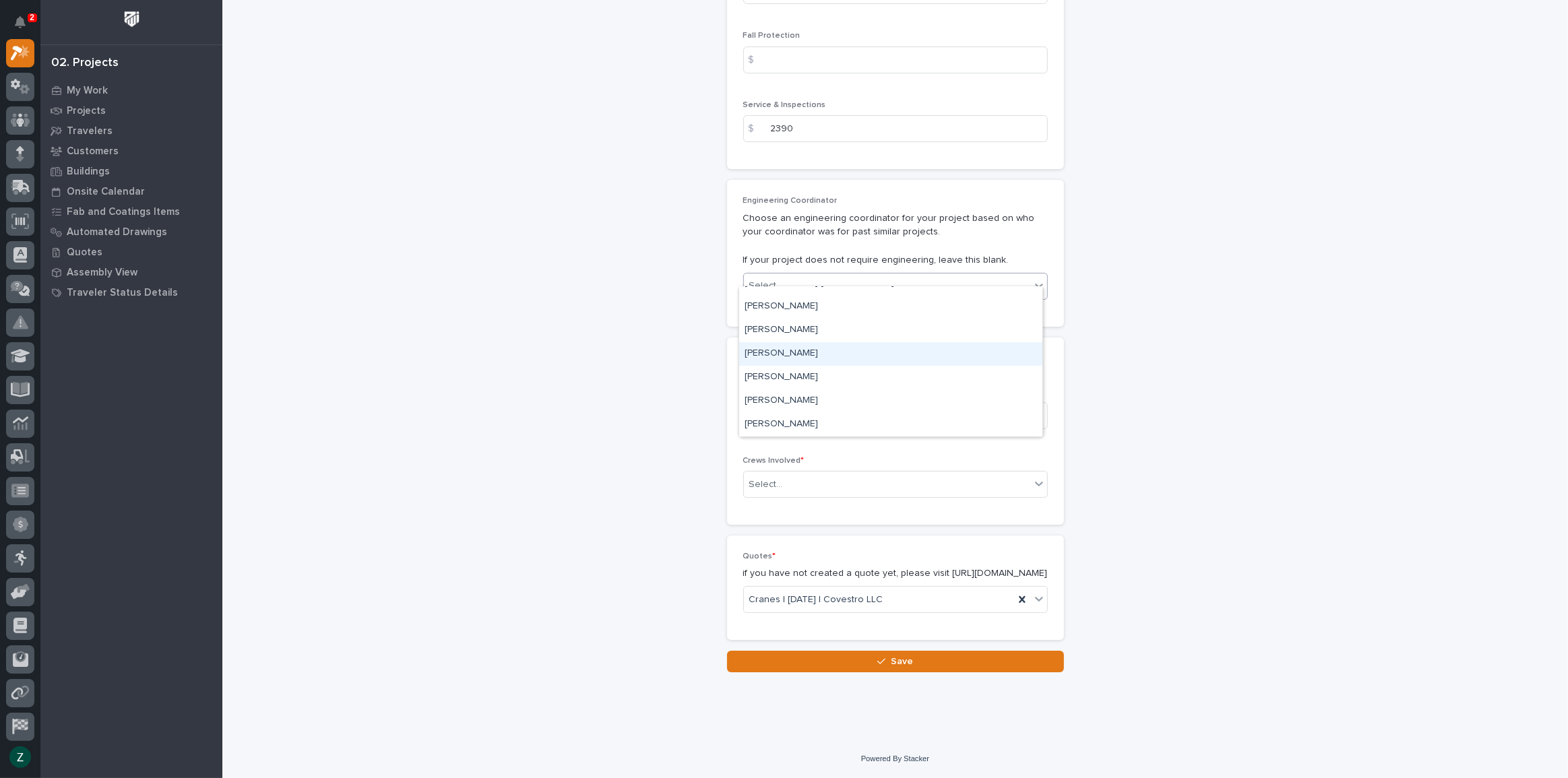
scroll to position [0, 0]
click at [942, 301] on div "[PERSON_NAME] [PERSON_NAME]" at bounding box center [891, 299] width 303 height 24
click at [899, 405] on div "Select..." at bounding box center [887, 416] width 287 height 22
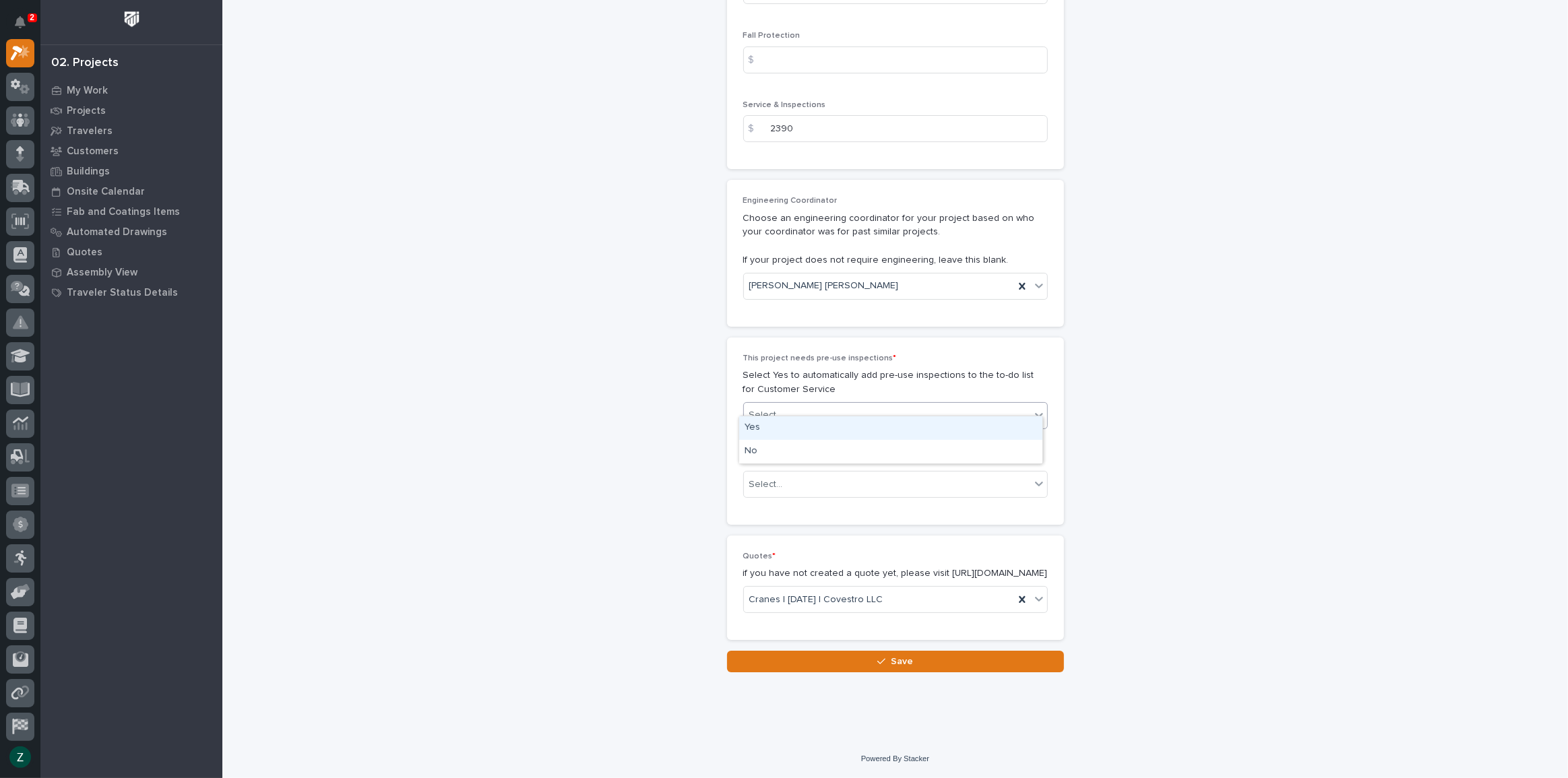
click at [907, 434] on div "Yes" at bounding box center [891, 428] width 303 height 24
click at [903, 474] on div "Select..." at bounding box center [887, 485] width 287 height 22
click at [878, 493] on div "Production" at bounding box center [891, 497] width 303 height 24
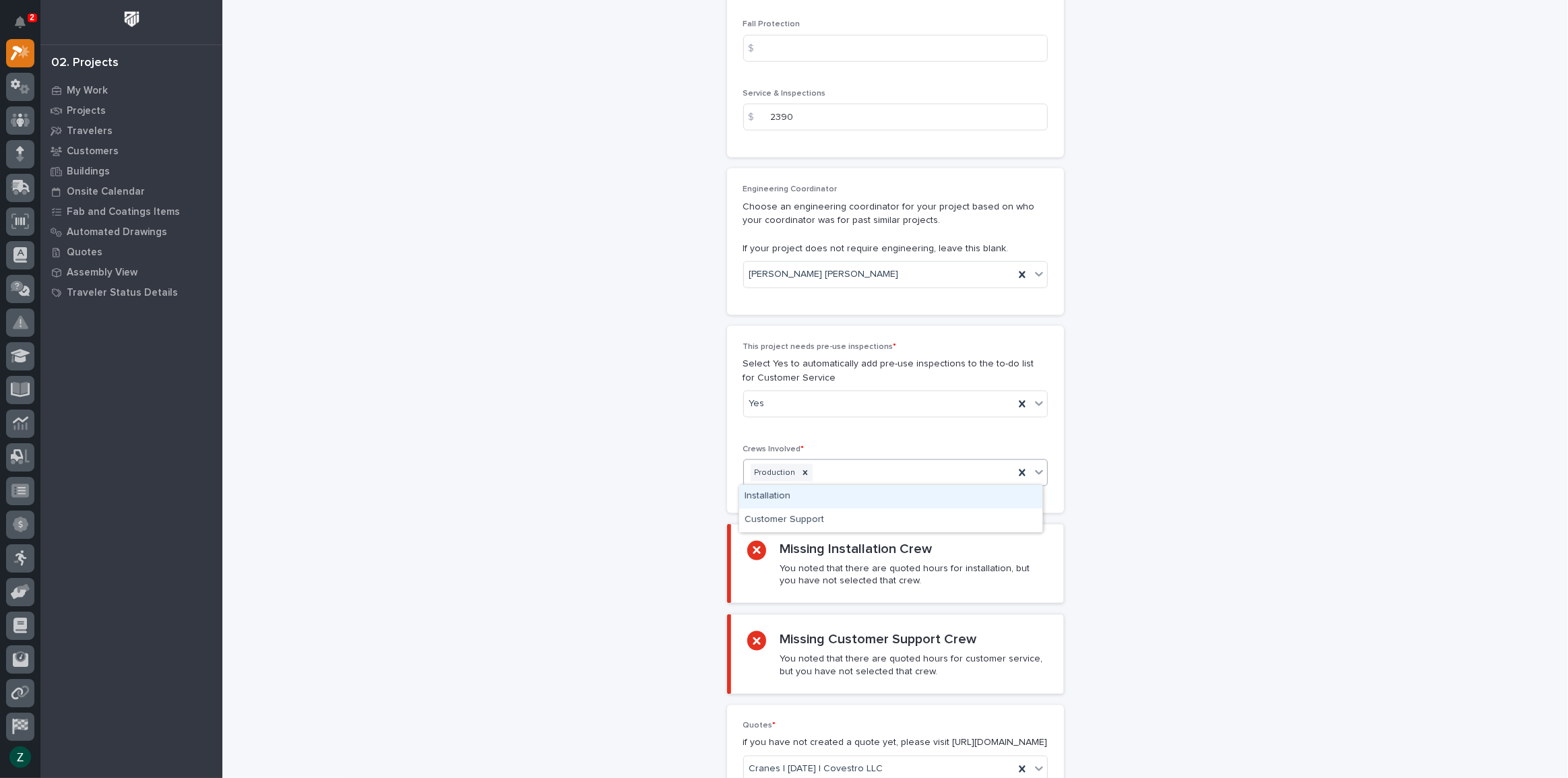
click at [894, 463] on div "Production" at bounding box center [878, 474] width 271 height 24
click at [872, 505] on div "Installation" at bounding box center [891, 497] width 303 height 24
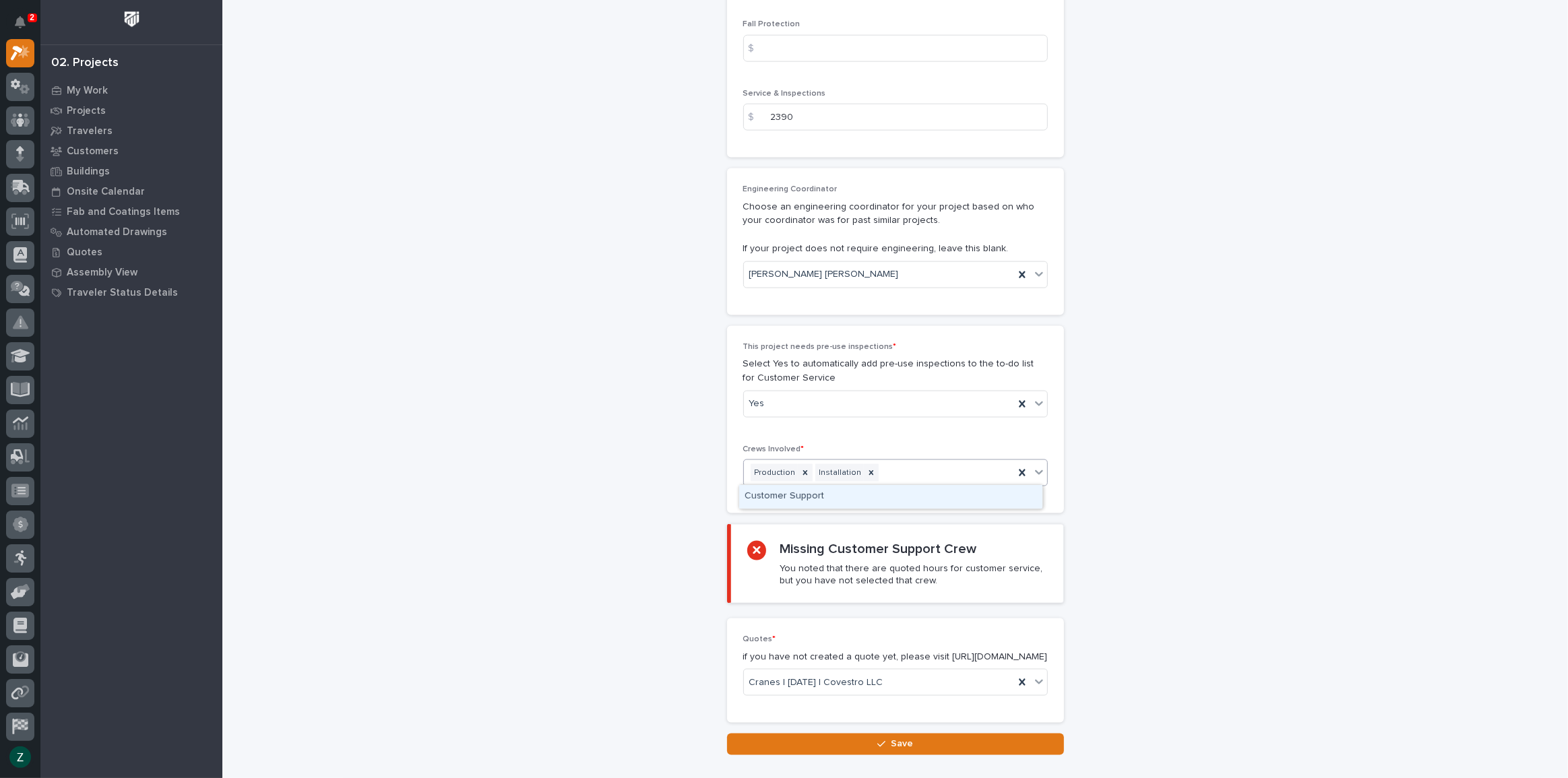
click at [935, 471] on div "Production Installation" at bounding box center [878, 474] width 271 height 24
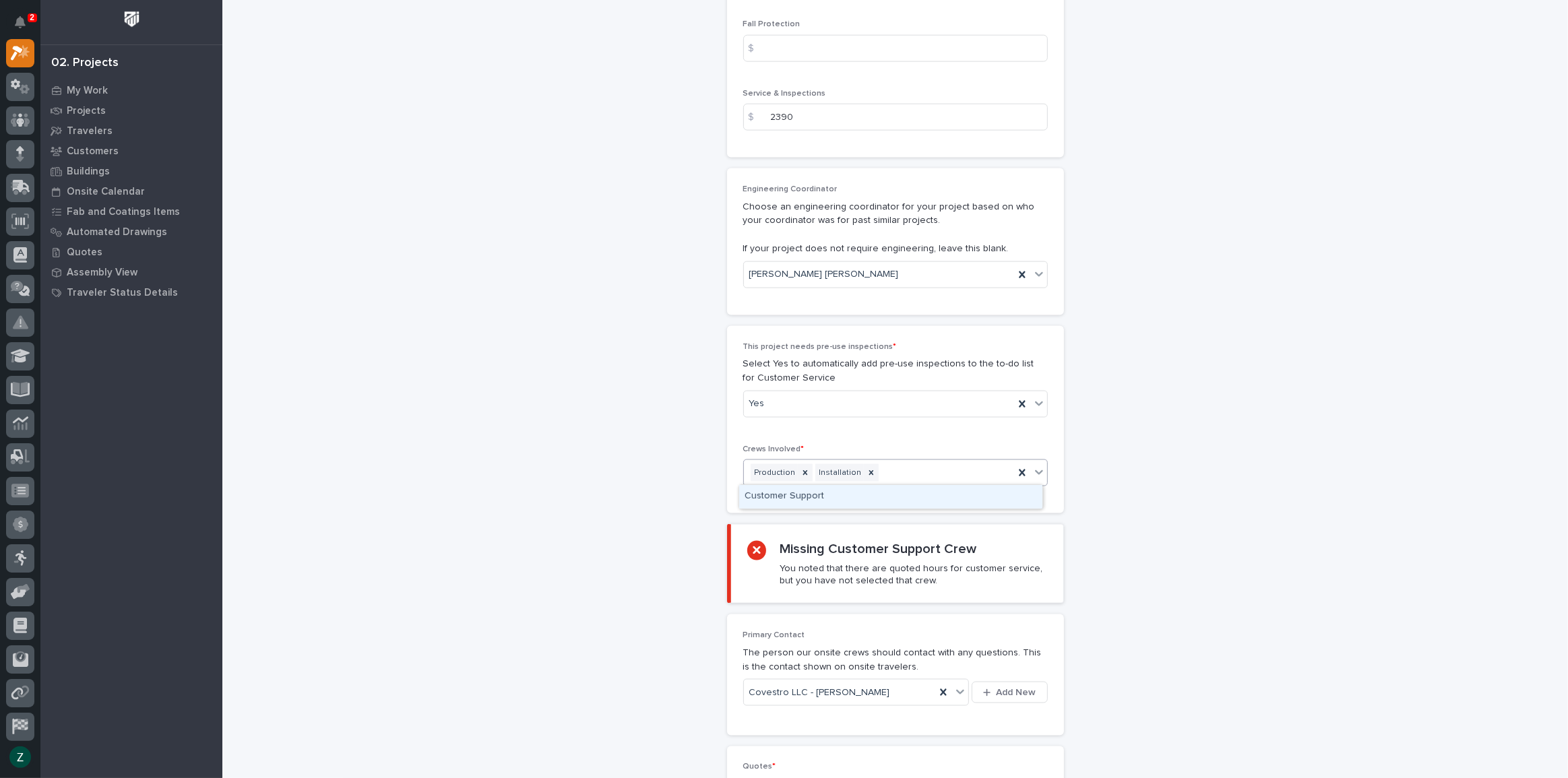
click at [918, 495] on div "Customer Support" at bounding box center [891, 497] width 303 height 24
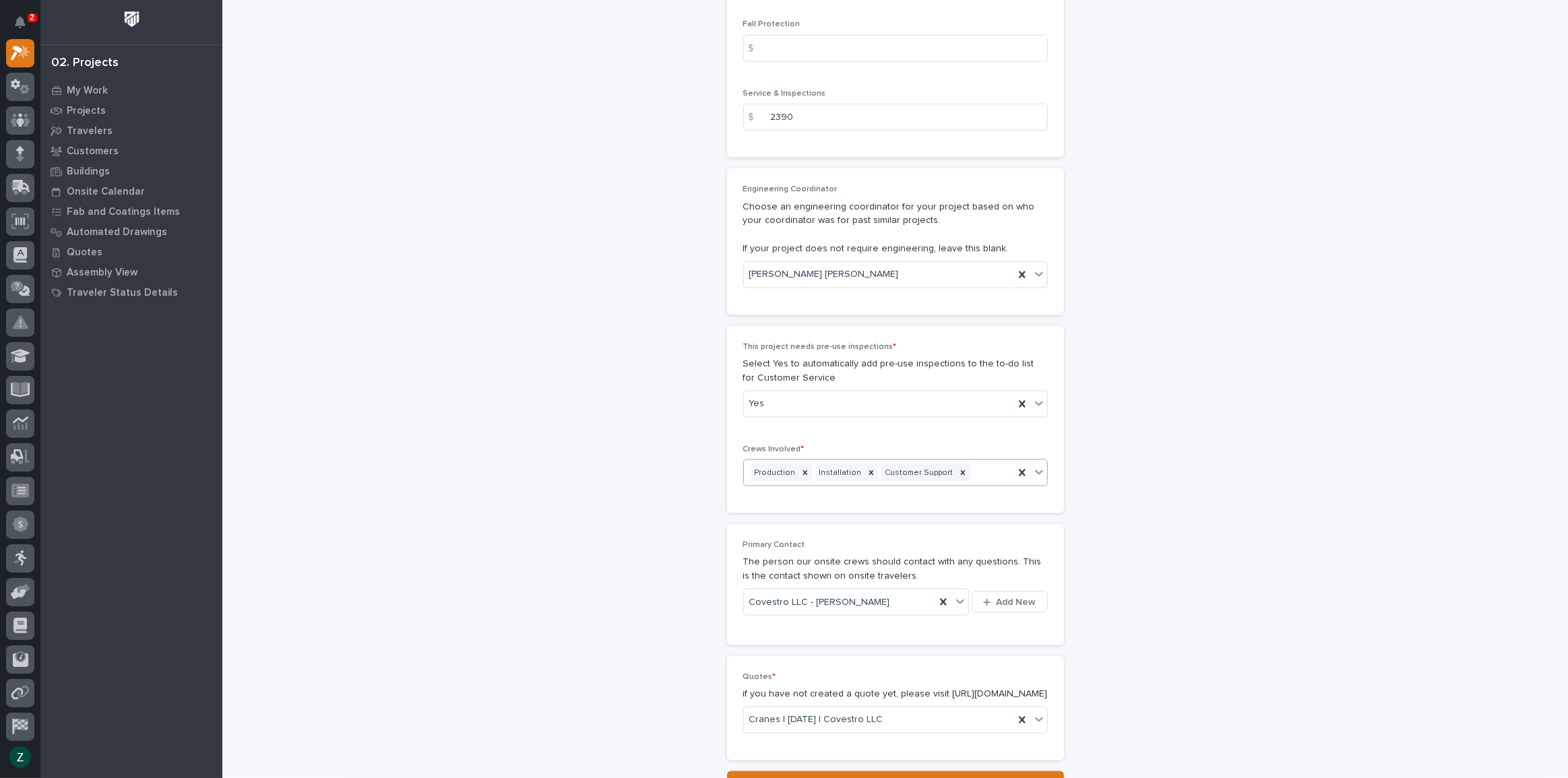
scroll to position [2294, 0]
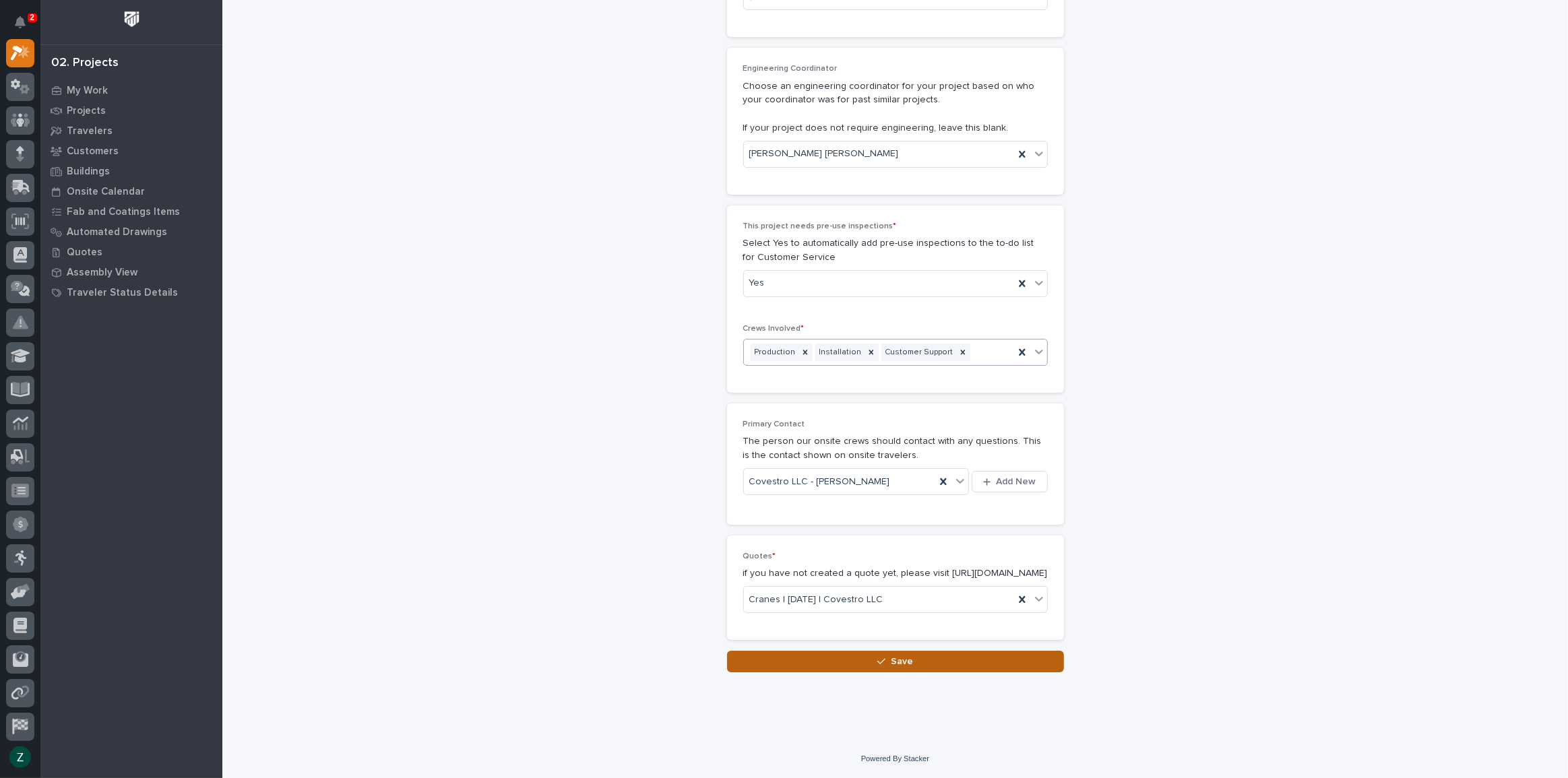
click at [916, 663] on button "Save" at bounding box center [895, 662] width 337 height 22
